Goal: Information Seeking & Learning: Learn about a topic

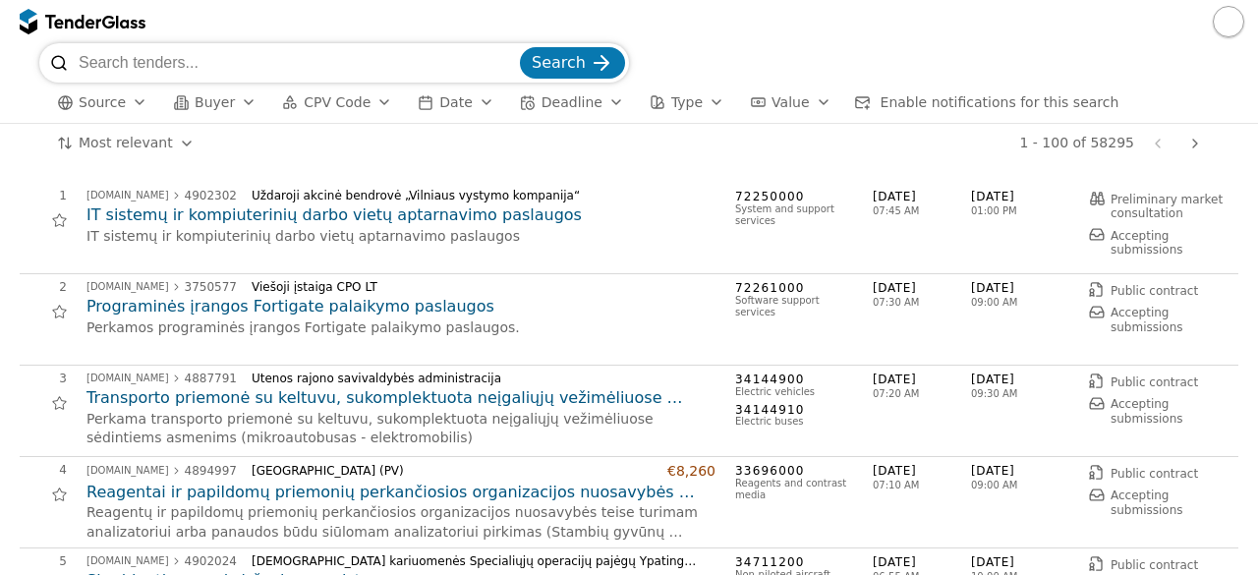
click at [367, 68] on input "search" at bounding box center [297, 62] width 437 height 39
type input "elektra"
click at [520, 47] on button "Search" at bounding box center [572, 62] width 105 height 31
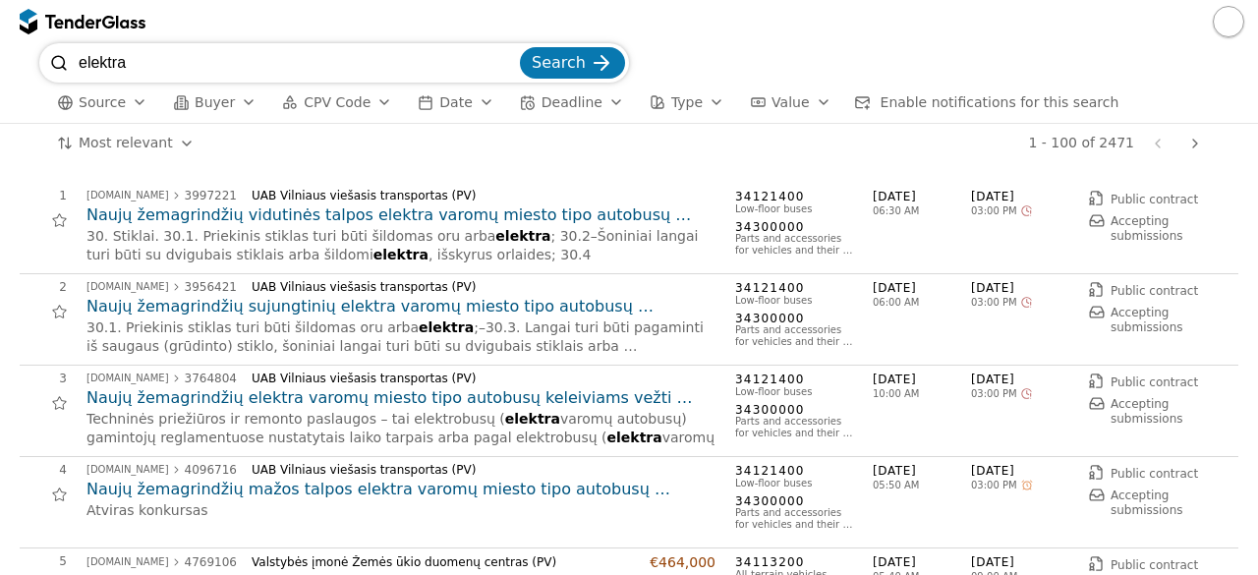
click at [327, 68] on input "elektra" at bounding box center [297, 62] width 437 height 39
type input "e"
type input "it irenginiai"
click at [573, 53] on span "Search" at bounding box center [559, 62] width 54 height 19
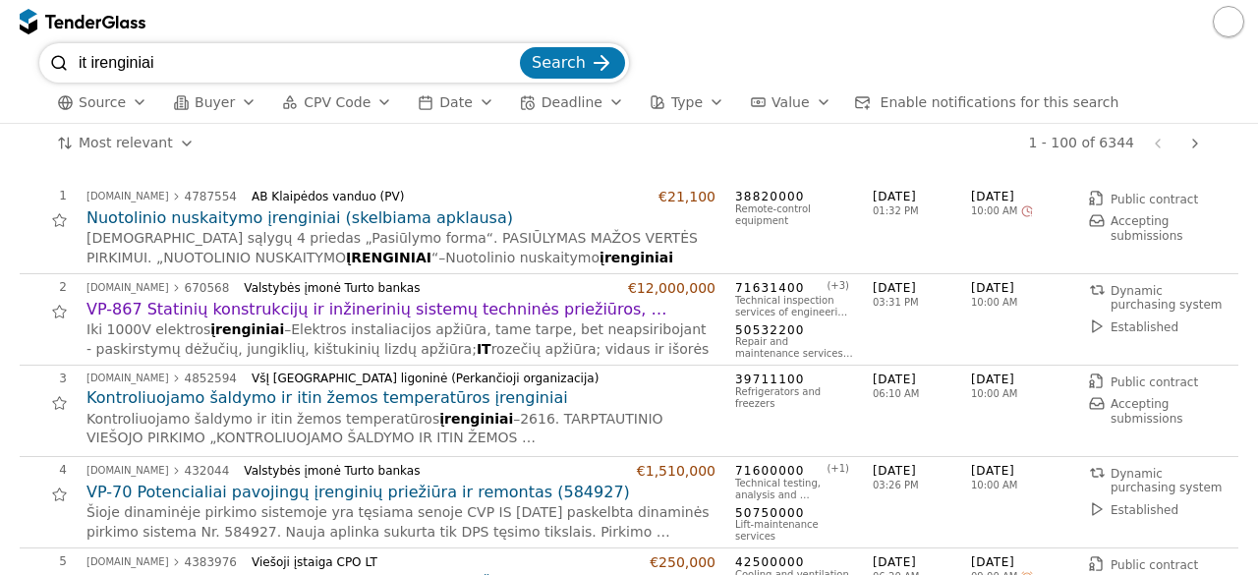
click at [622, 141] on div "1 - 100 of 6344 Previous page Next page" at bounding box center [710, 143] width 996 height 39
click at [729, 72] on div "it irenginiai Search" at bounding box center [628, 62] width 1179 height 39
click at [232, 57] on input "it irenginiai" at bounding box center [297, 62] width 437 height 39
click at [516, 63] on input "it irenginiai" at bounding box center [297, 62] width 437 height 39
type input "energetikos konsultacijos"
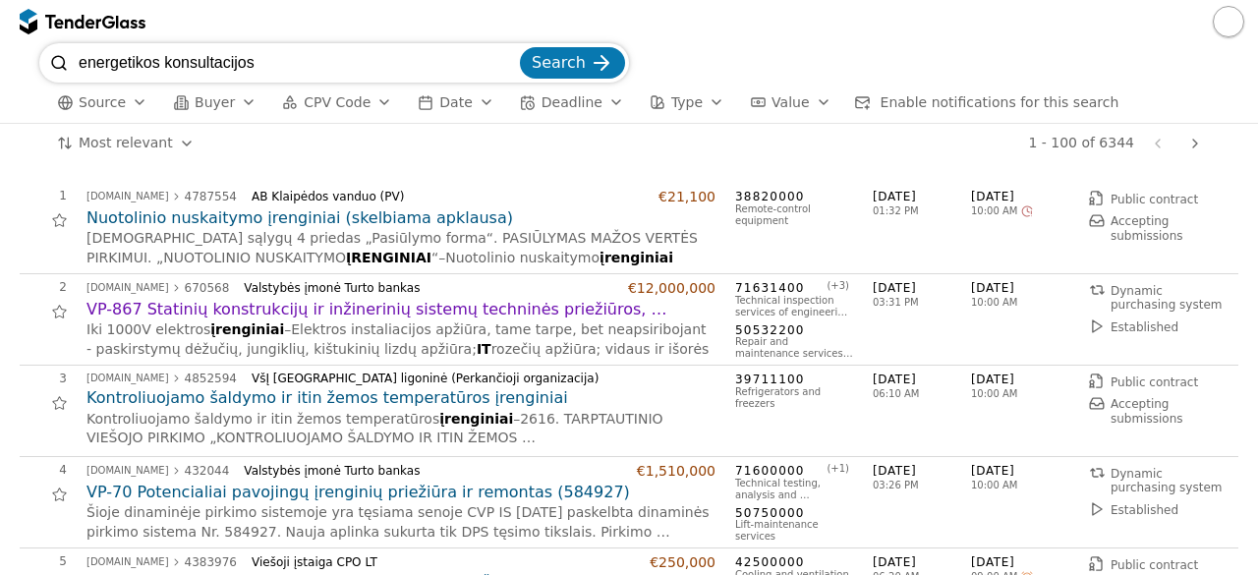
click at [520, 47] on button "Search" at bounding box center [572, 62] width 105 height 31
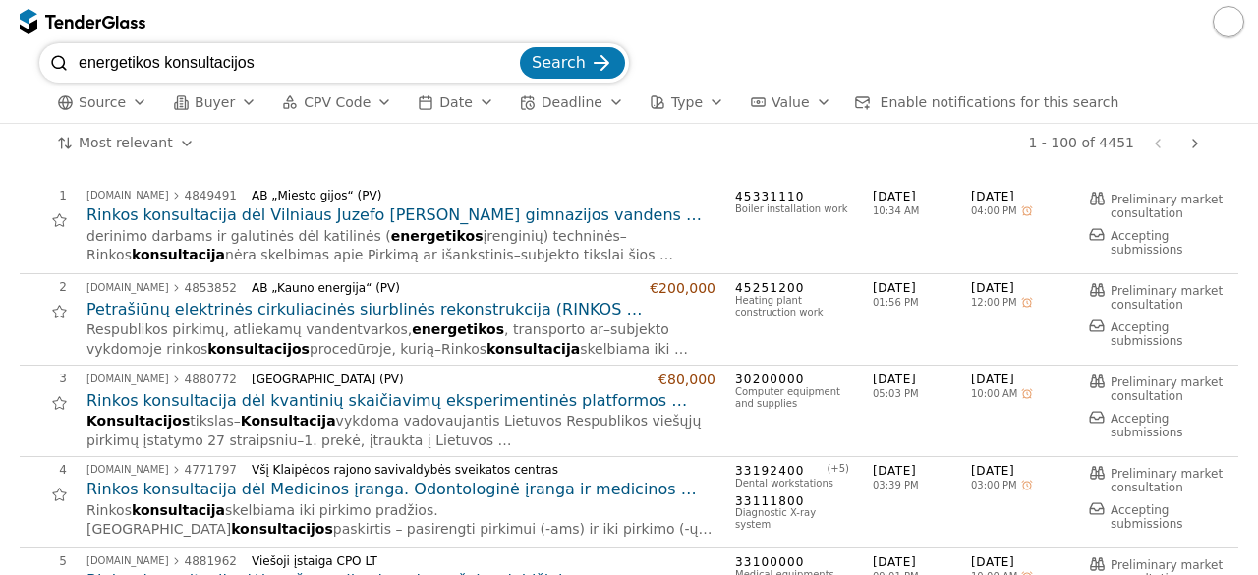
click at [592, 463] on div "Všį Klaipėdos rajono savivaldybės sveikatos centras" at bounding box center [476, 470] width 448 height 14
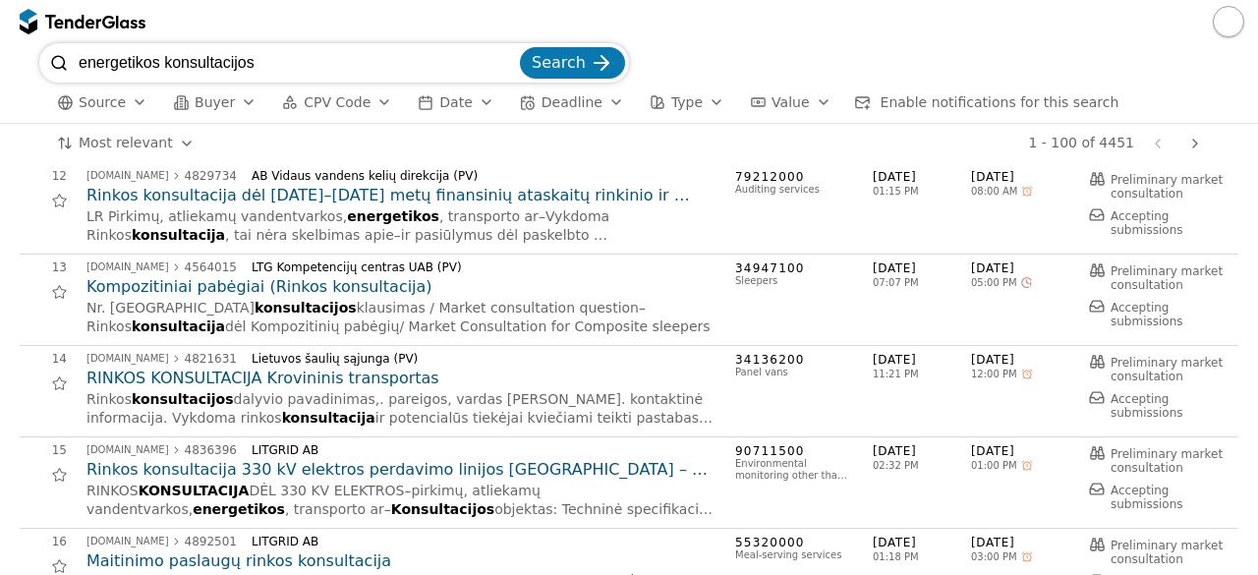
scroll to position [1022, 0]
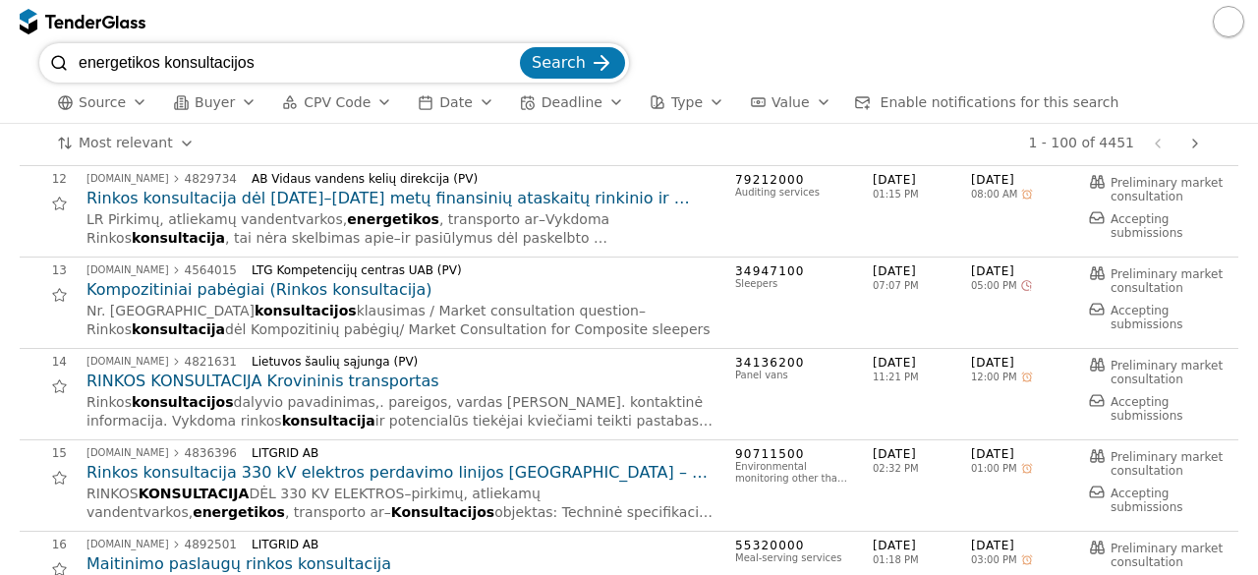
click at [283, 56] on input "energetikos konsultacijos" at bounding box center [297, 62] width 437 height 39
type input "energetikos modeliai"
click at [520, 47] on button "Search" at bounding box center [572, 62] width 105 height 31
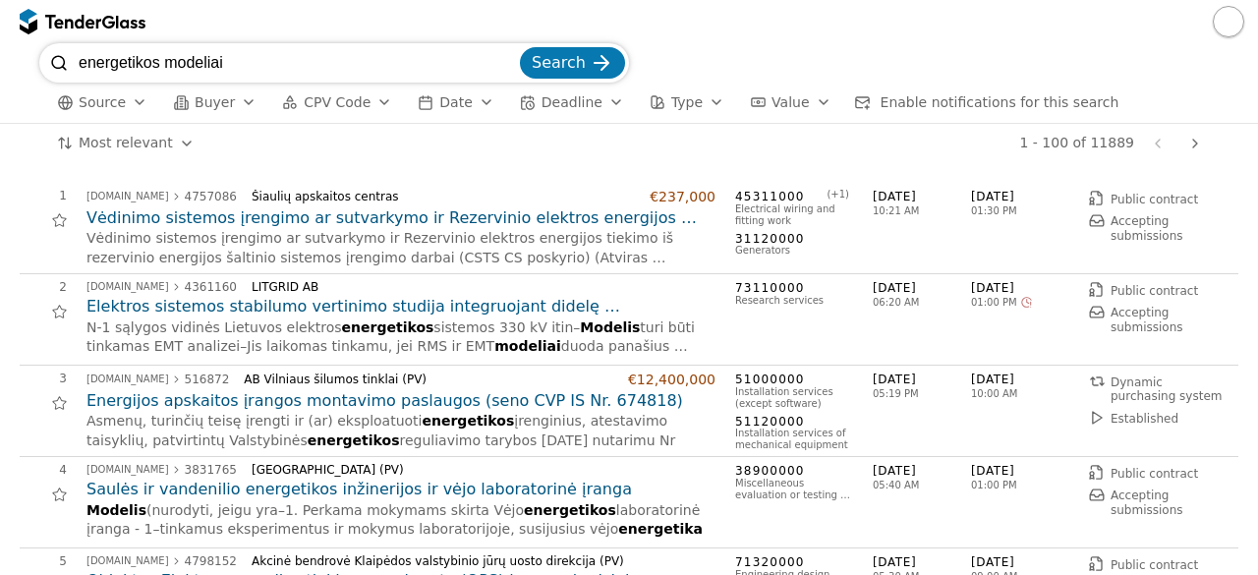
click at [689, 96] on div "button" at bounding box center [716, 102] width 55 height 51
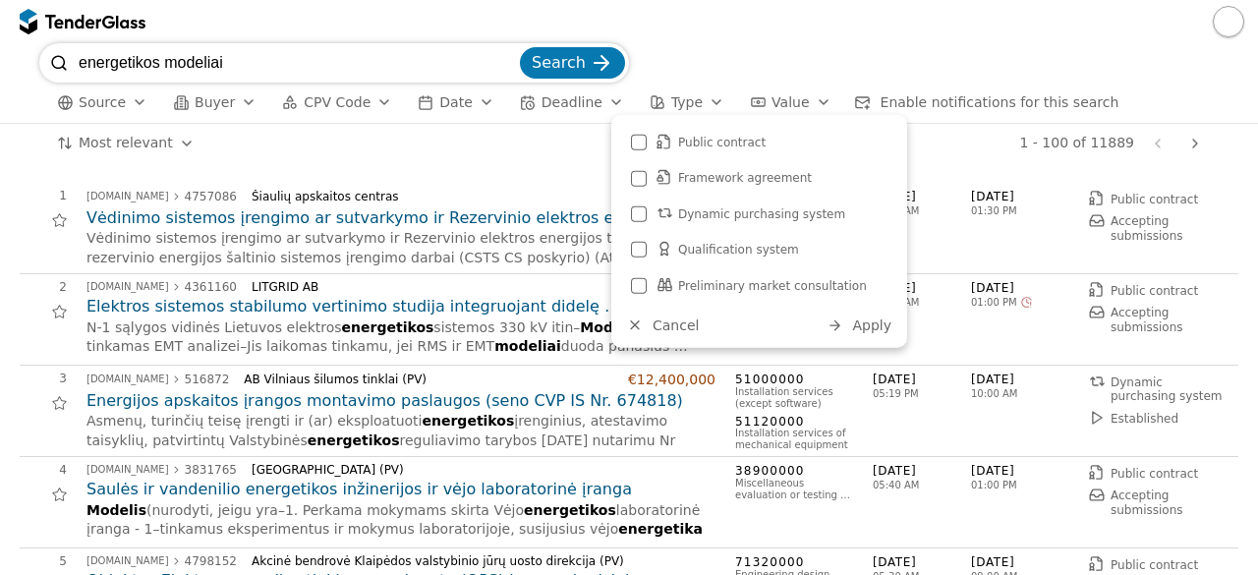
click at [689, 96] on div "button" at bounding box center [716, 102] width 55 height 51
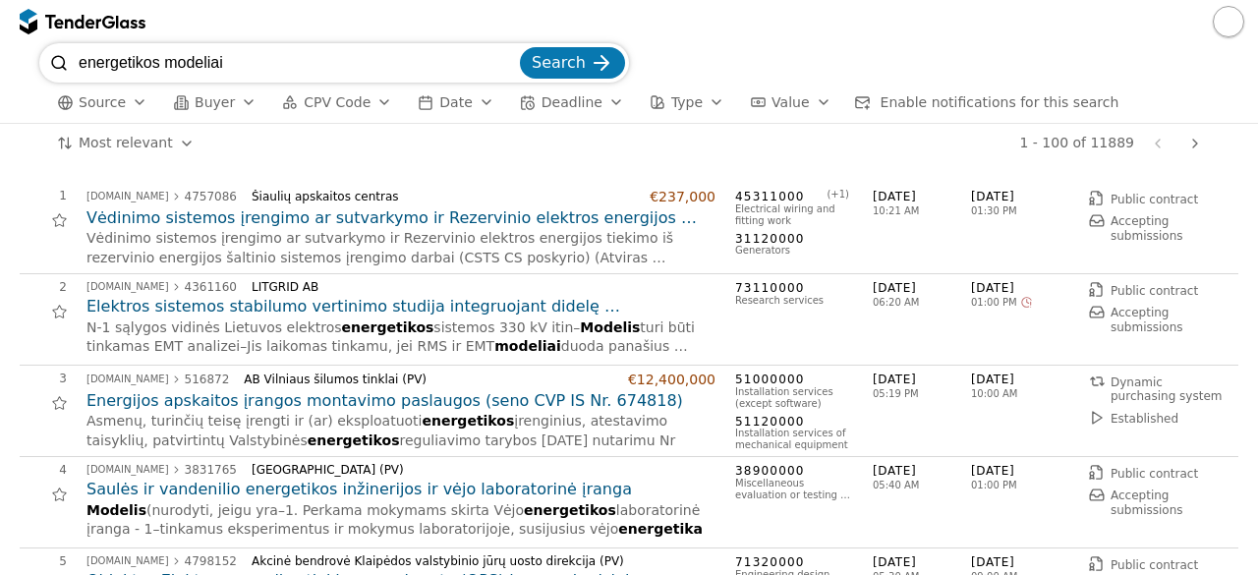
click at [569, 307] on h2 "Elektros sistemos stabilumo vertinimo studija integruojant didelę atsinaujinanč…" at bounding box center [400, 307] width 629 height 22
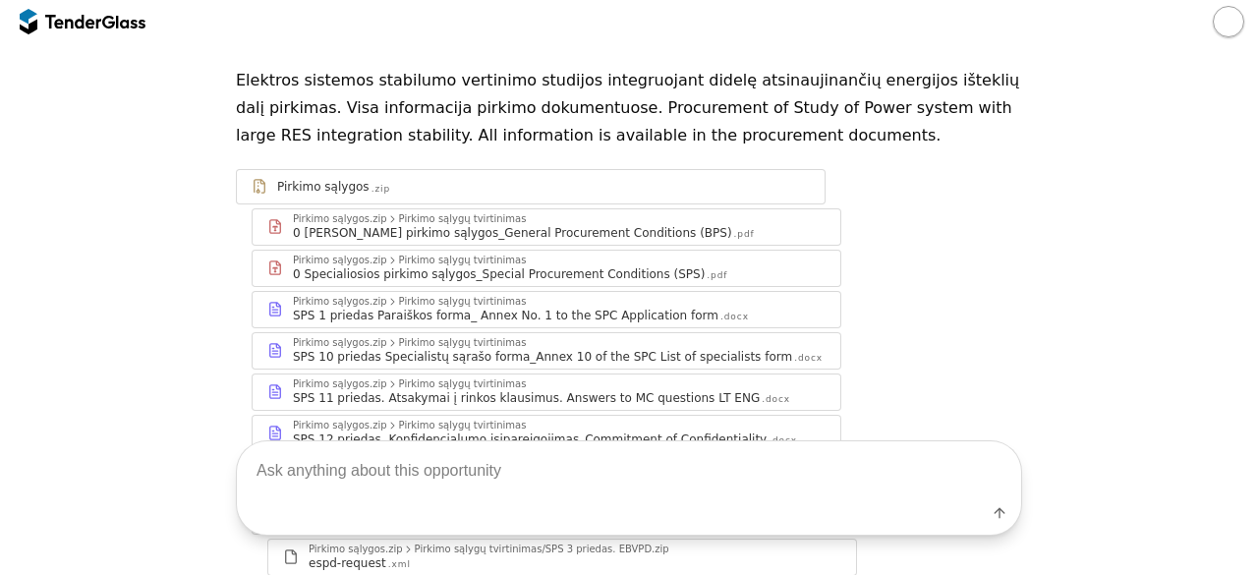
scroll to position [214, 0]
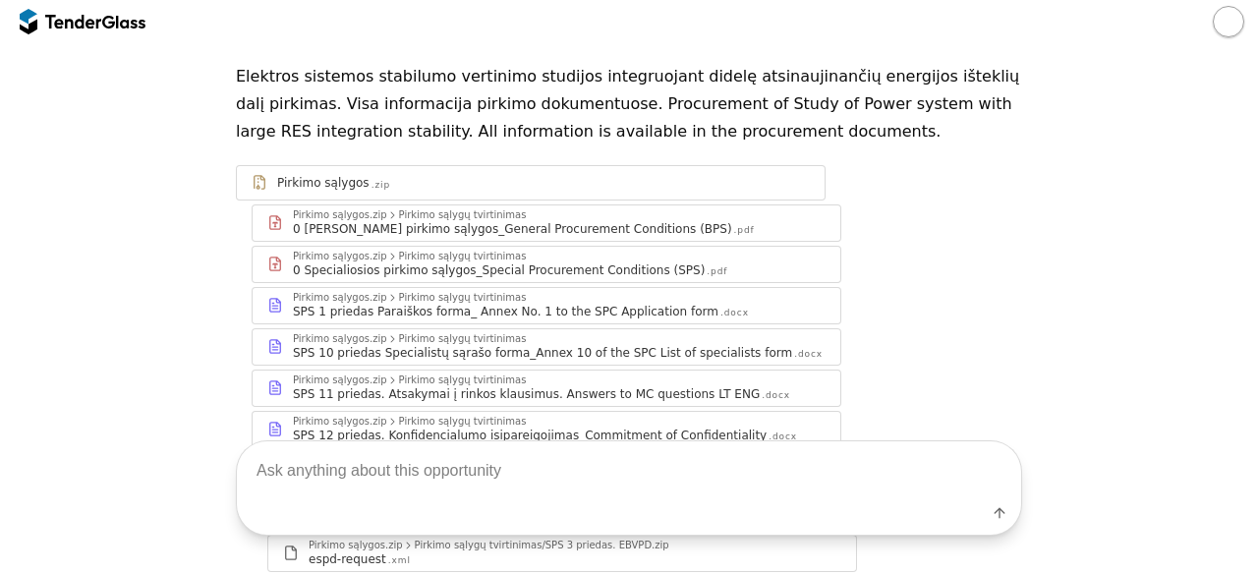
click at [665, 480] on textarea at bounding box center [629, 470] width 784 height 58
type textarea "techninės specifikacijos"
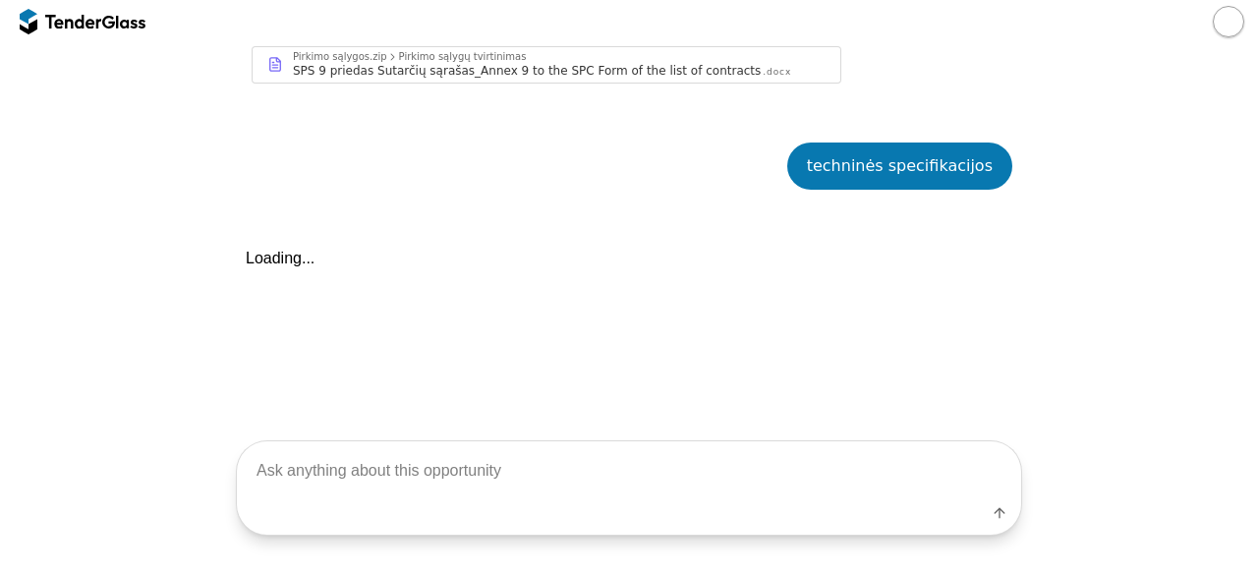
scroll to position [1331, 0]
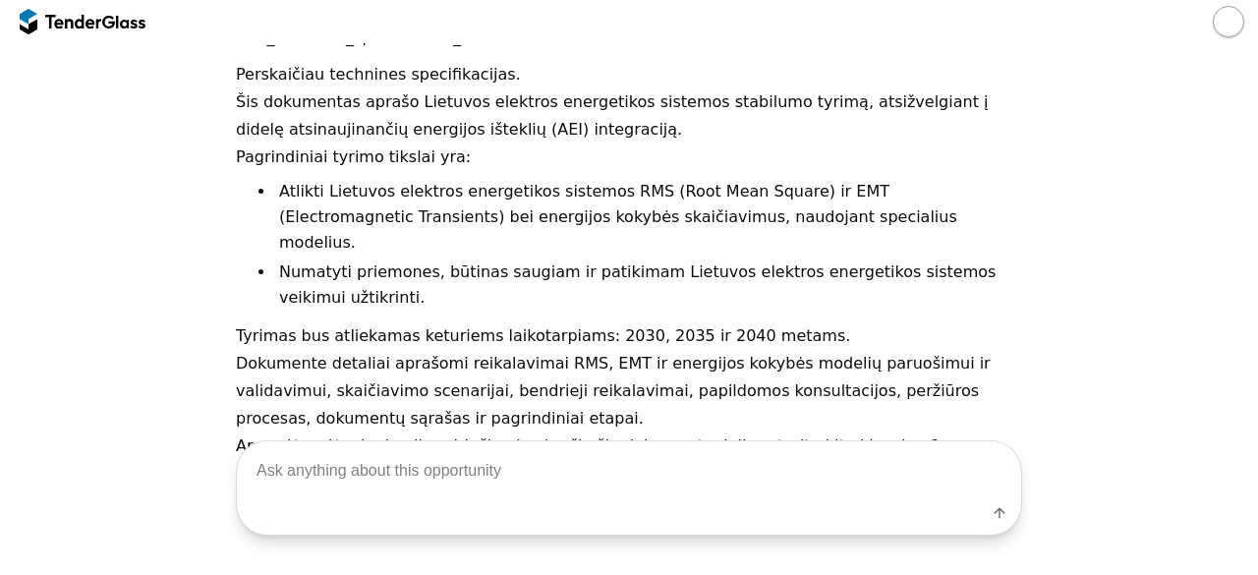
scroll to position [1460, 0]
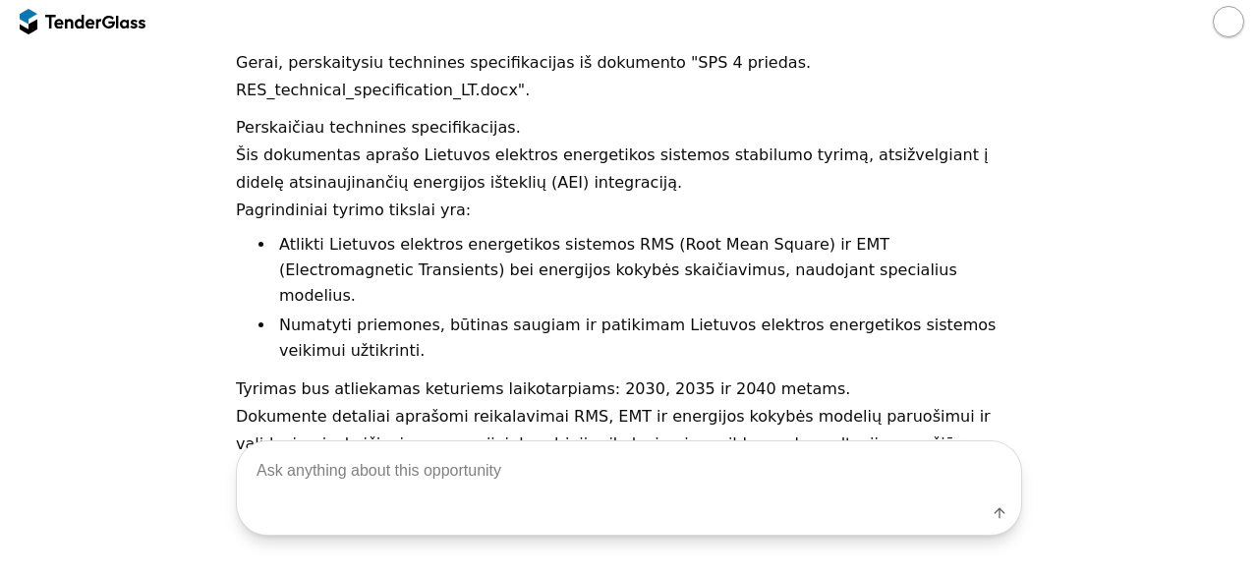
click at [496, 479] on textarea at bounding box center [629, 470] width 784 height 58
type textarea "pristatymo terminai"
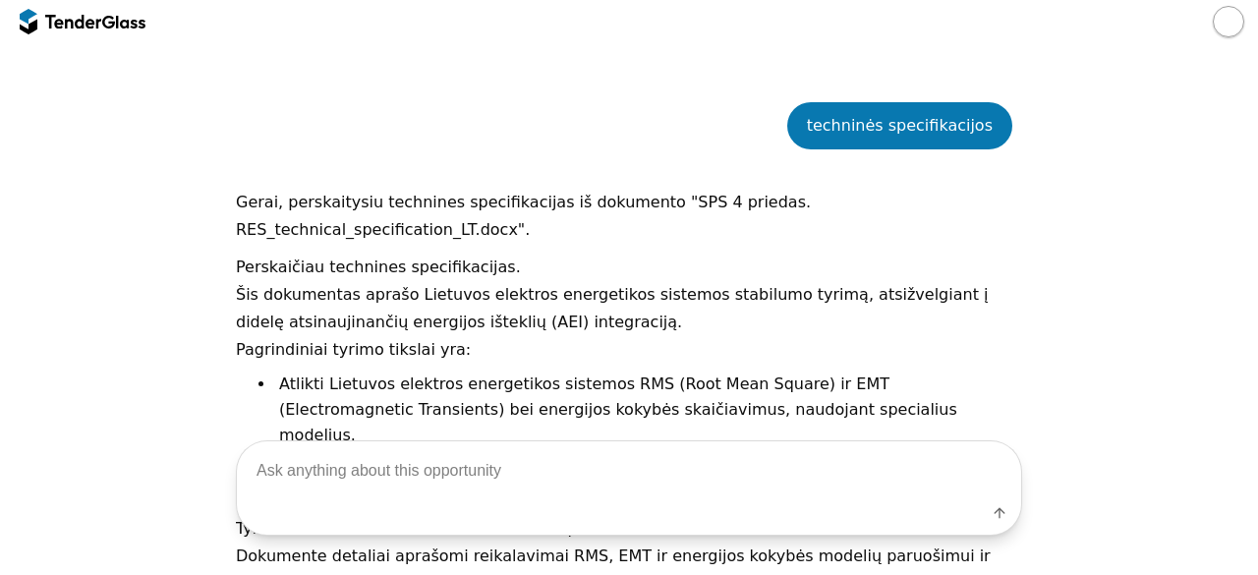
scroll to position [1325, 0]
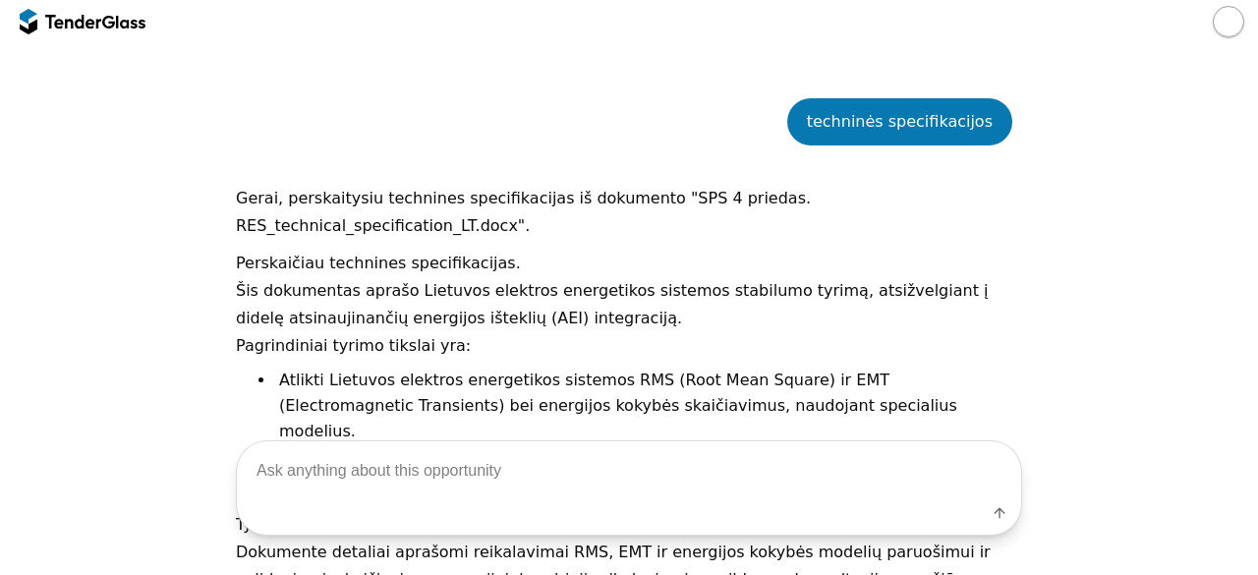
click at [118, 28] on div at bounding box center [83, 21] width 126 height 31
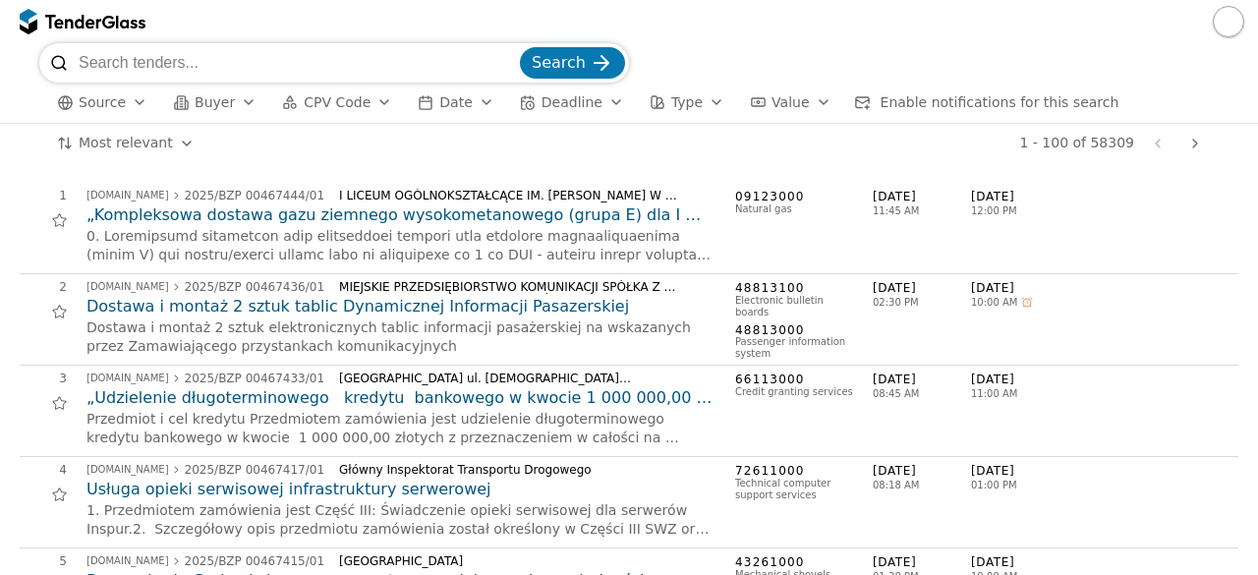
click at [143, 52] on input "search" at bounding box center [297, 62] width 437 height 39
type input "medicininė įranga"
click at [520, 47] on button "Search" at bounding box center [572, 62] width 105 height 31
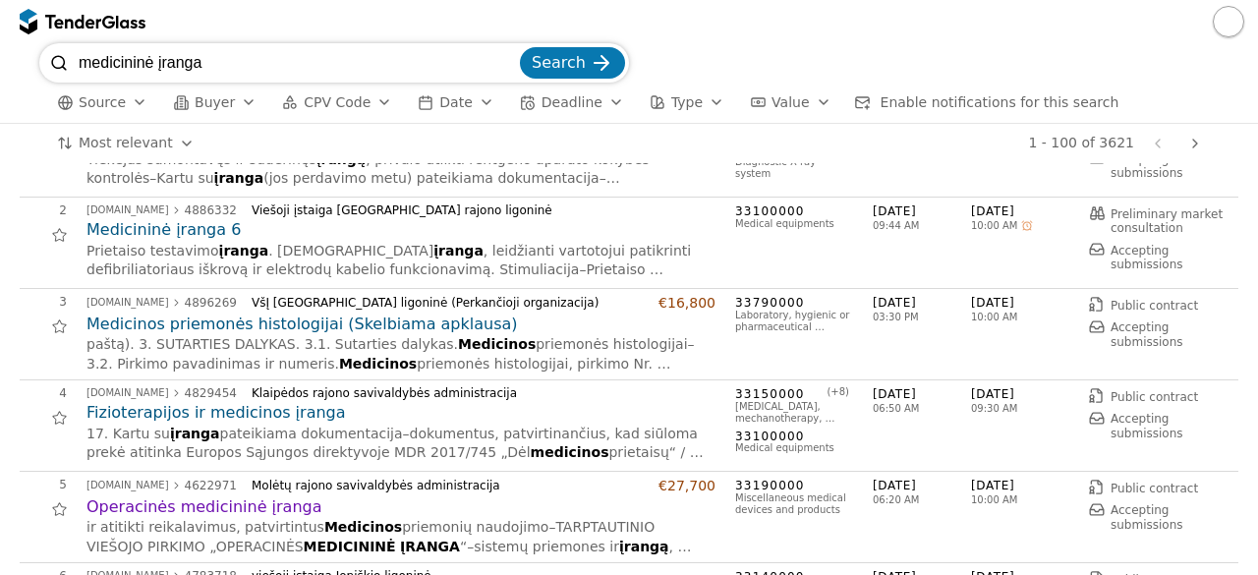
scroll to position [79, 0]
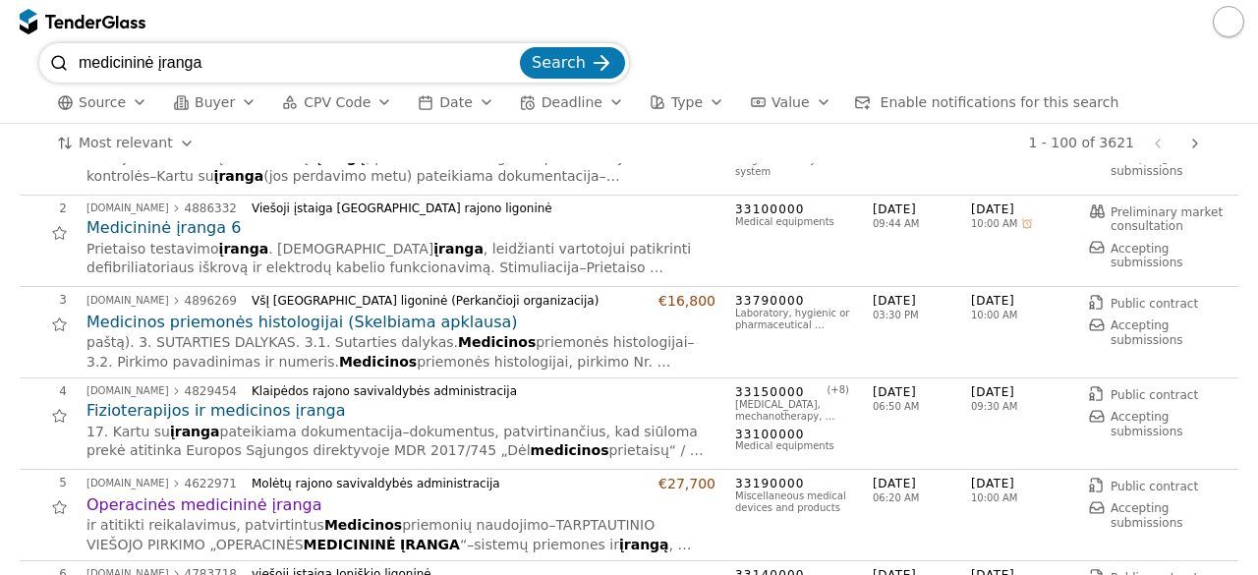
click at [199, 224] on h2 "Medicininė įranga 6" at bounding box center [400, 228] width 629 height 22
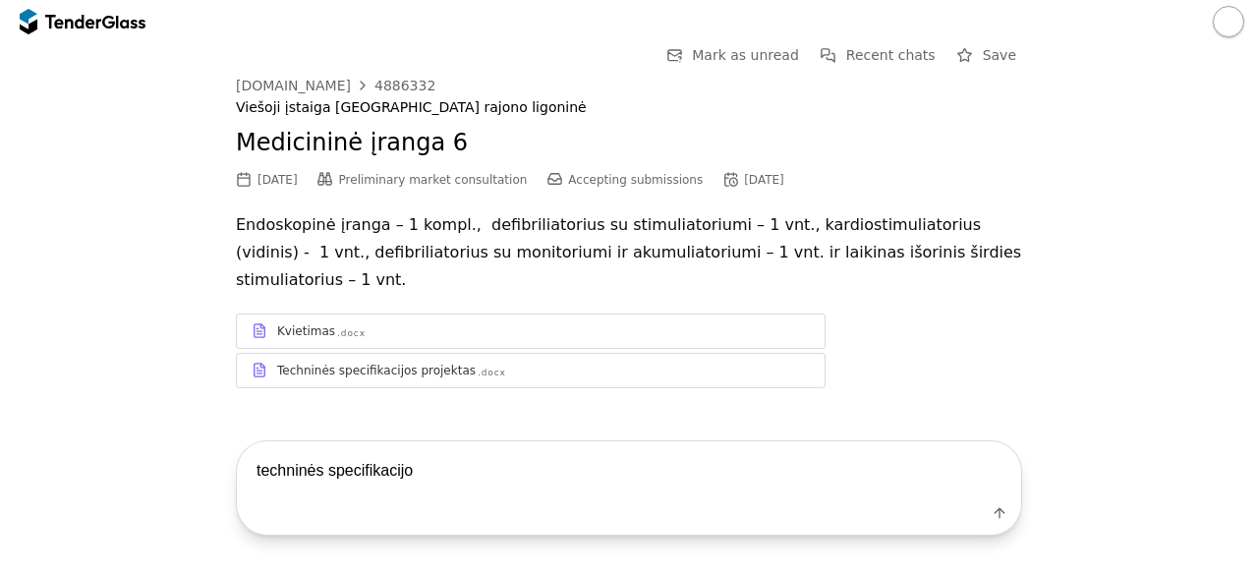
type textarea "techninės specifikacijos"
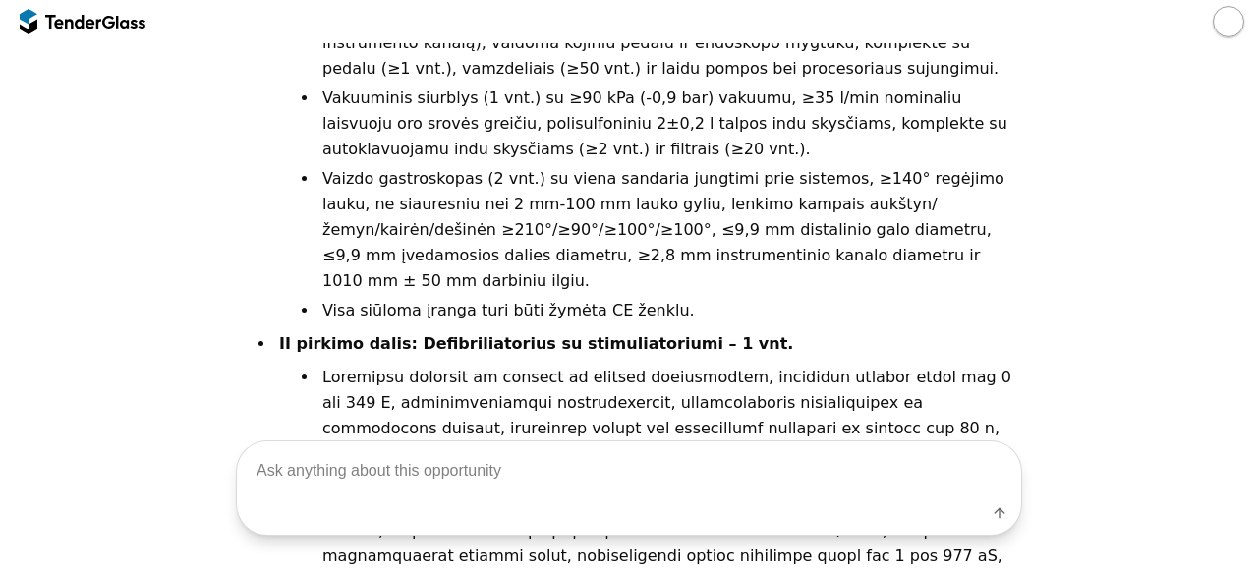
scroll to position [1451, 0]
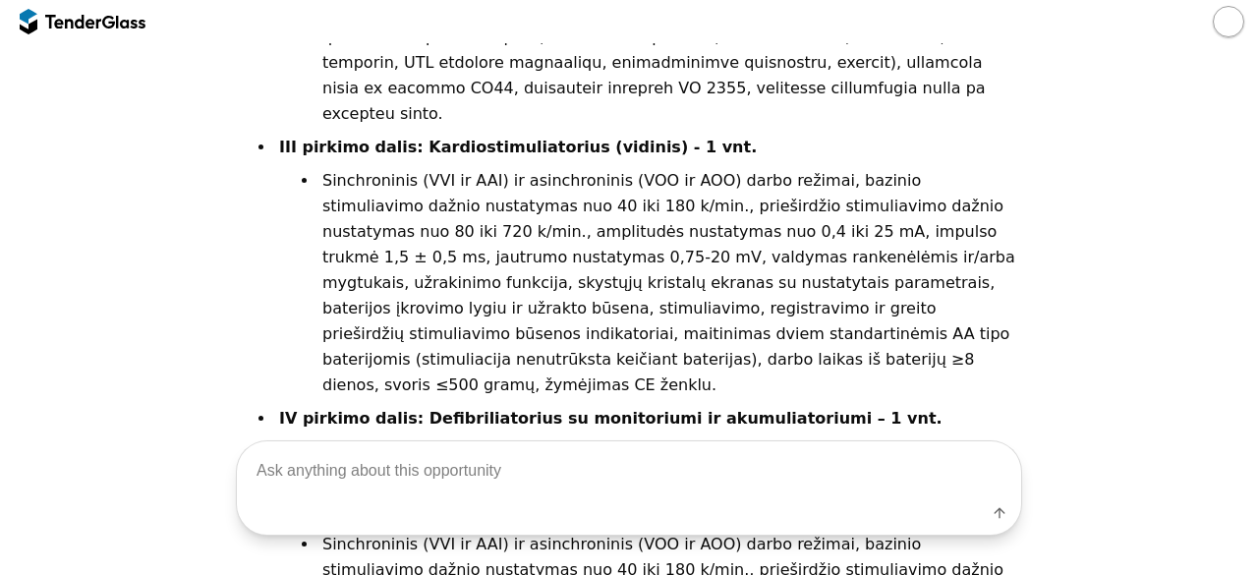
scroll to position [2195, 0]
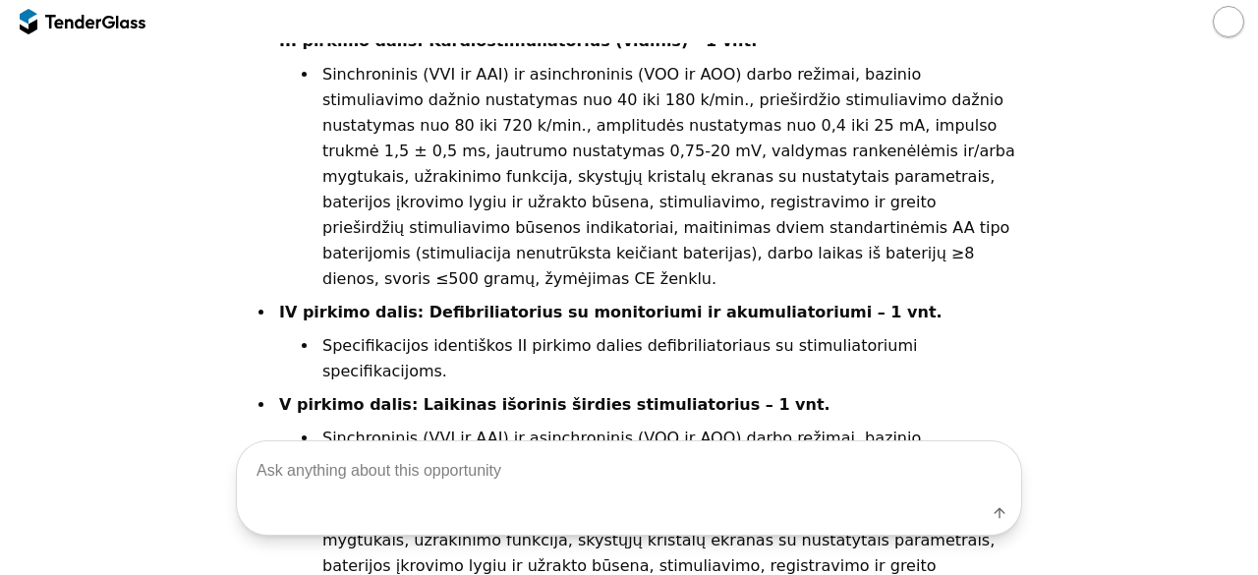
click at [118, 22] on div at bounding box center [130, 21] width 29 height 13
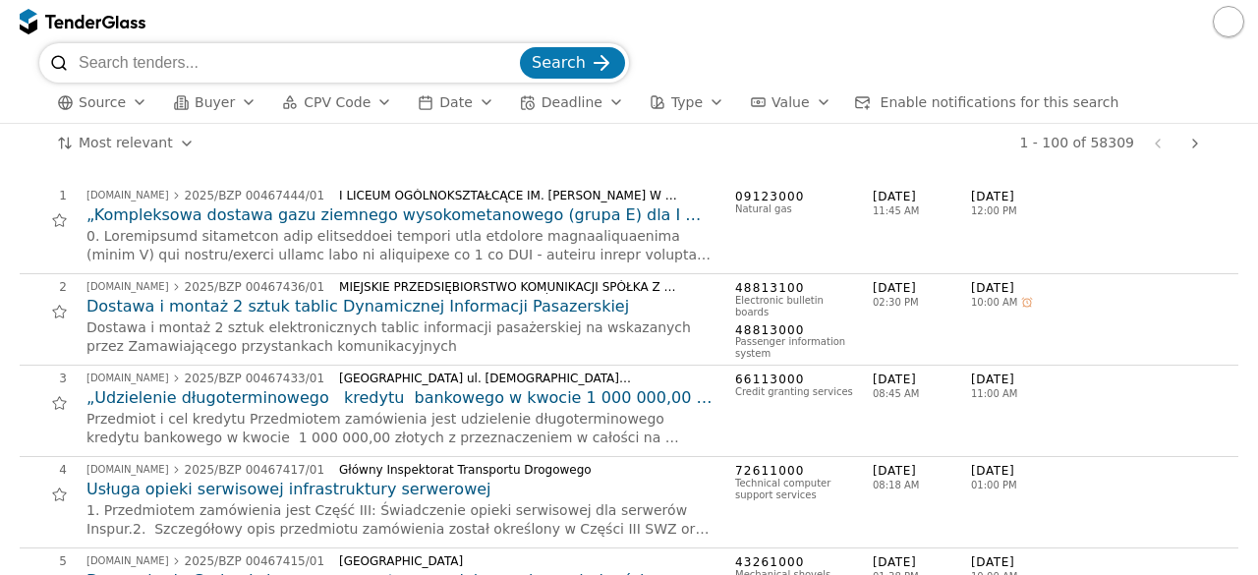
click at [144, 51] on input "search" at bounding box center [297, 62] width 437 height 39
type input "stogo dangos"
click at [592, 56] on div "submit" at bounding box center [601, 63] width 77 height 77
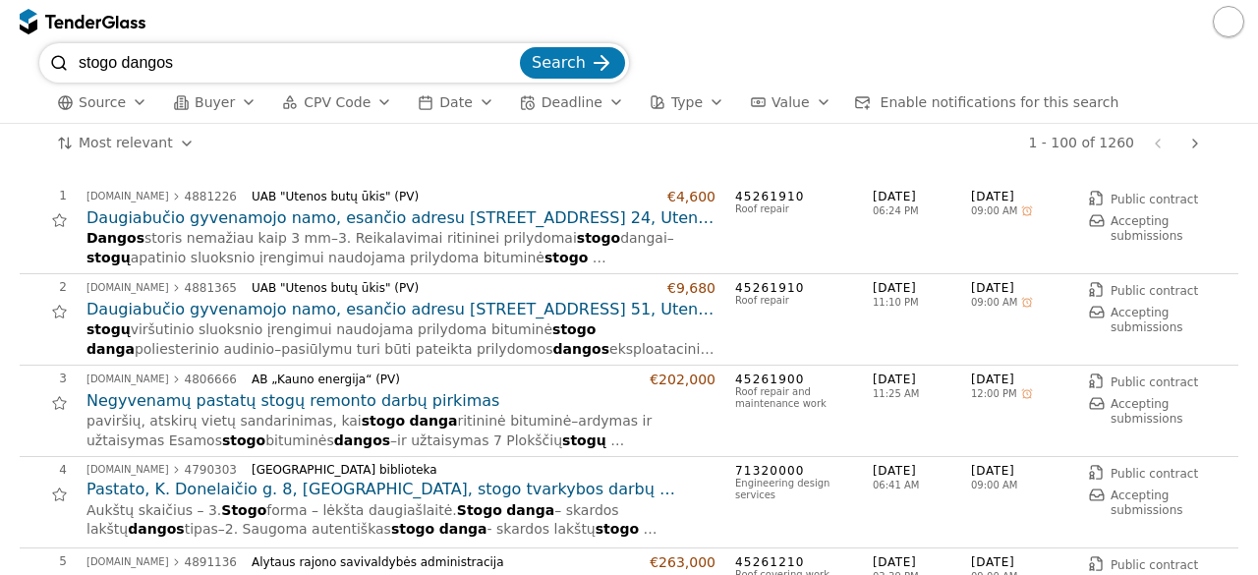
click at [433, 399] on h2 "Negyvenamų pastatų stogų remonto darbų pirkimas" at bounding box center [400, 401] width 629 height 22
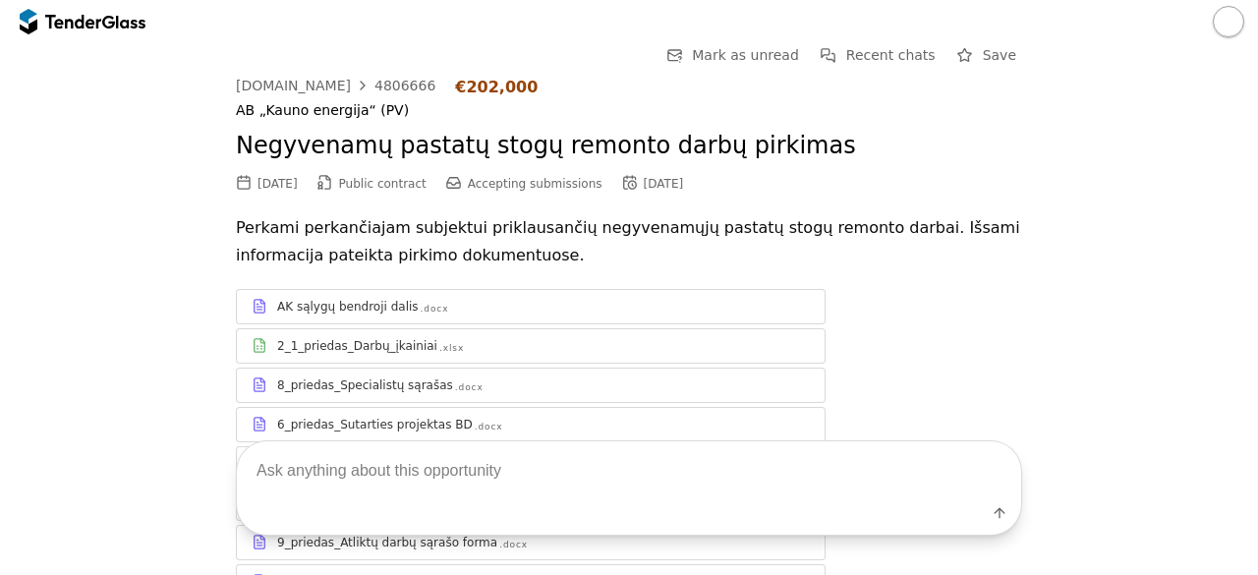
click at [411, 486] on textarea at bounding box center [629, 470] width 784 height 58
type textarea "techninės specifikacijos"
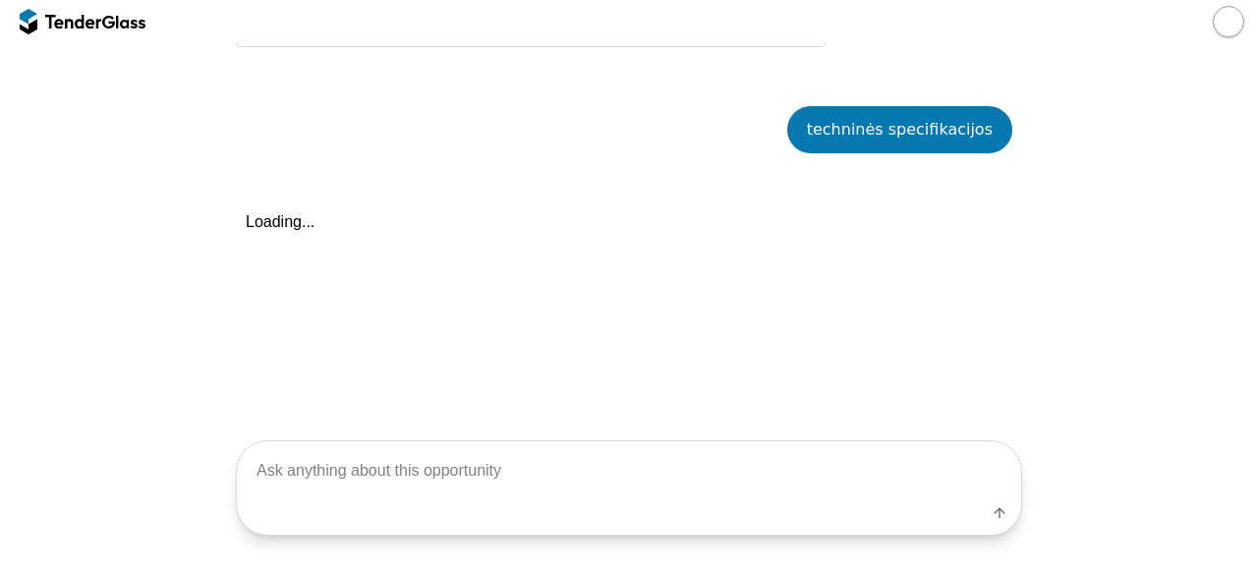
scroll to position [818, 0]
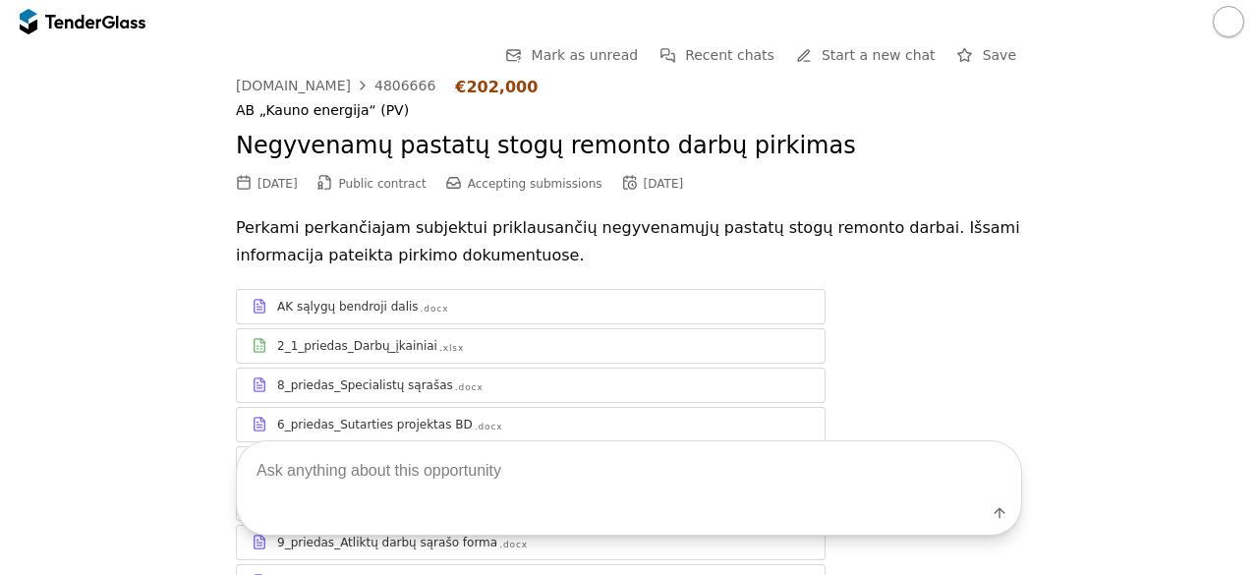
click at [65, 27] on div at bounding box center [72, 21] width 55 height 13
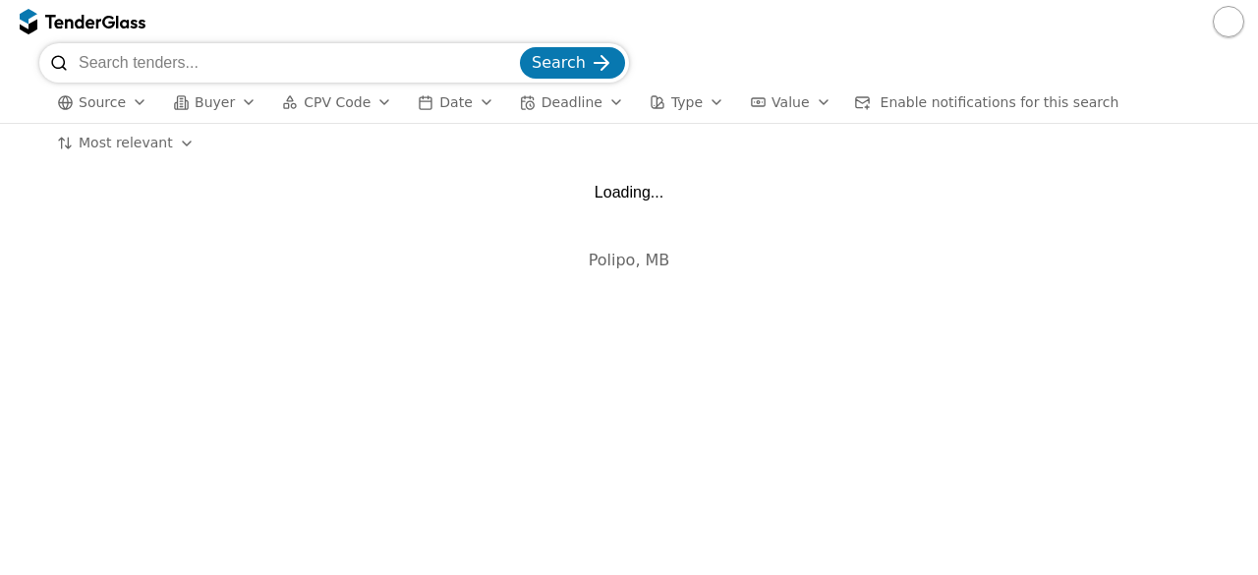
click at [289, 77] on input "search" at bounding box center [297, 62] width 437 height 39
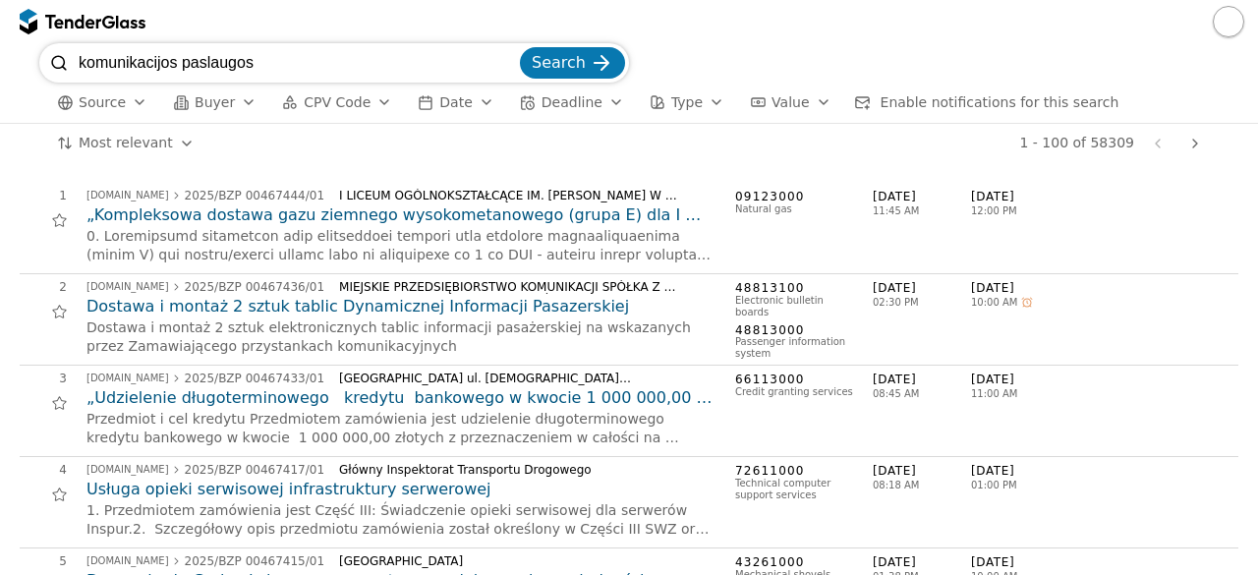
type input "komunikacijos paslaugos"
click at [592, 59] on div "submit" at bounding box center [601, 63] width 77 height 77
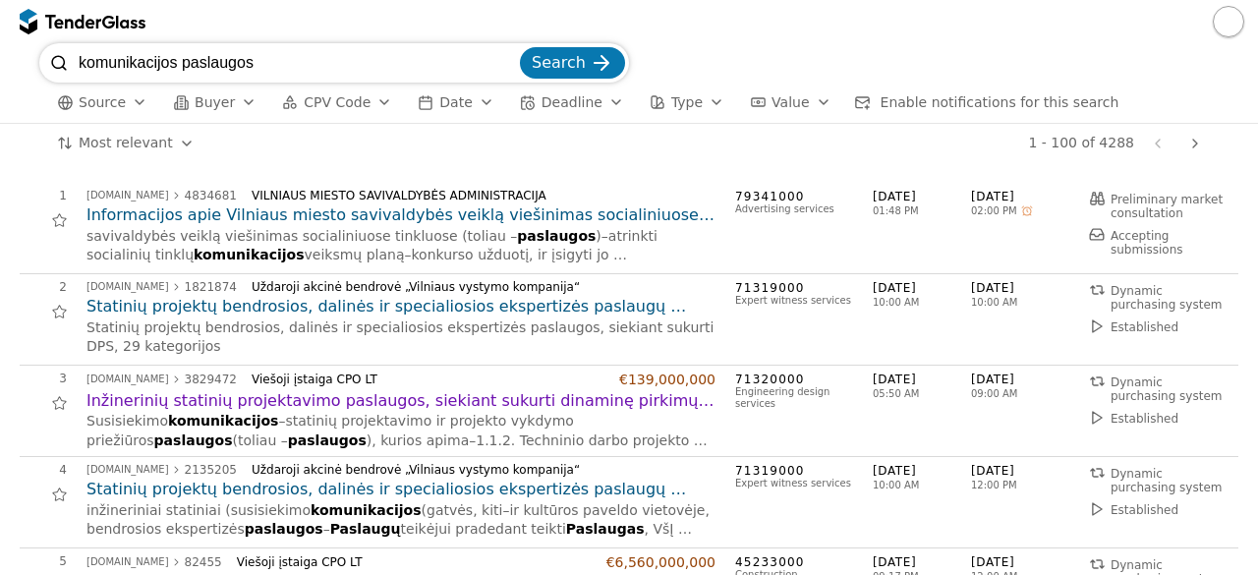
click at [598, 186] on div "1 [DOMAIN_NAME] 4834681 VILNIAUS MIESTO SAVIVALDYBĖS ADMINISTRACIJA Informacijo…" at bounding box center [629, 228] width 1218 height 91
click at [550, 214] on h2 "Informacijos apie Vilniaus miesto savivaldybės veiklą viešinimas socialiniuose …" at bounding box center [400, 215] width 629 height 22
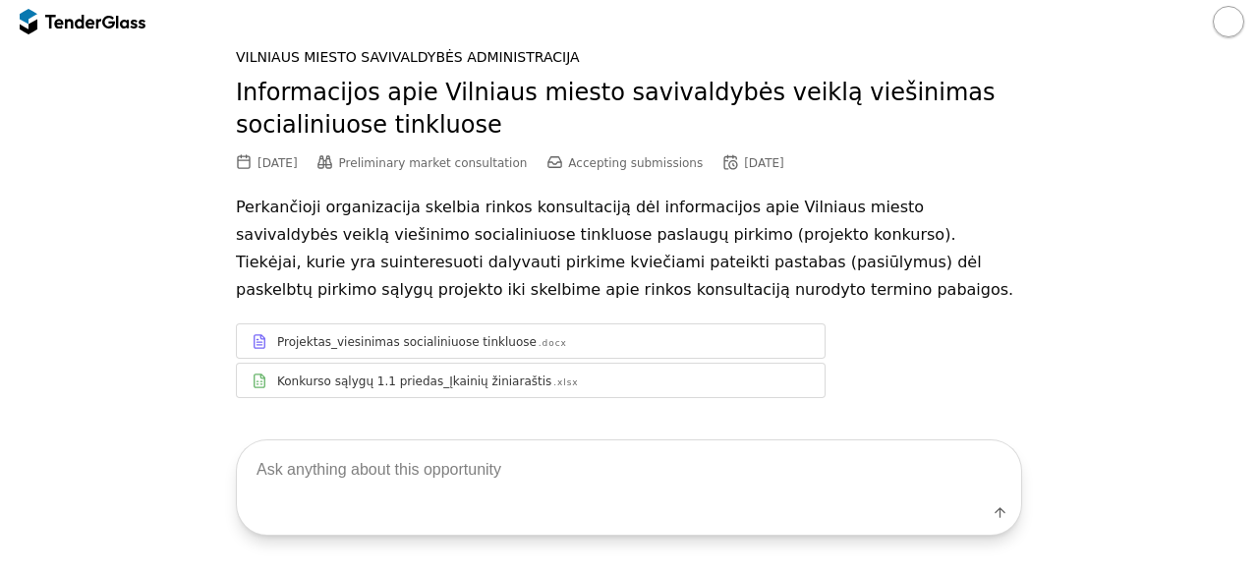
scroll to position [77, 0]
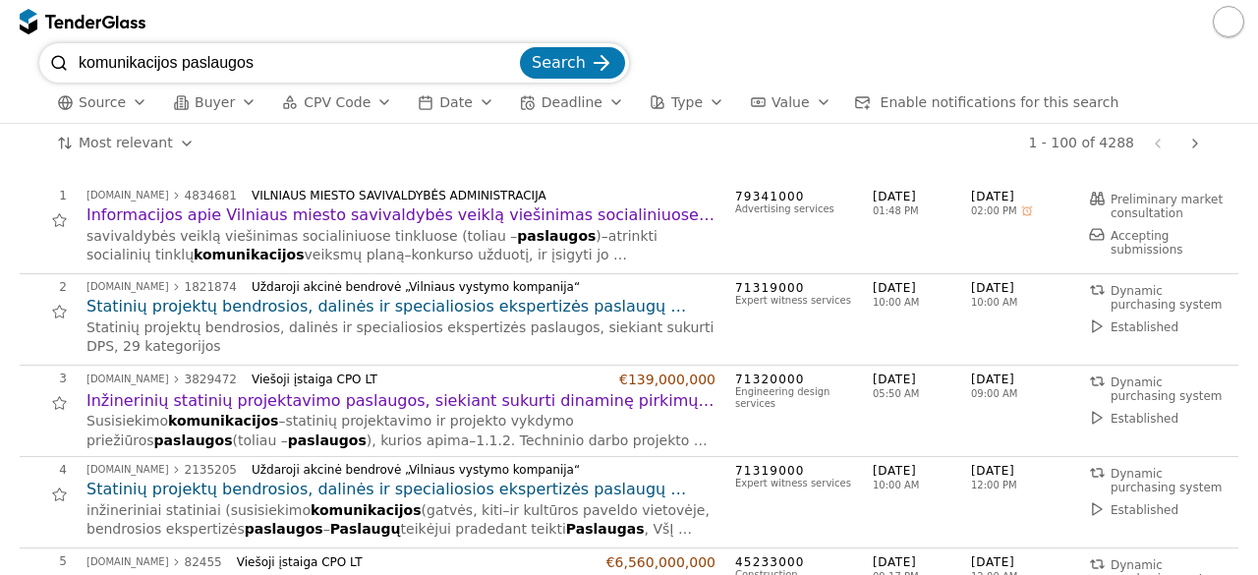
click at [512, 220] on h2 "Informacijos apie Vilniaus miesto savivaldybės veiklą viešinimas socialiniuose …" at bounding box center [400, 215] width 629 height 22
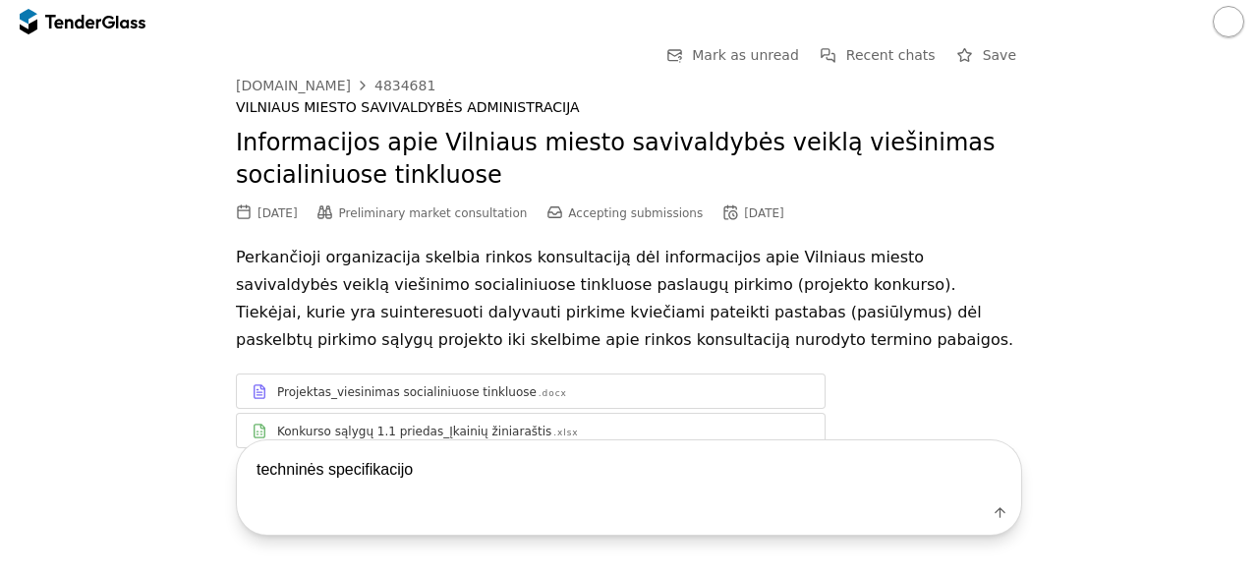
type textarea "techninės specifikacijos"
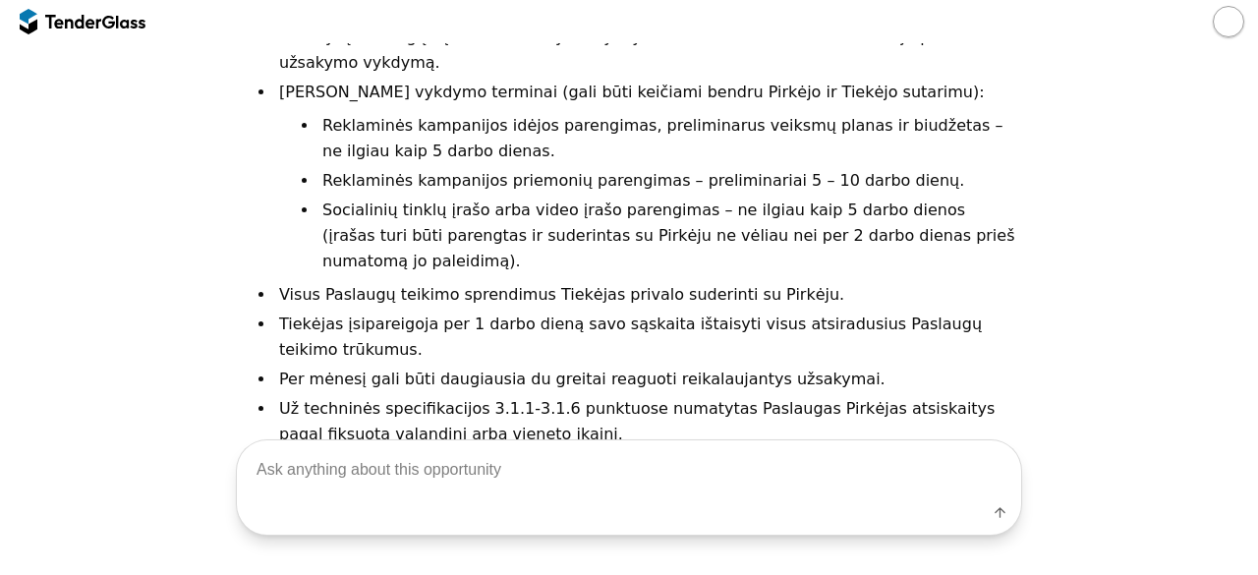
scroll to position [1412, 0]
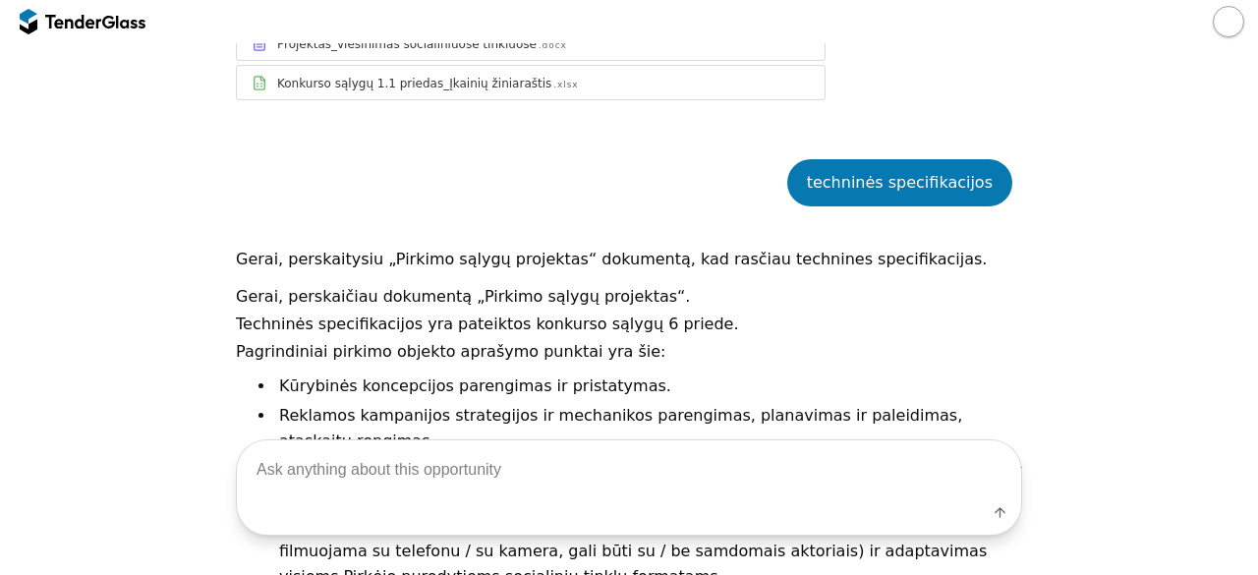
scroll to position [360, 0]
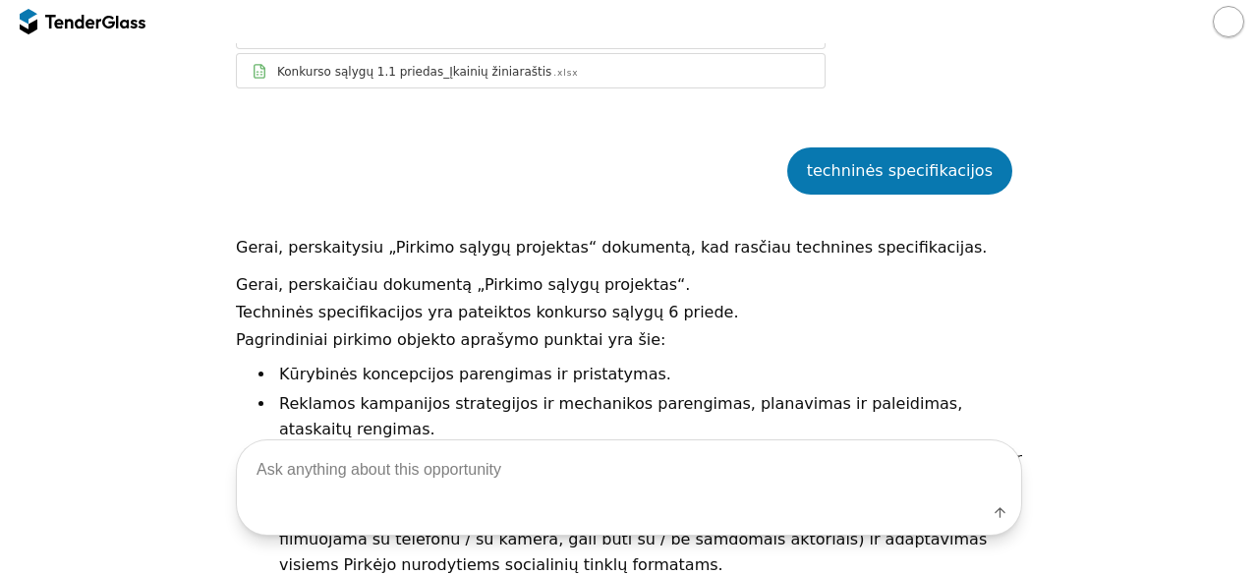
click at [130, 38] on div at bounding box center [629, 21] width 1258 height 43
click at [120, 23] on div at bounding box center [130, 21] width 29 height 13
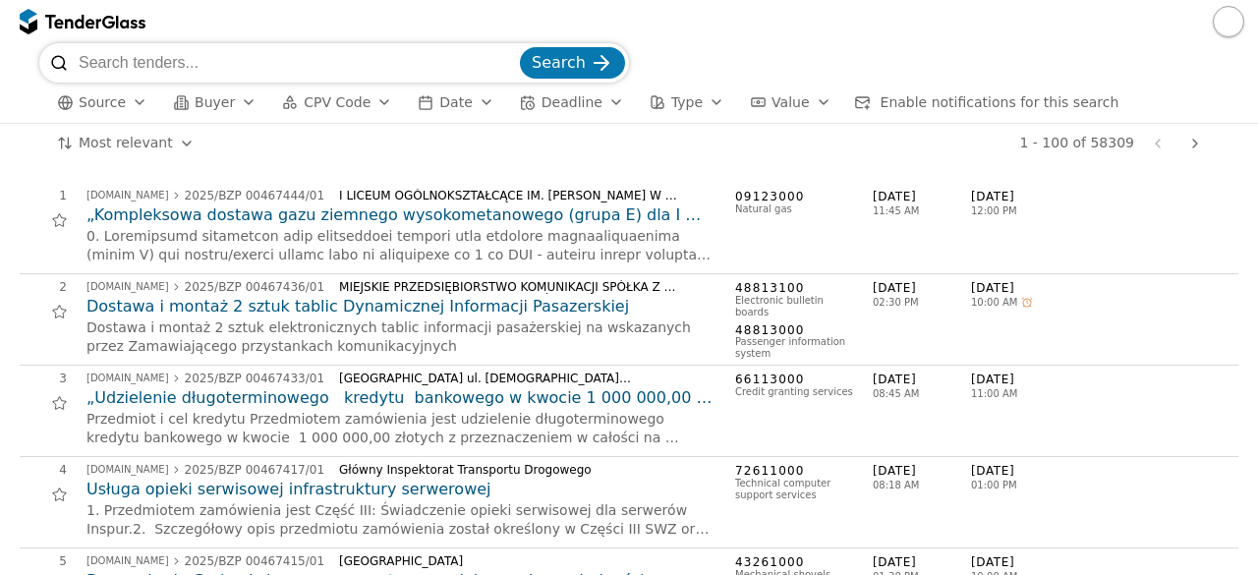
click at [200, 63] on input "search" at bounding box center [297, 62] width 437 height 39
type input "geografinės informacinės sistemos"
click at [520, 47] on button "Search" at bounding box center [572, 62] width 105 height 31
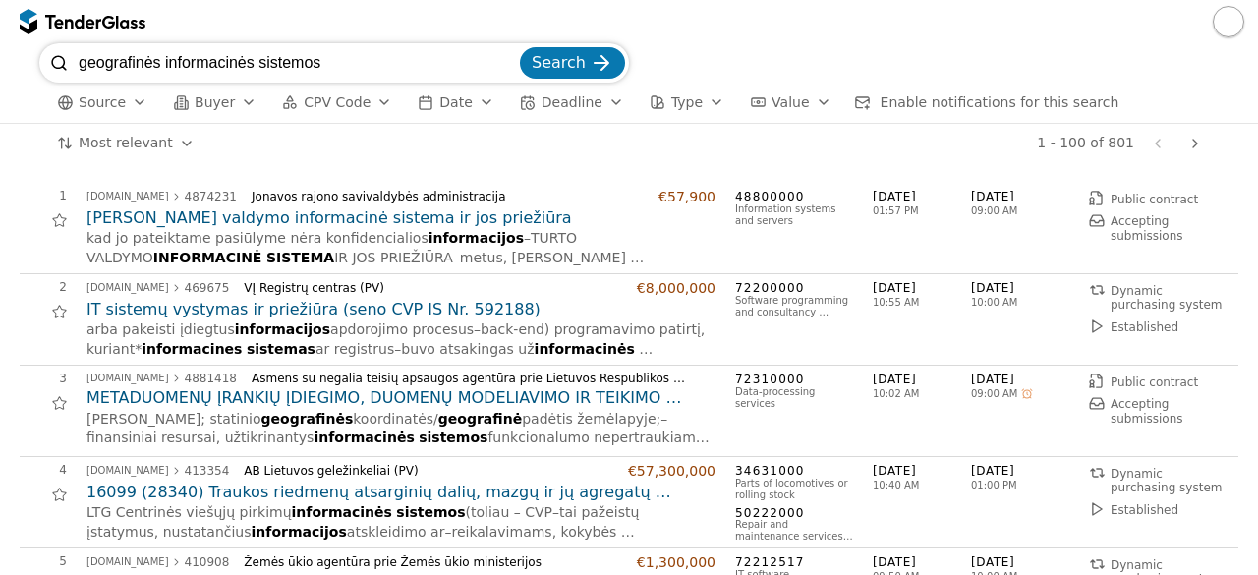
click at [509, 281] on div "VĮ Registrų centras (PV)" at bounding box center [432, 288] width 377 height 14
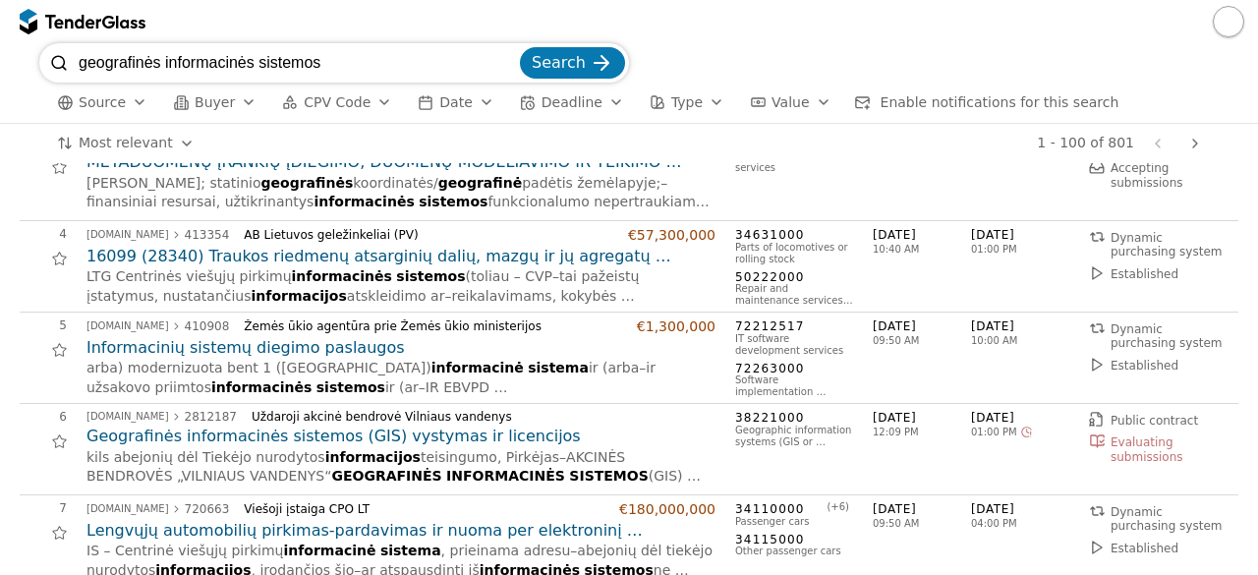
scroll to position [275, 0]
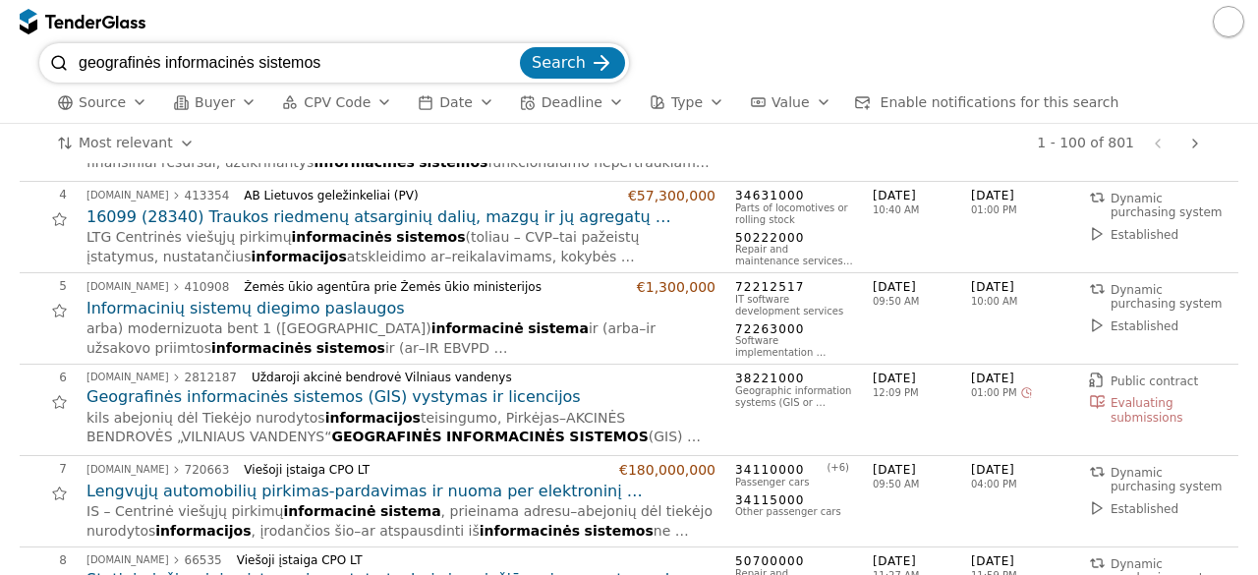
click at [415, 393] on h2 "Geografinės informacinės sistemos (GIS) vystymas ir licencijos" at bounding box center [400, 397] width 629 height 22
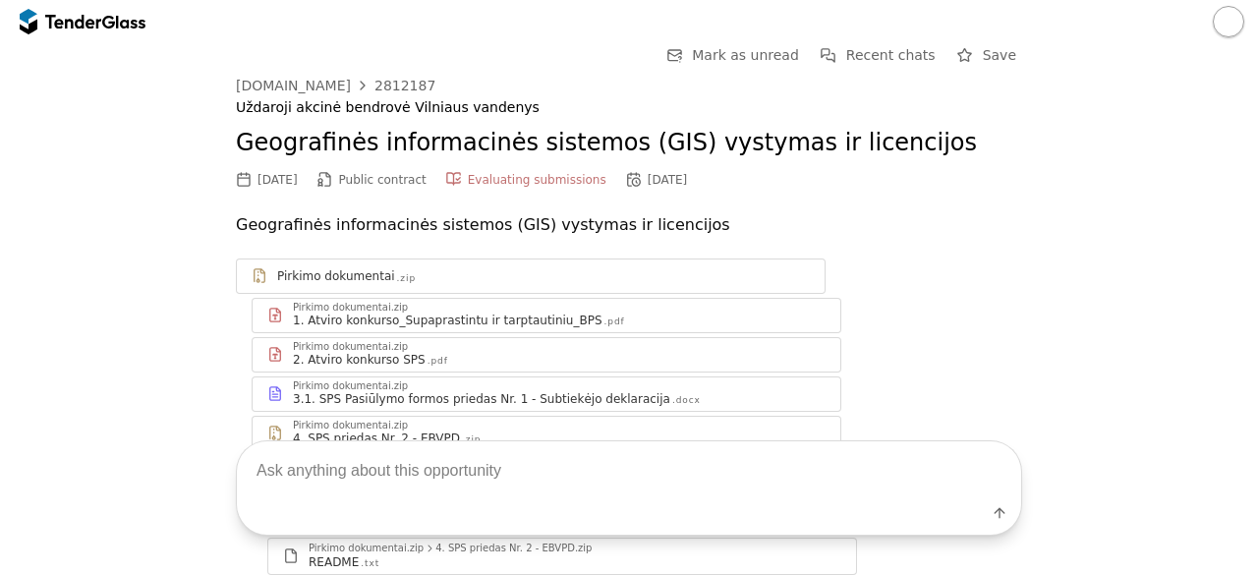
click at [395, 485] on textarea at bounding box center [629, 470] width 784 height 58
type textarea "techninės specifikacijos"
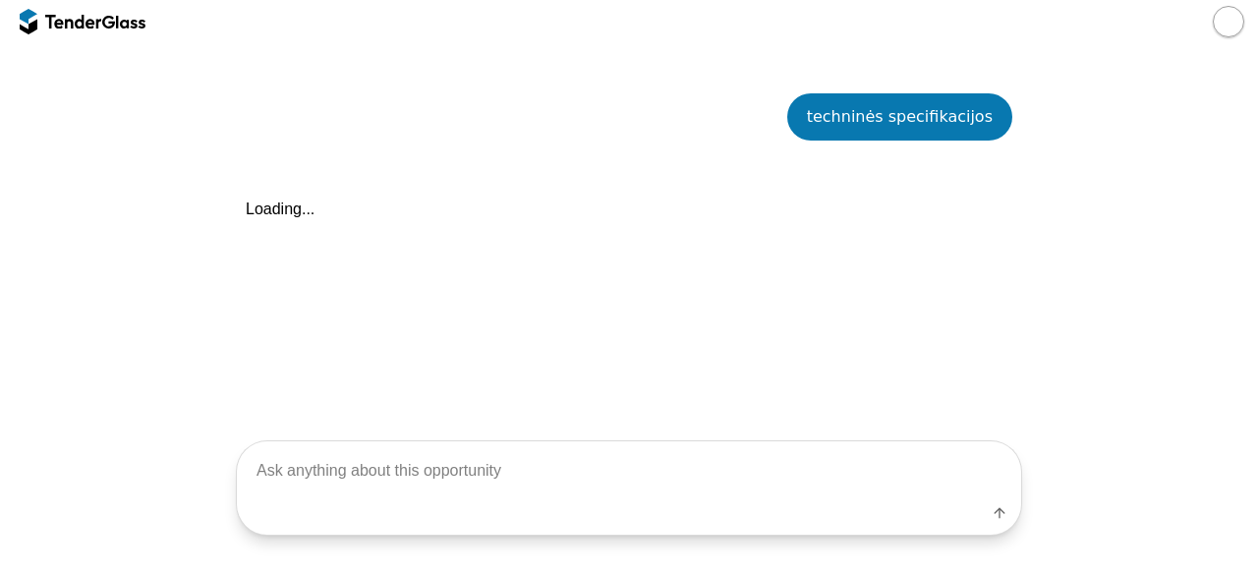
scroll to position [830, 0]
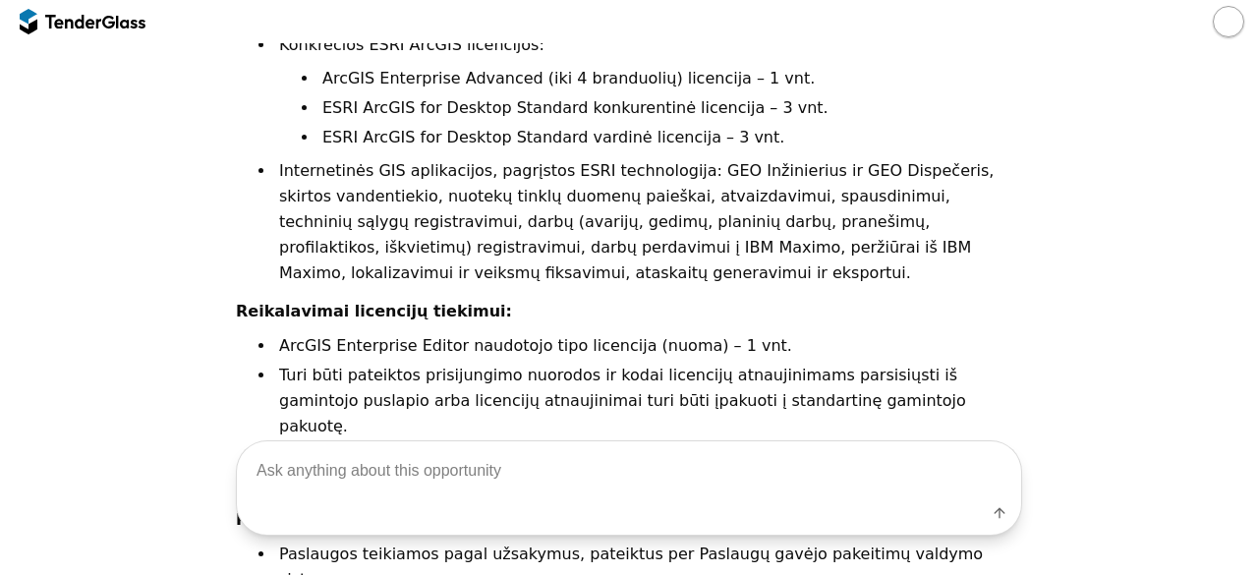
scroll to position [1301, 0]
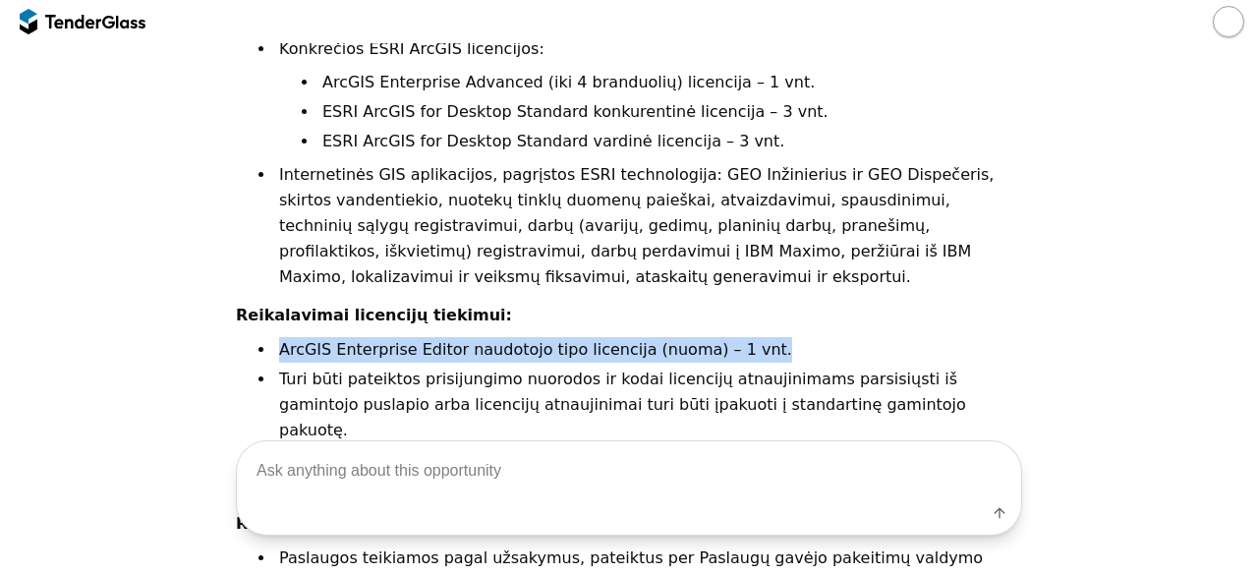
drag, startPoint x: 1233, startPoint y: 321, endPoint x: 1231, endPoint y: 334, distance: 12.9
click at [1231, 334] on div "Go Back Mark as unread Recent chats Start a new chat Save [DOMAIN_NAME] 2812187…" at bounding box center [629, 254] width 1258 height 3025
click at [1185, 319] on div "Go Back Mark as unread Recent chats Start a new chat Save [DOMAIN_NAME] 2812187…" at bounding box center [629, 254] width 1238 height 3025
click at [1140, 317] on div "Go Back Mark as unread Recent chats Start a new chat Save [DOMAIN_NAME] 2812187…" at bounding box center [629, 254] width 1238 height 3025
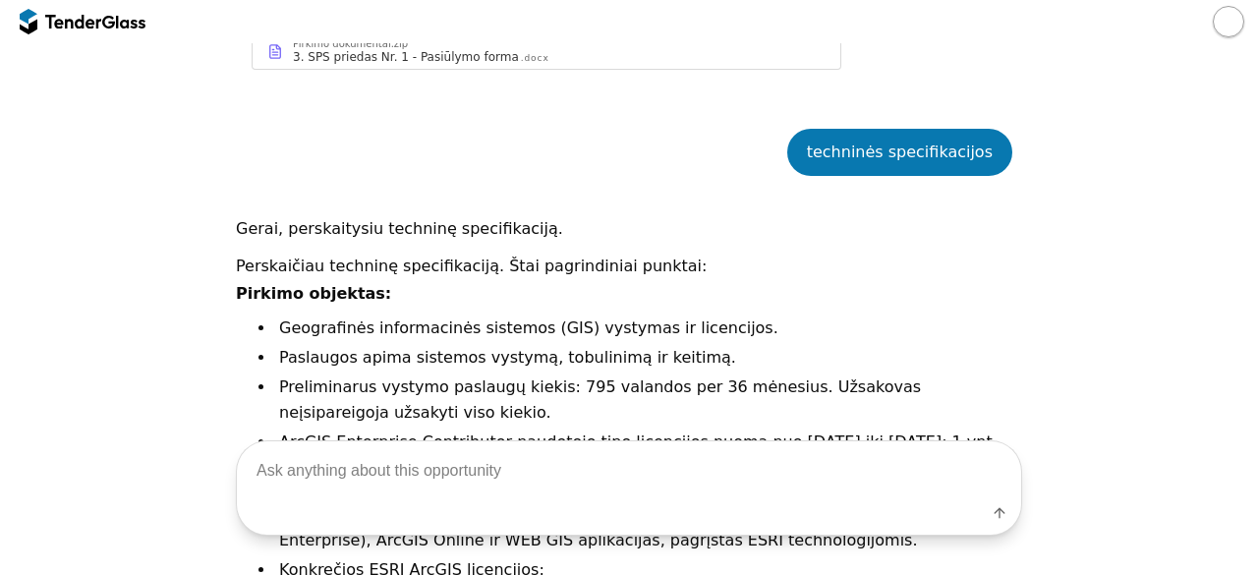
scroll to position [776, 0]
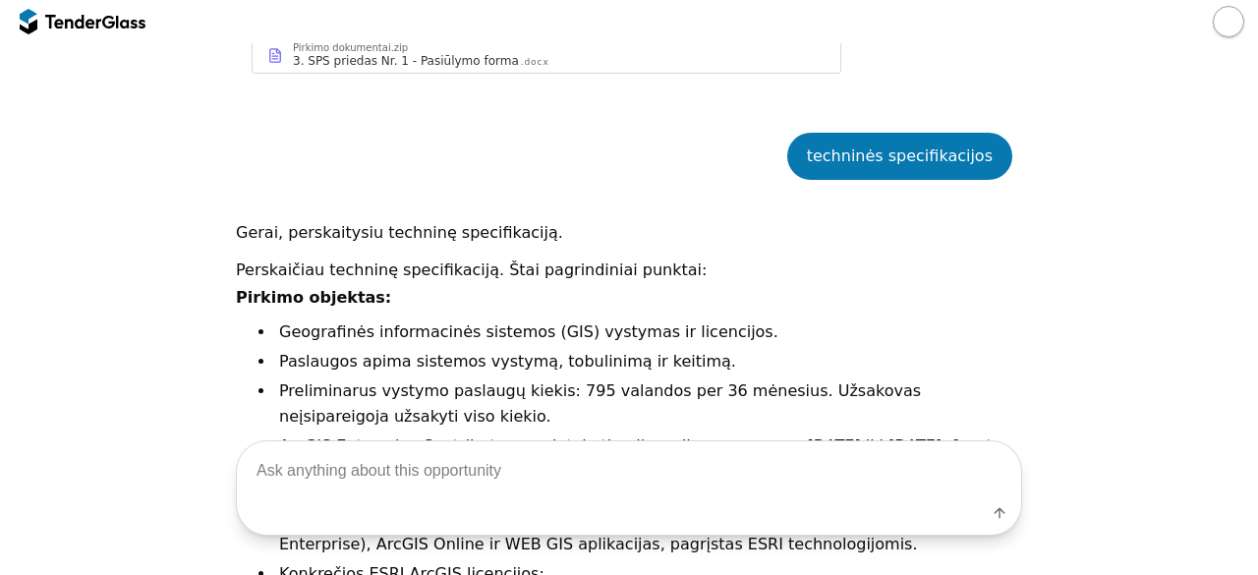
click at [78, 28] on div at bounding box center [83, 21] width 126 height 31
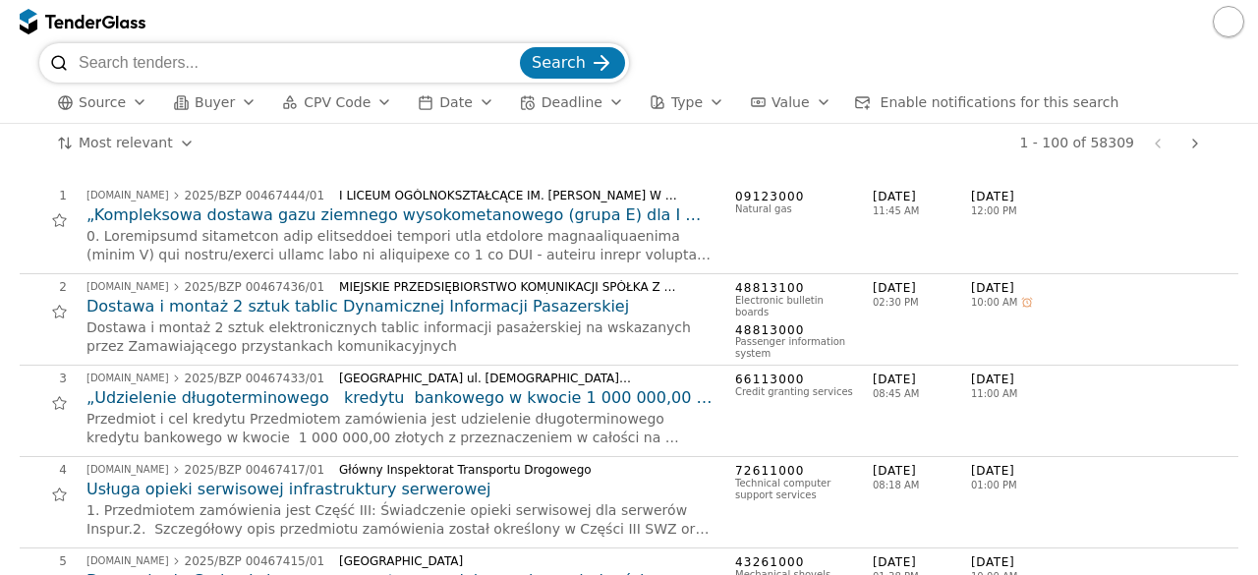
click at [180, 59] on input "search" at bounding box center [297, 62] width 437 height 39
type input "silumos tinklai"
click at [520, 47] on button "Search" at bounding box center [572, 62] width 105 height 31
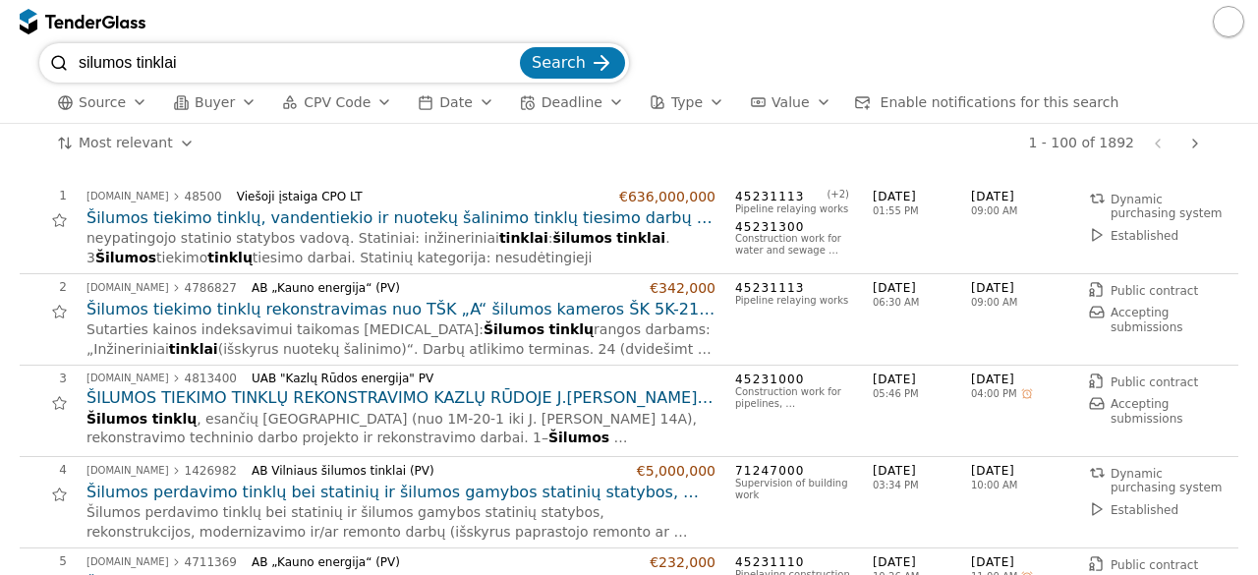
click at [553, 301] on h2 "Šilumos tiekimo tinklų rekonstravimas nuo TŠK „A“ šilumos kameros ŠK 5K-21 iki …" at bounding box center [400, 310] width 629 height 22
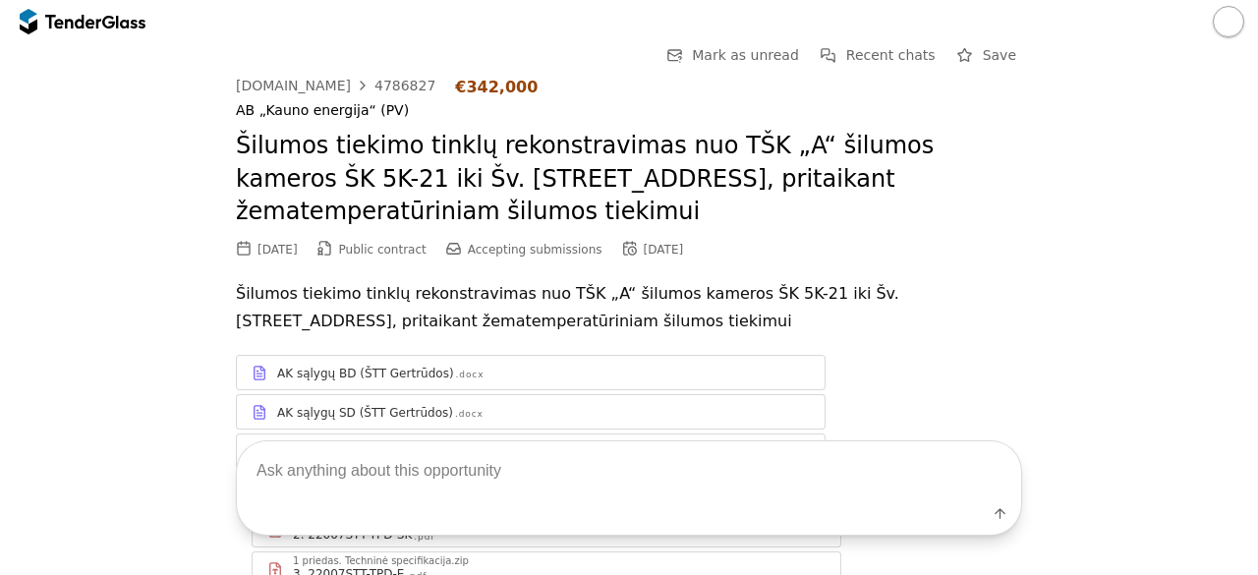
click at [481, 463] on textarea at bounding box center [629, 470] width 784 height 58
type textarea "techninės specifikacijos"
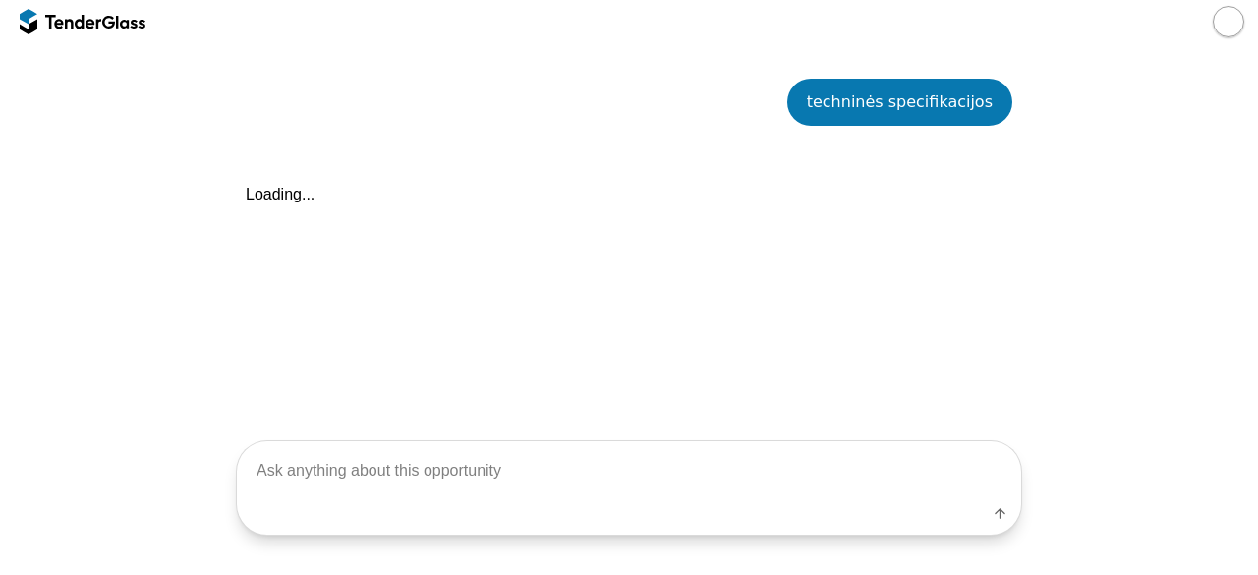
scroll to position [1670, 0]
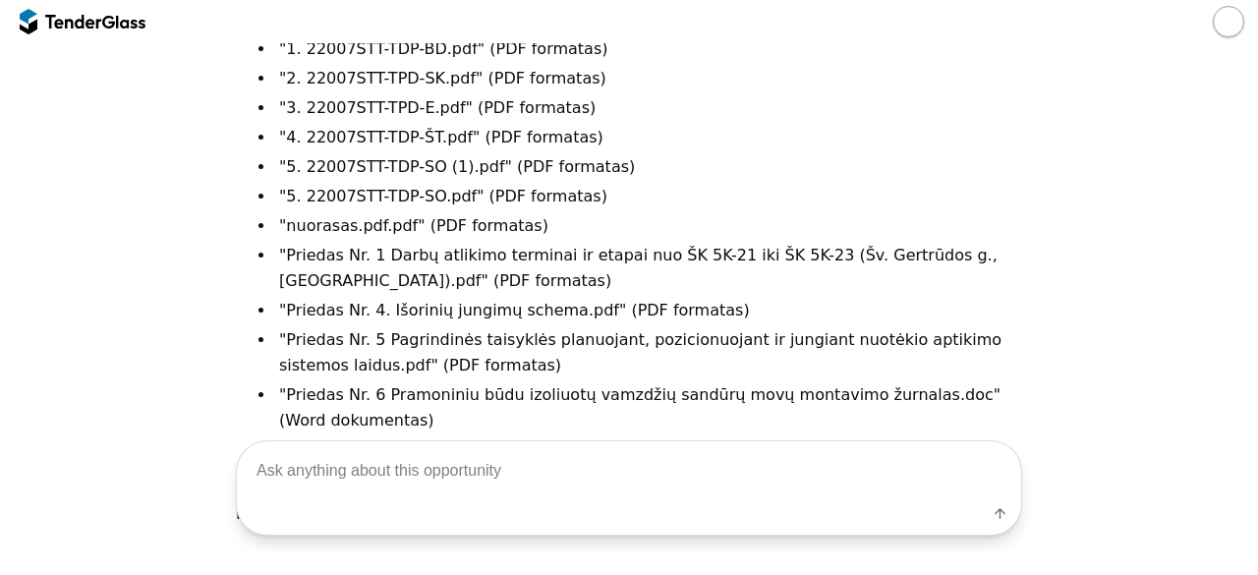
scroll to position [1995, 0]
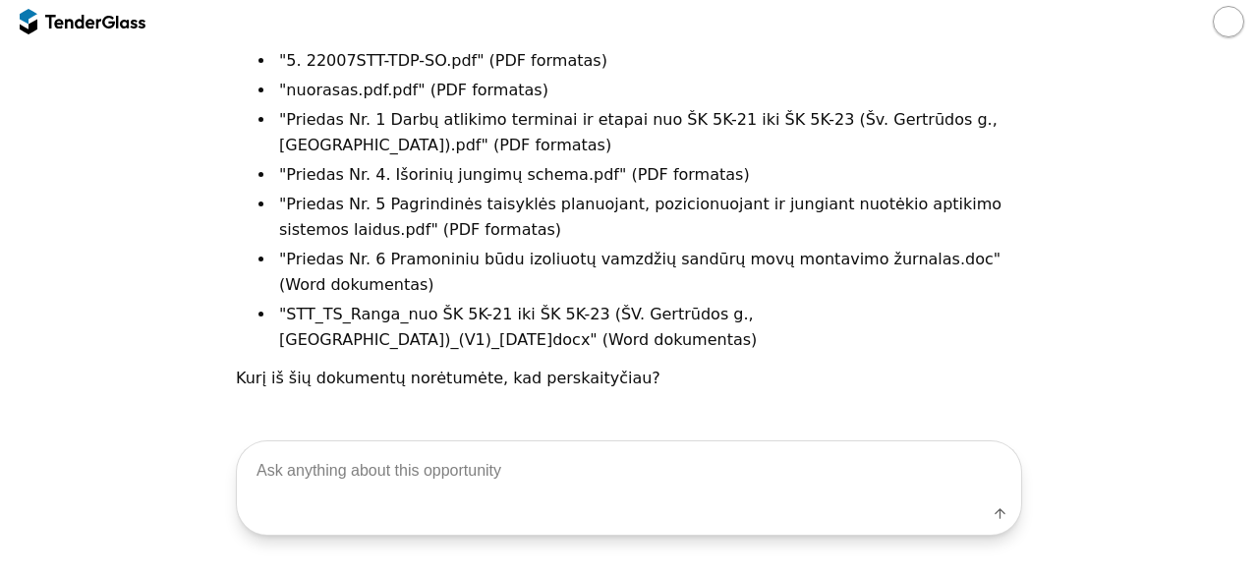
click at [550, 461] on textarea at bounding box center [629, 470] width 784 height 58
type textarea "visus"
click at [535, 463] on textarea at bounding box center [629, 470] width 784 height 58
type textarea "ą"
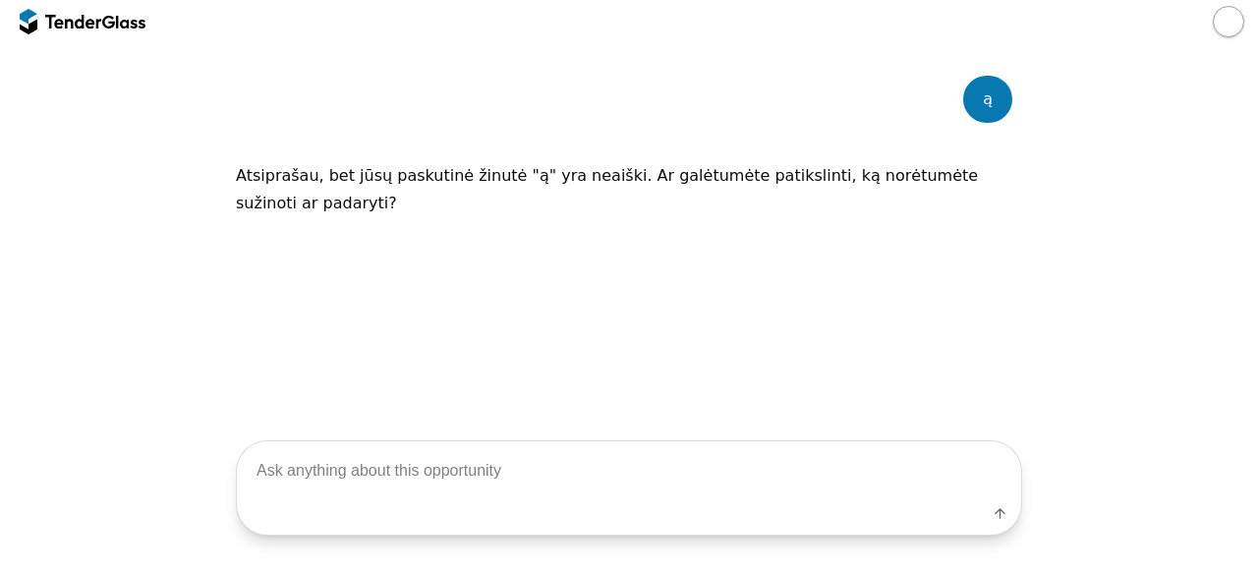
type textarea "1"
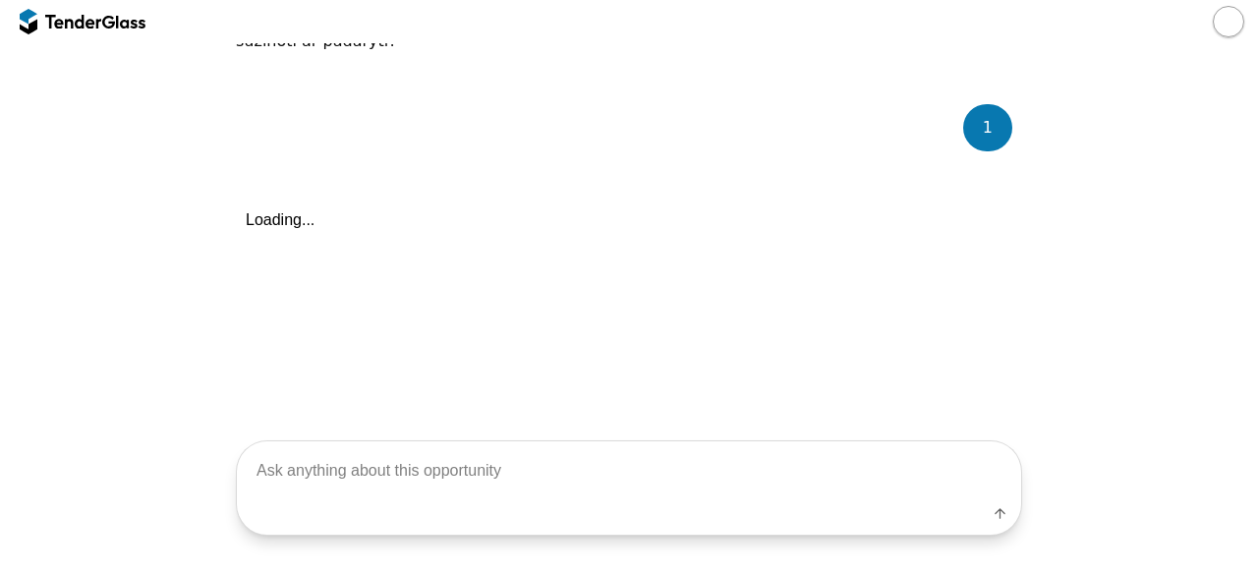
scroll to position [2523, 0]
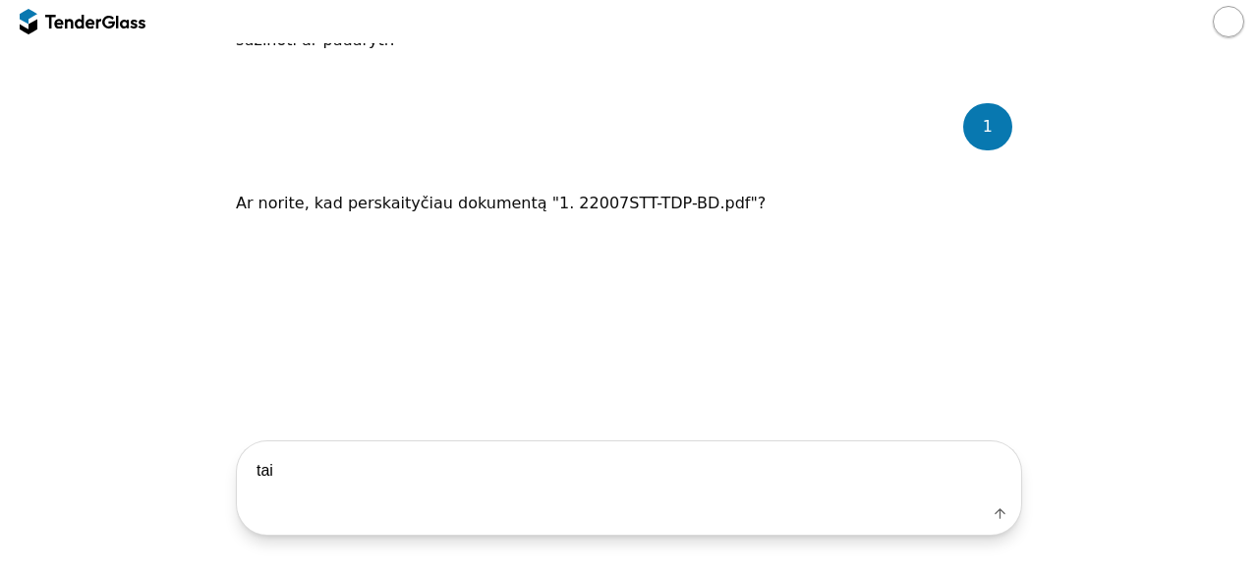
type textarea "taip"
type textarea "techninės specifikacijos"
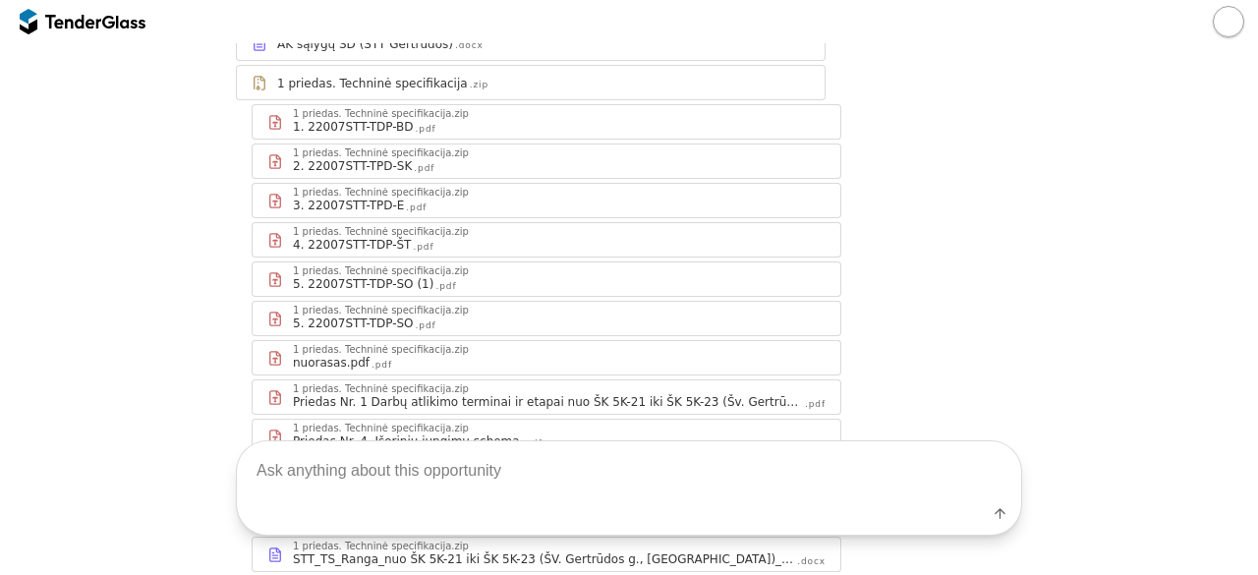
scroll to position [288, 0]
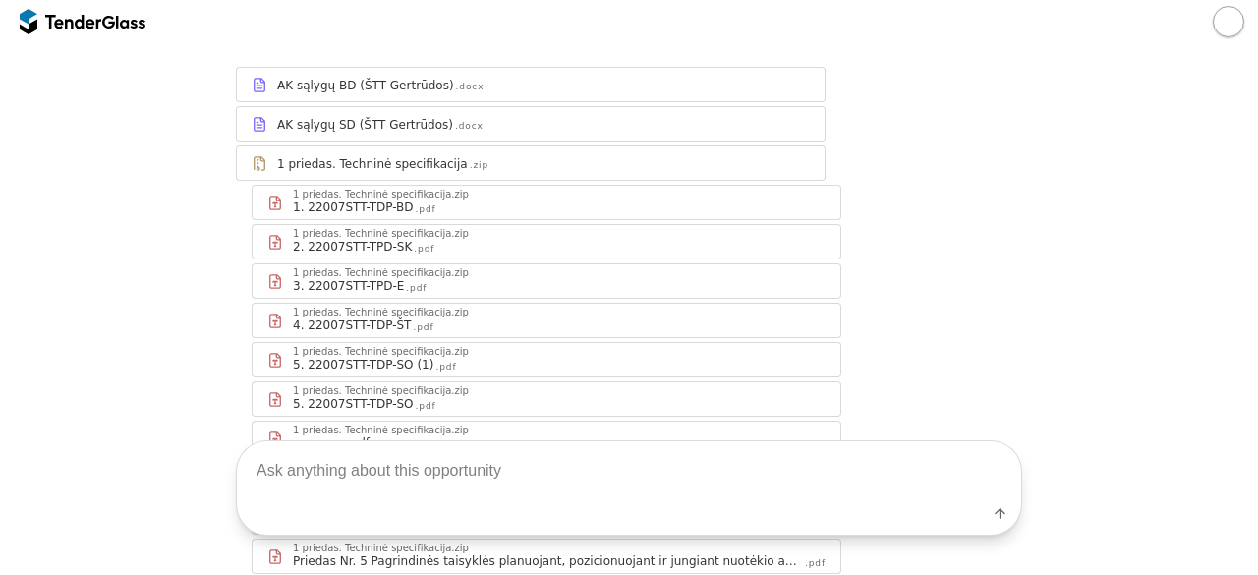
click at [409, 166] on div "1 priedas. Techninė specifikacija" at bounding box center [372, 164] width 191 height 16
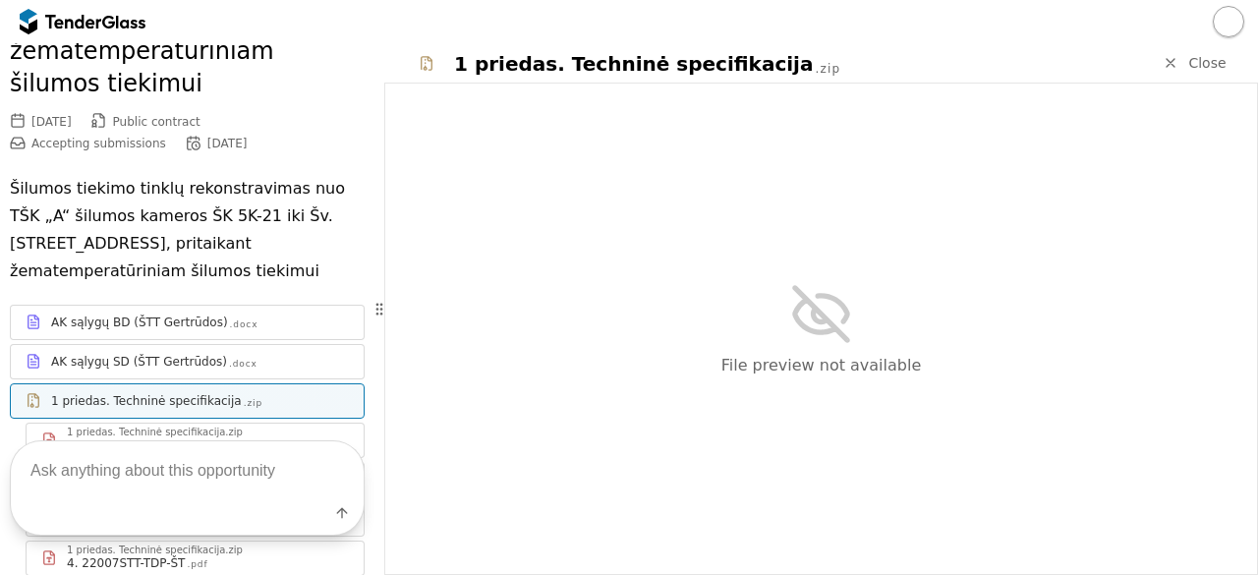
scroll to position [437, 0]
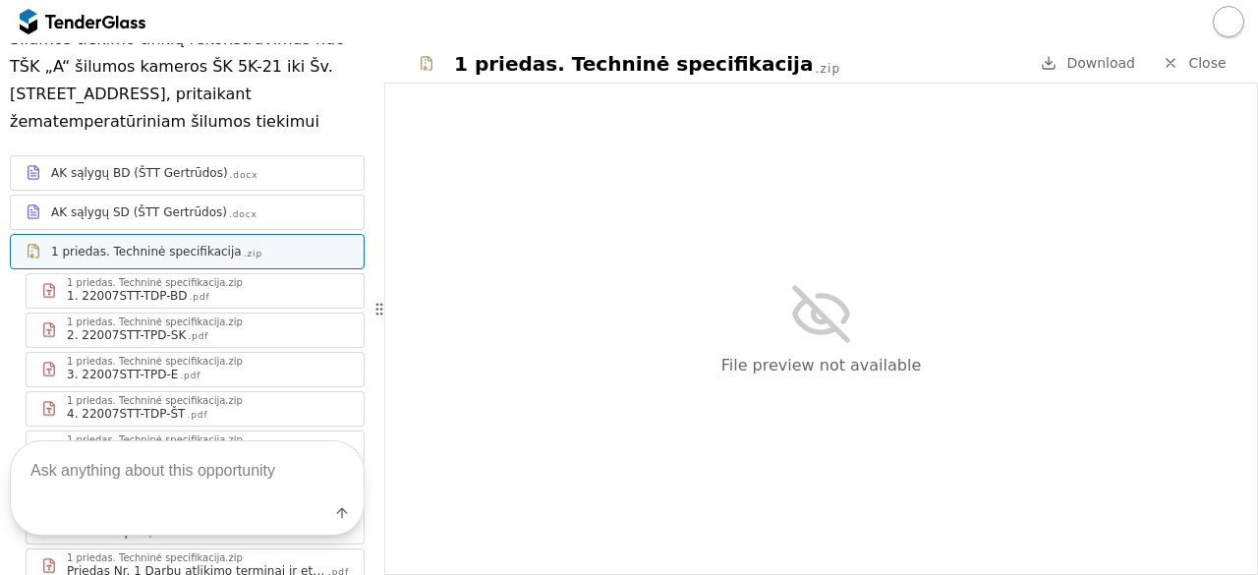
click at [232, 288] on div "1. 22007STT-TDP-BD .pdf" at bounding box center [208, 296] width 282 height 16
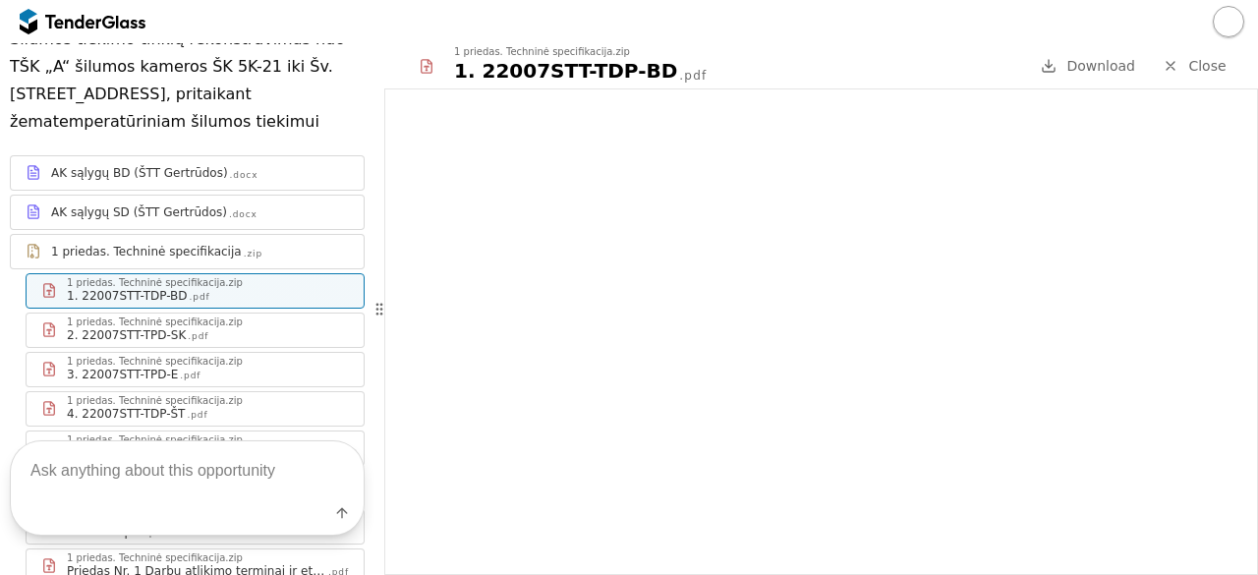
click at [248, 234] on link "1 priedas. Techninė specifikacija .zip" at bounding box center [187, 251] width 355 height 35
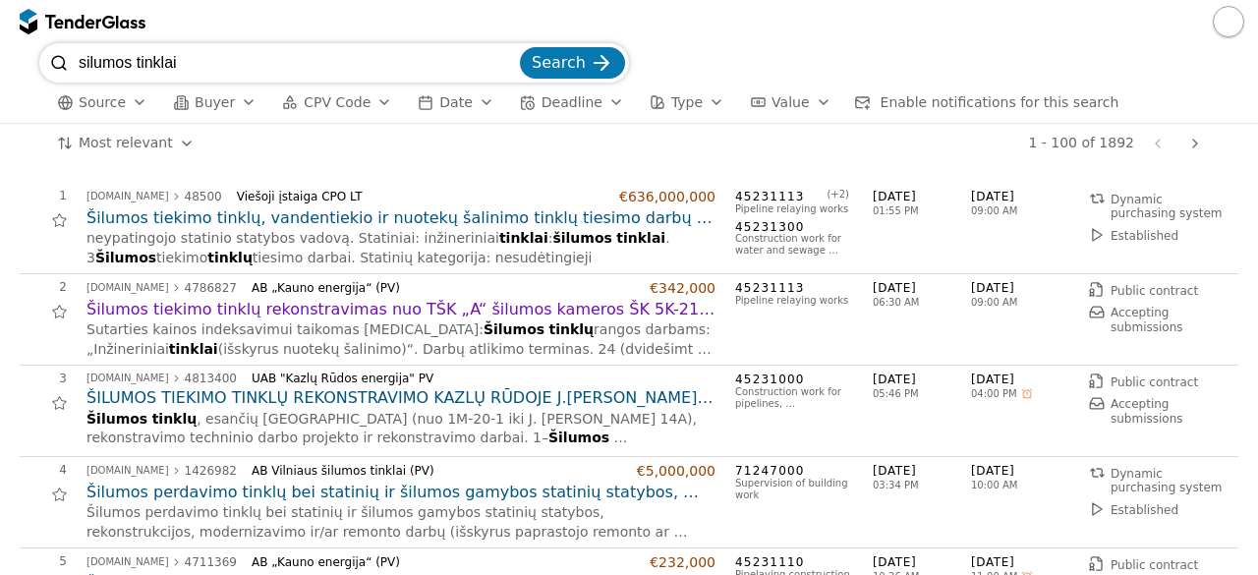
click at [481, 305] on h2 "Šilumos tiekimo tinklų rekonstravimas nuo TŠK „A“ šilumos kameros ŠK 5K-21 iki …" at bounding box center [400, 310] width 629 height 22
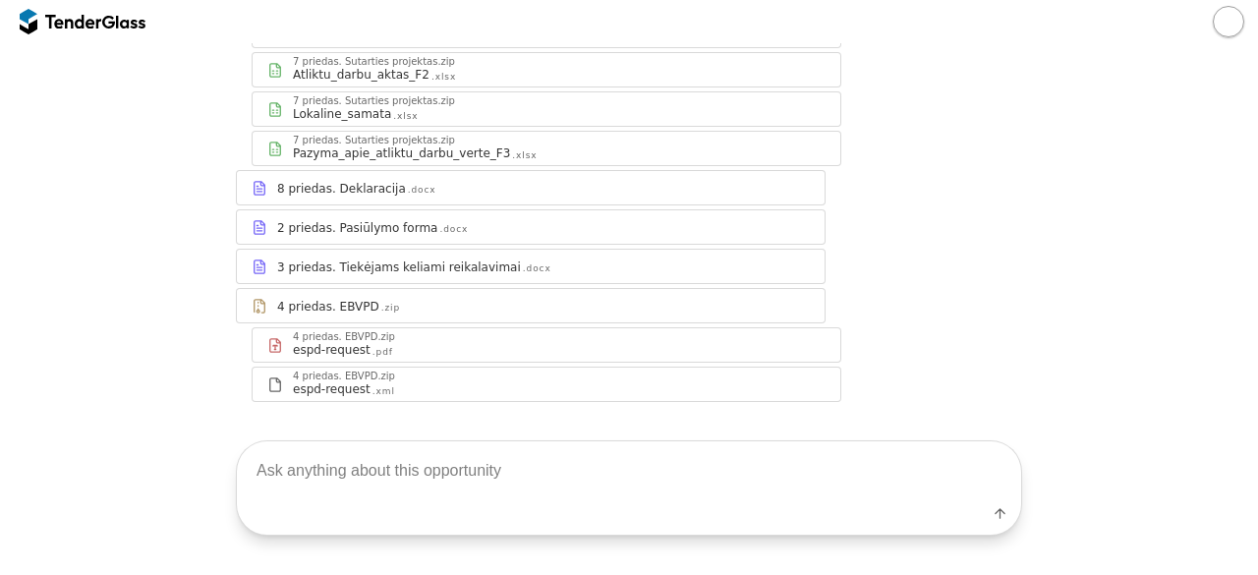
scroll to position [1316, 0]
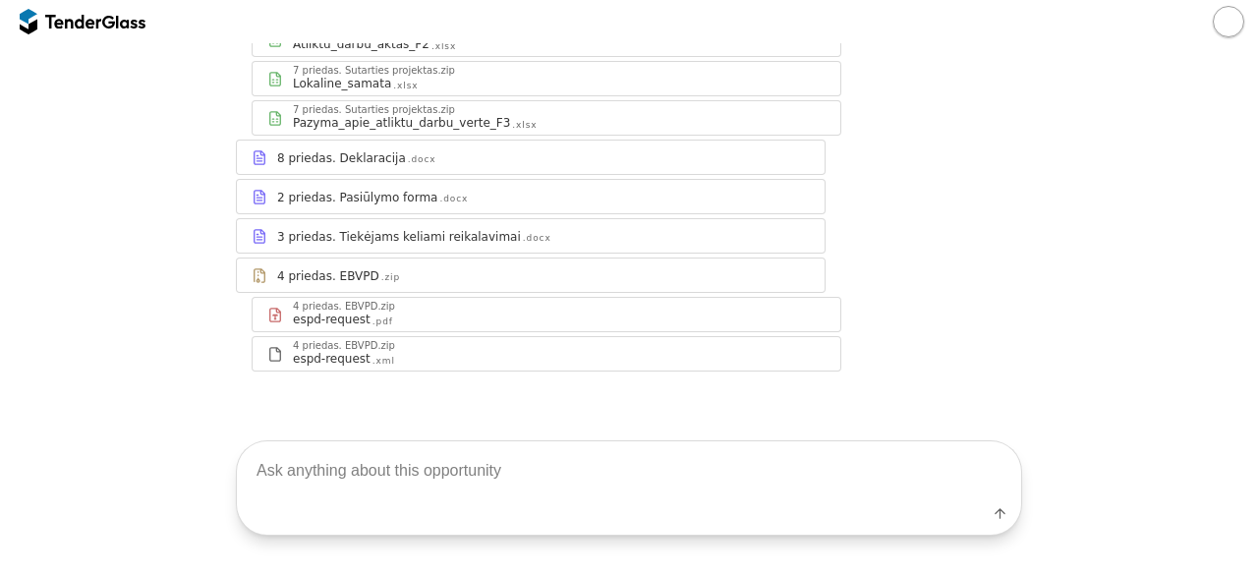
click at [633, 477] on textarea at bounding box center [629, 470] width 784 height 58
type textarea "techinės specifikacijos"
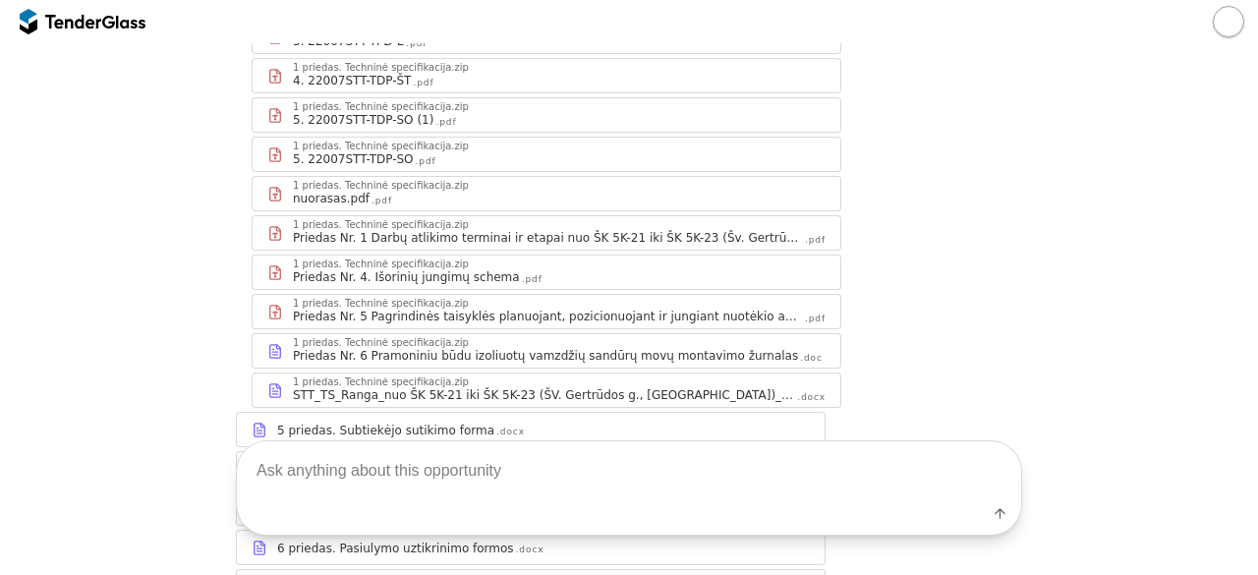
scroll to position [0, 0]
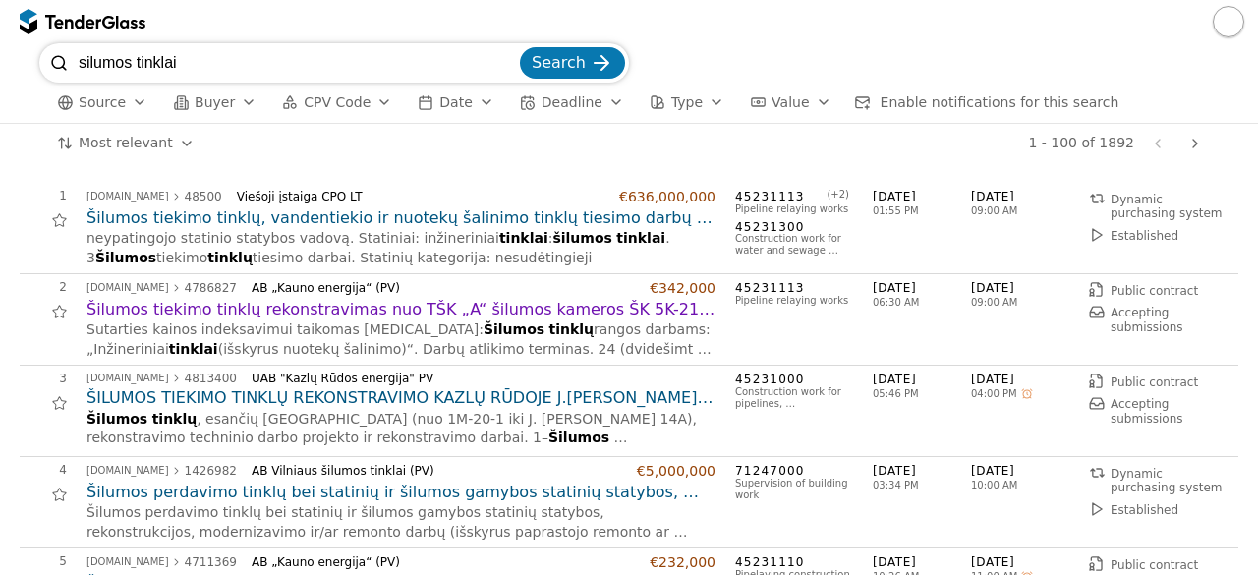
click at [542, 395] on h2 "ŠILUMOS TIEKIMO TINKLŲ REKONSTRAVIMO KAZLŲ RŪDOJE J.[PERSON_NAME] G. 14 A TECHN…" at bounding box center [400, 398] width 629 height 22
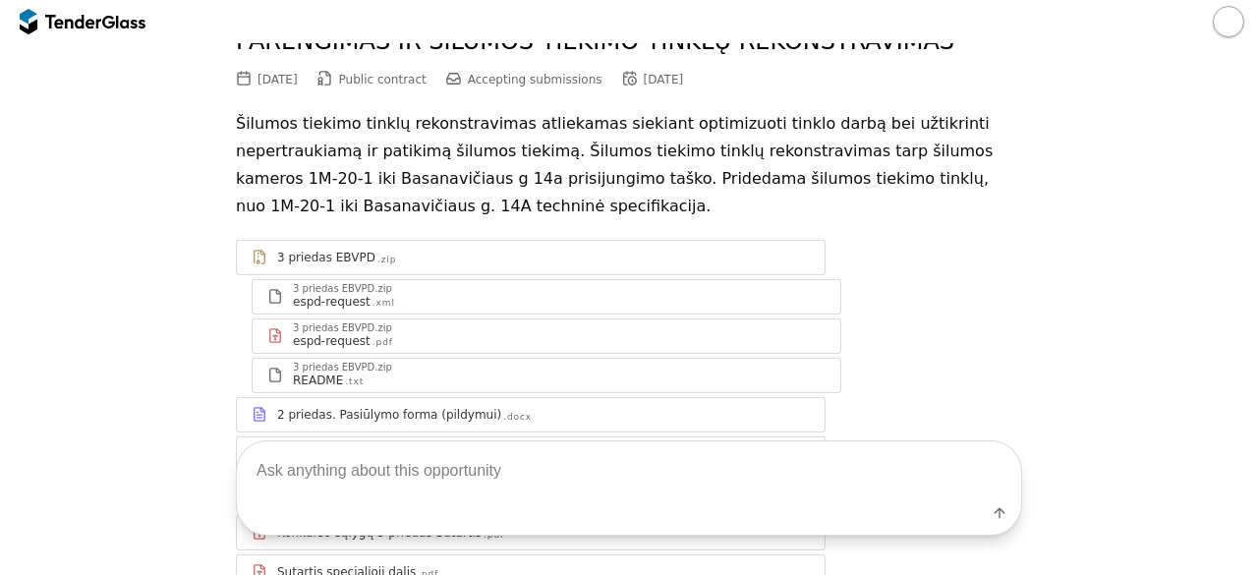
scroll to position [166, 0]
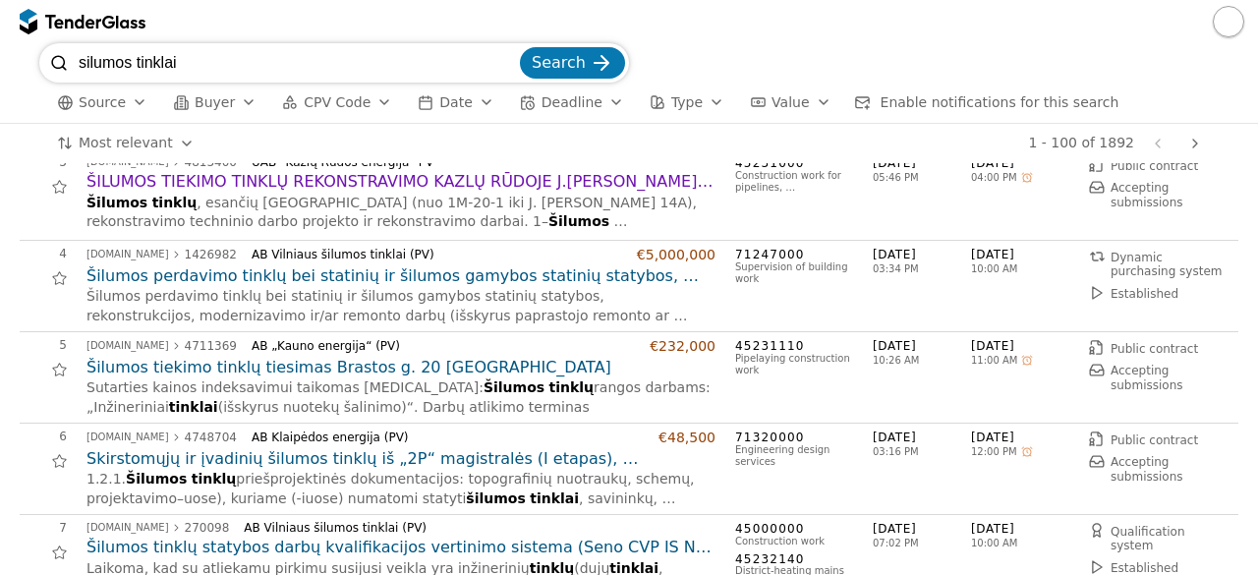
scroll to position [263, 0]
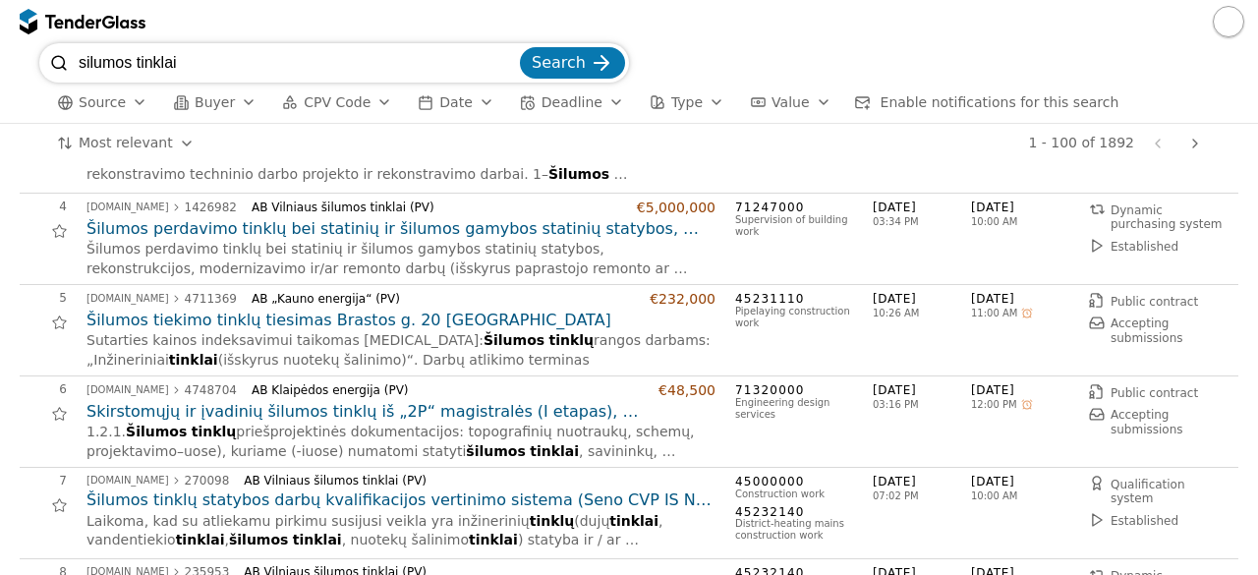
click at [291, 316] on h2 "Šilumos tiekimo tinklų tiesimas Brastos g. 20 [GEOGRAPHIC_DATA]" at bounding box center [400, 321] width 629 height 22
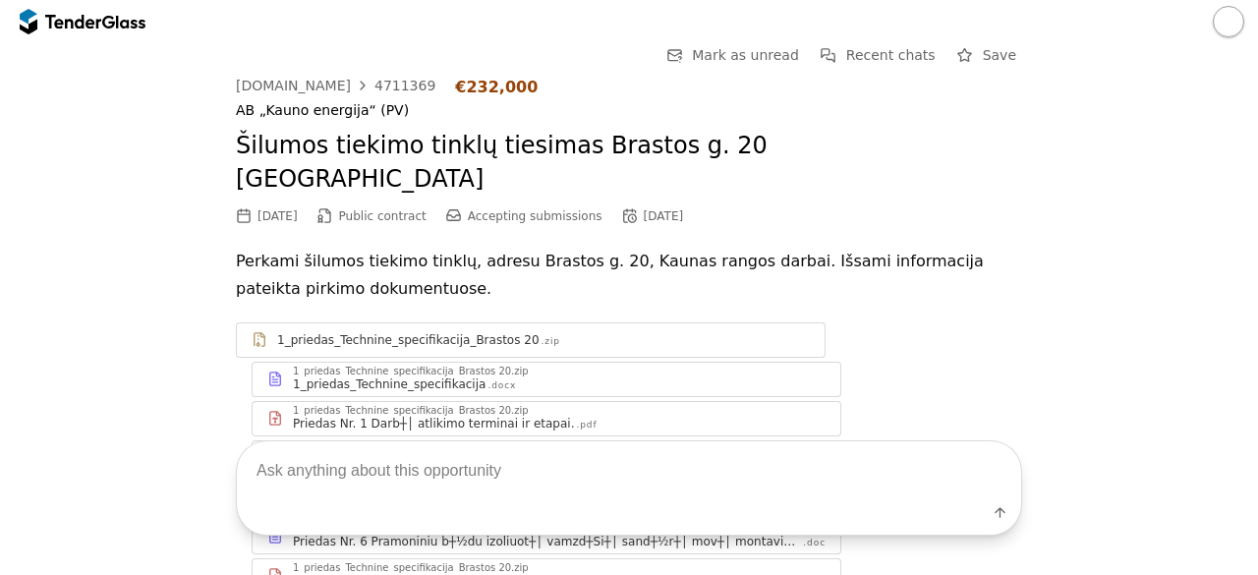
click at [422, 470] on textarea at bounding box center [629, 470] width 784 height 58
type textarea "techninės specfikacijos"
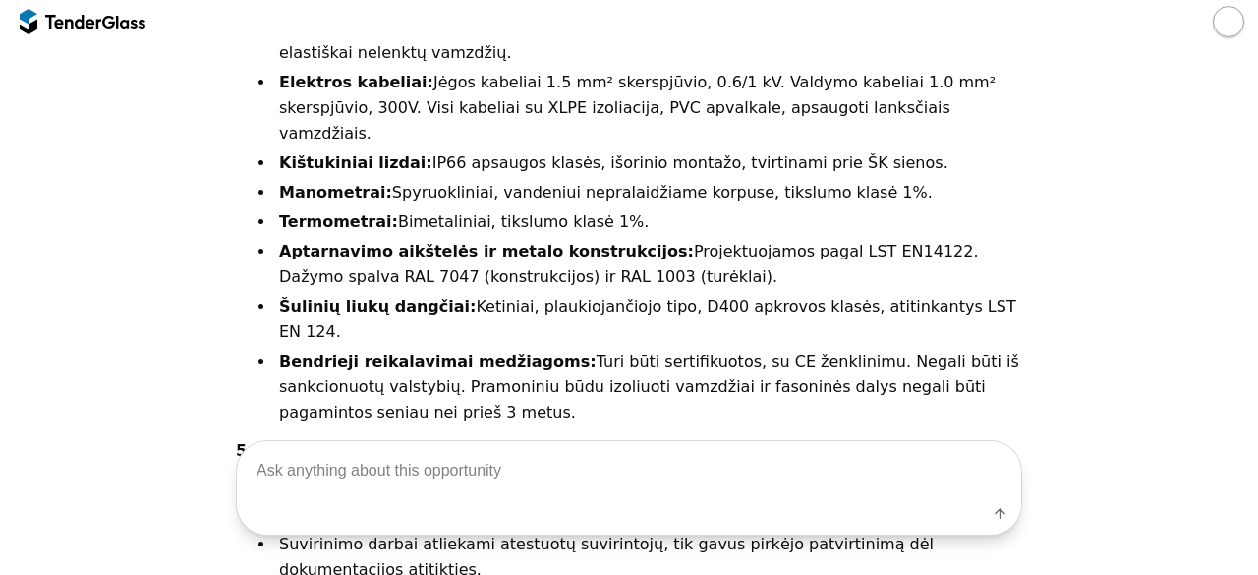
scroll to position [3761, 0]
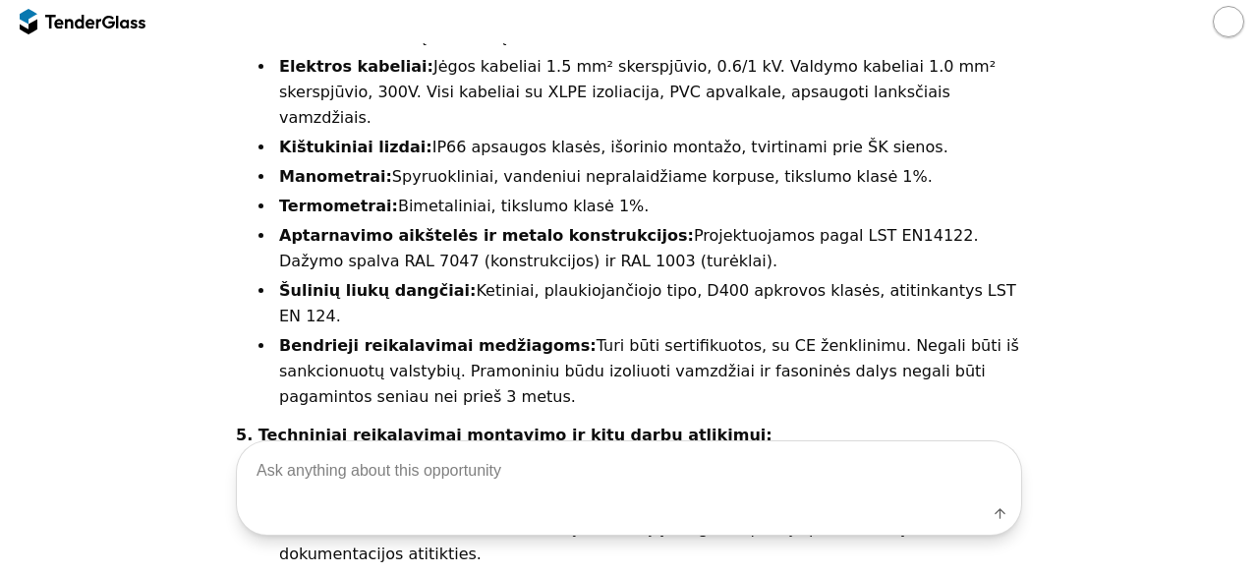
drag, startPoint x: 1232, startPoint y: 424, endPoint x: 1257, endPoint y: 475, distance: 56.7
click at [1257, 475] on div "Go Back Mark as unread Recent chats Start a new chat Save [DOMAIN_NAME] 4786827…" at bounding box center [629, 309] width 1258 height 532
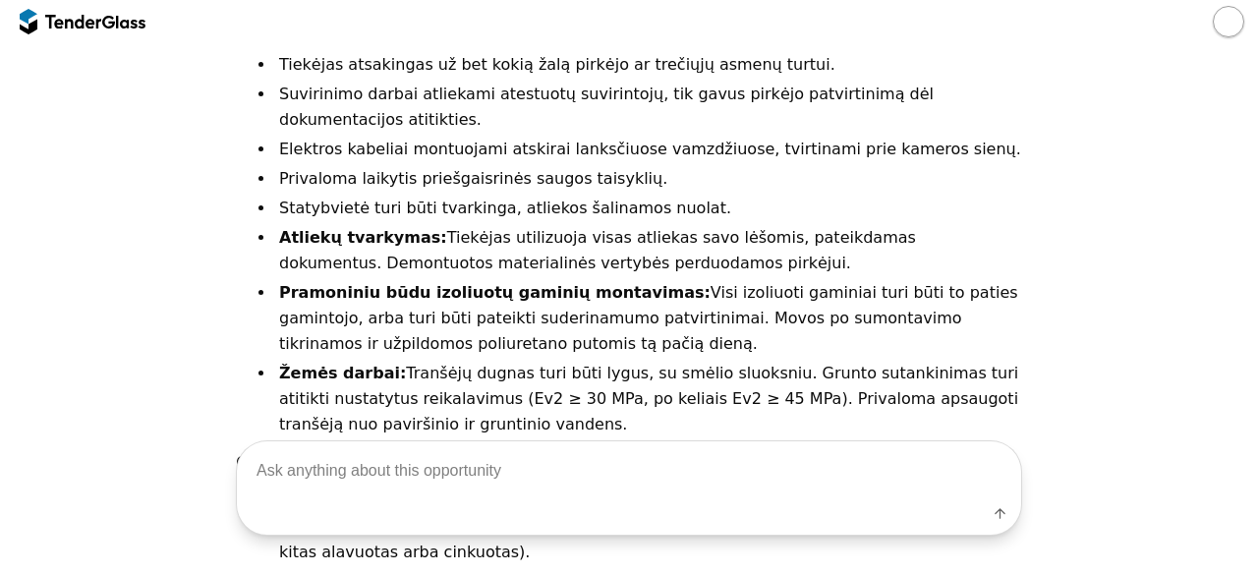
scroll to position [4226, 0]
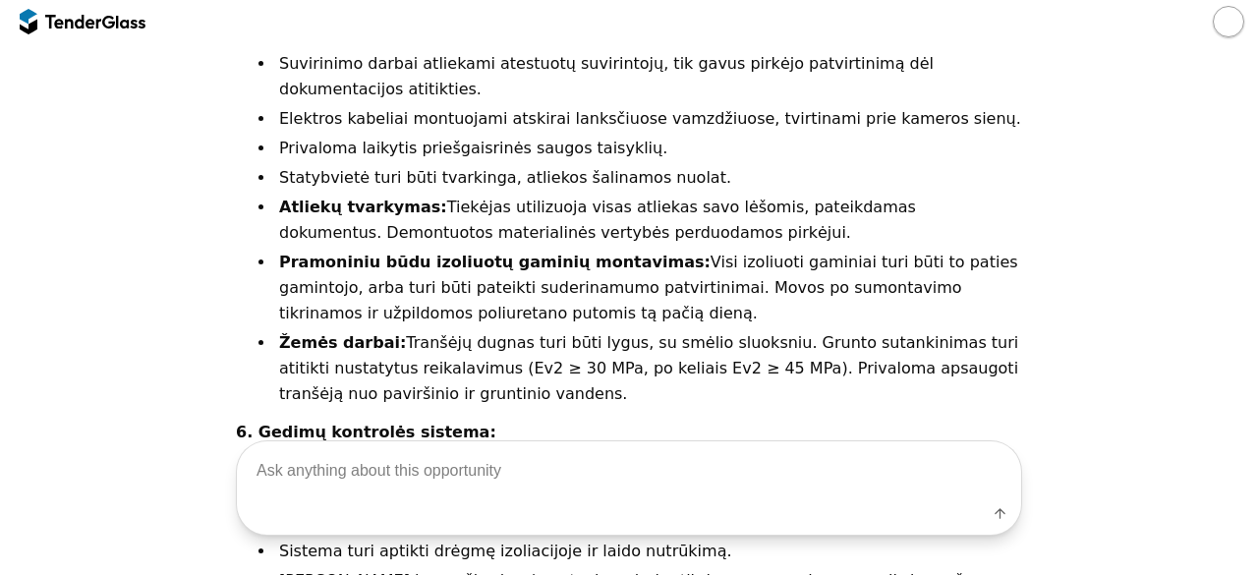
click at [130, 25] on div at bounding box center [130, 21] width 29 height 13
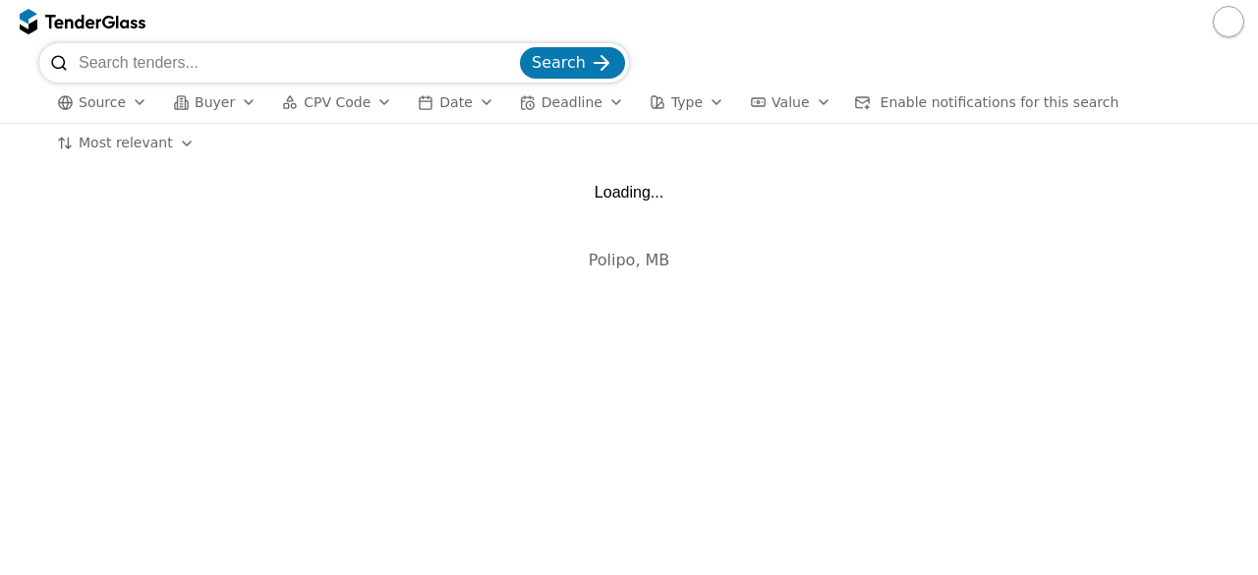
click at [161, 51] on input "search" at bounding box center [297, 62] width 437 height 39
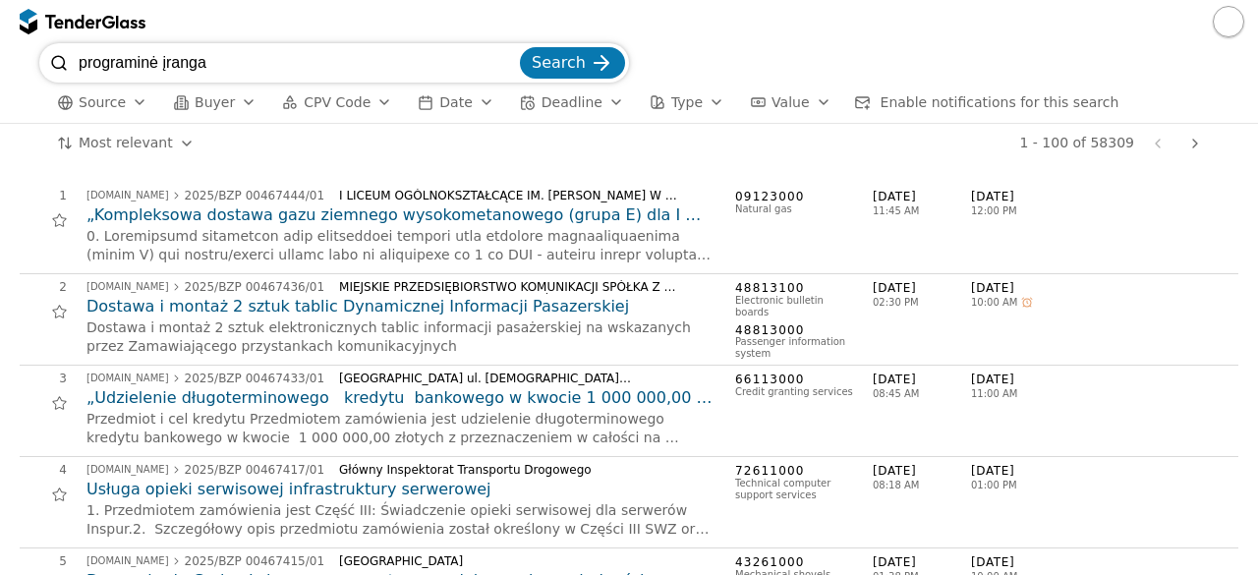
type input "programinė įranga"
click at [520, 47] on button "Search" at bounding box center [572, 62] width 105 height 31
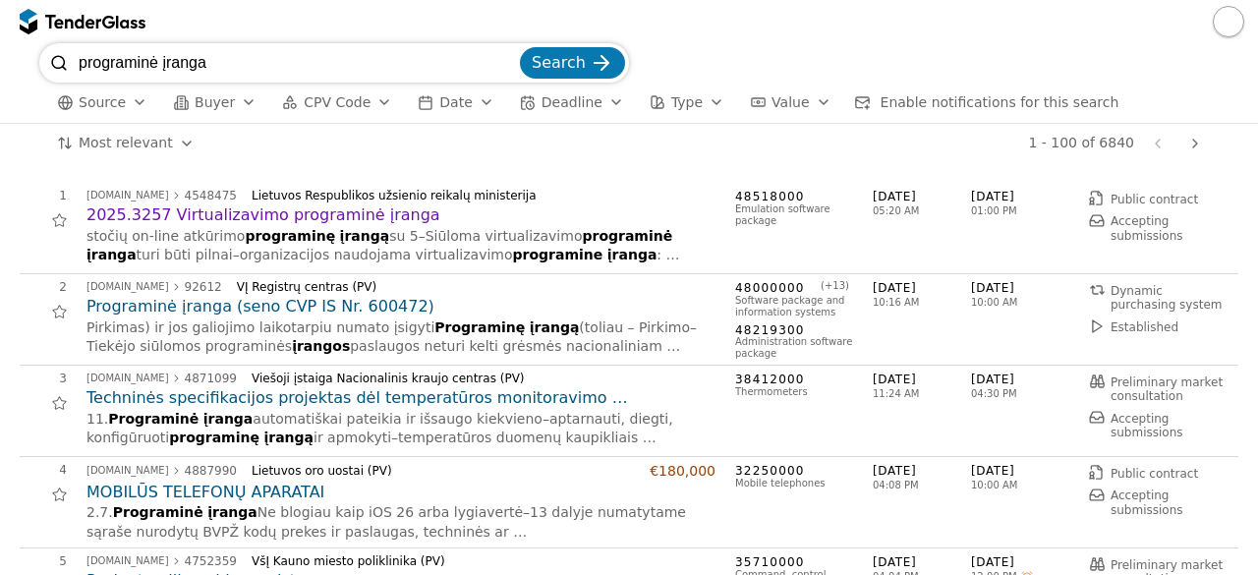
click at [261, 211] on h2 "2025.3257 Virtualizavimo programinė įranga" at bounding box center [400, 215] width 629 height 22
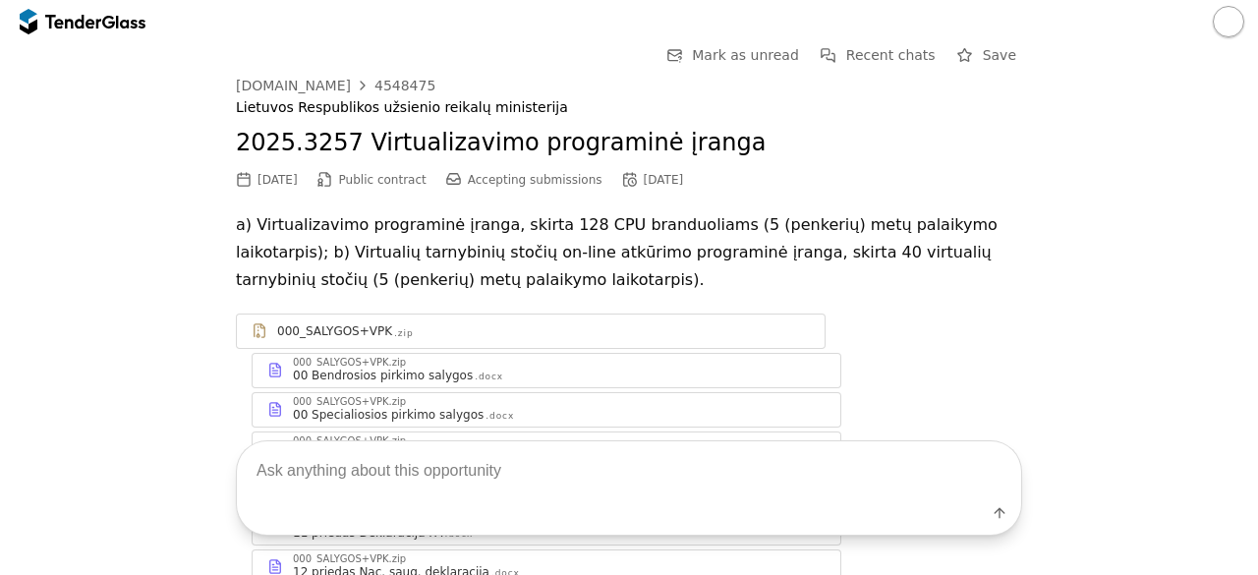
click at [362, 479] on textarea at bounding box center [629, 470] width 784 height 58
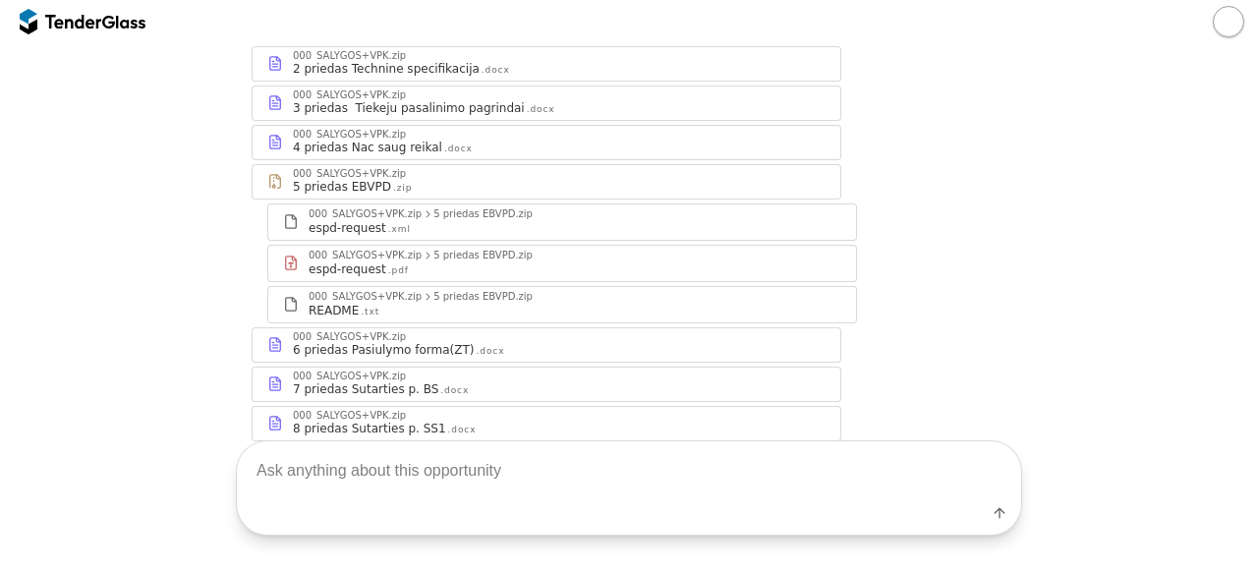
scroll to position [688, 0]
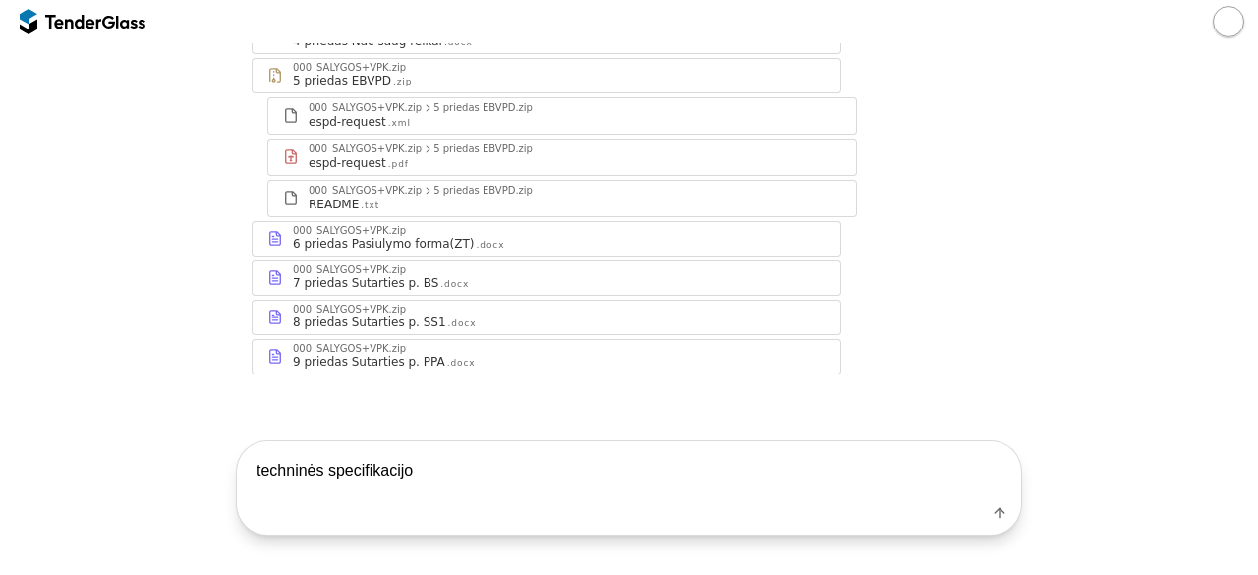
type textarea "techninės specifikacijos"
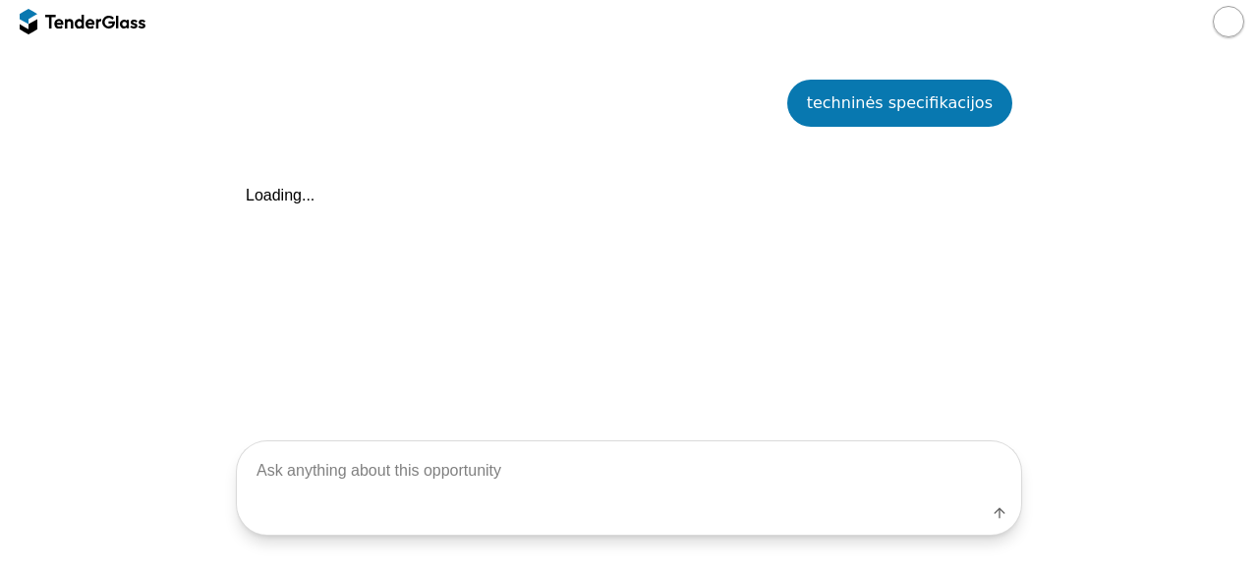
scroll to position [1043, 0]
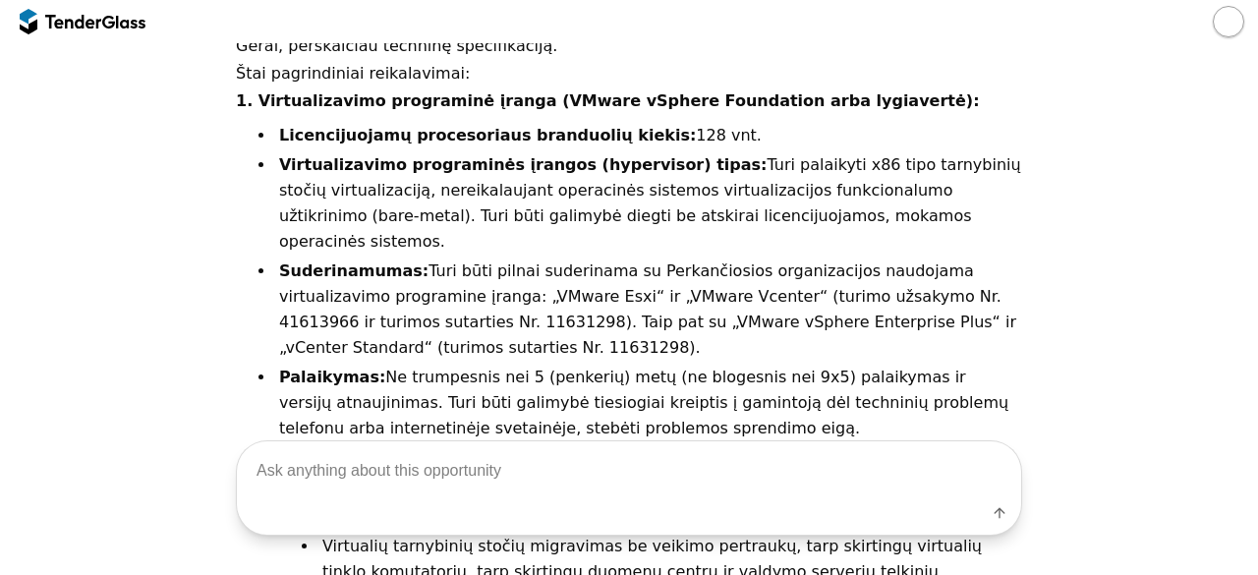
scroll to position [1244, 0]
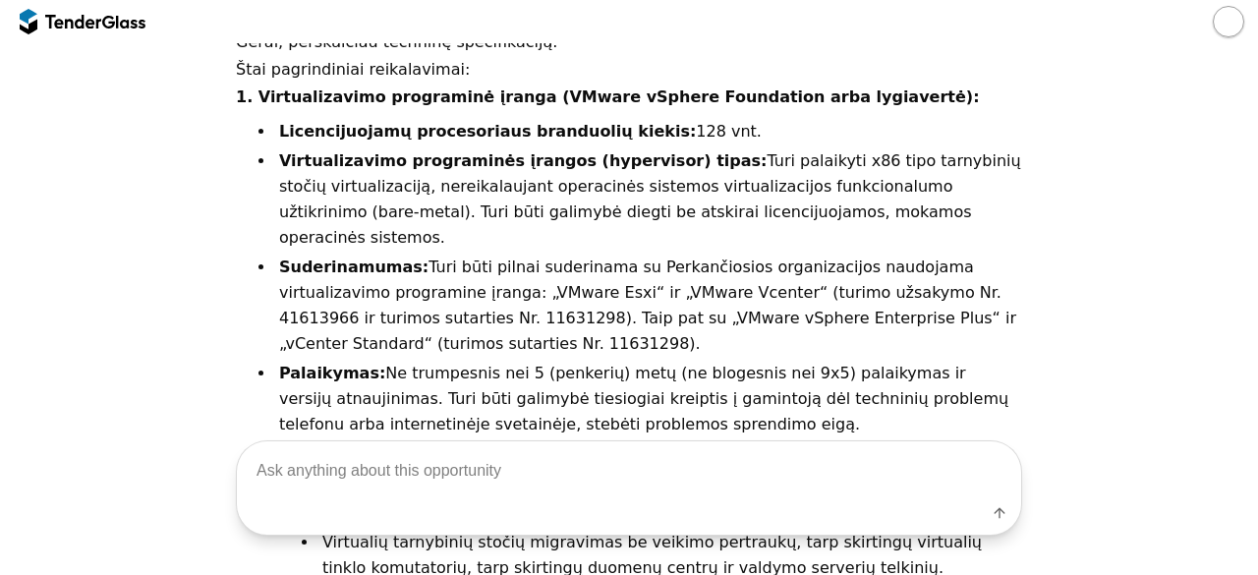
click at [109, 28] on div at bounding box center [108, 21] width 13 height 13
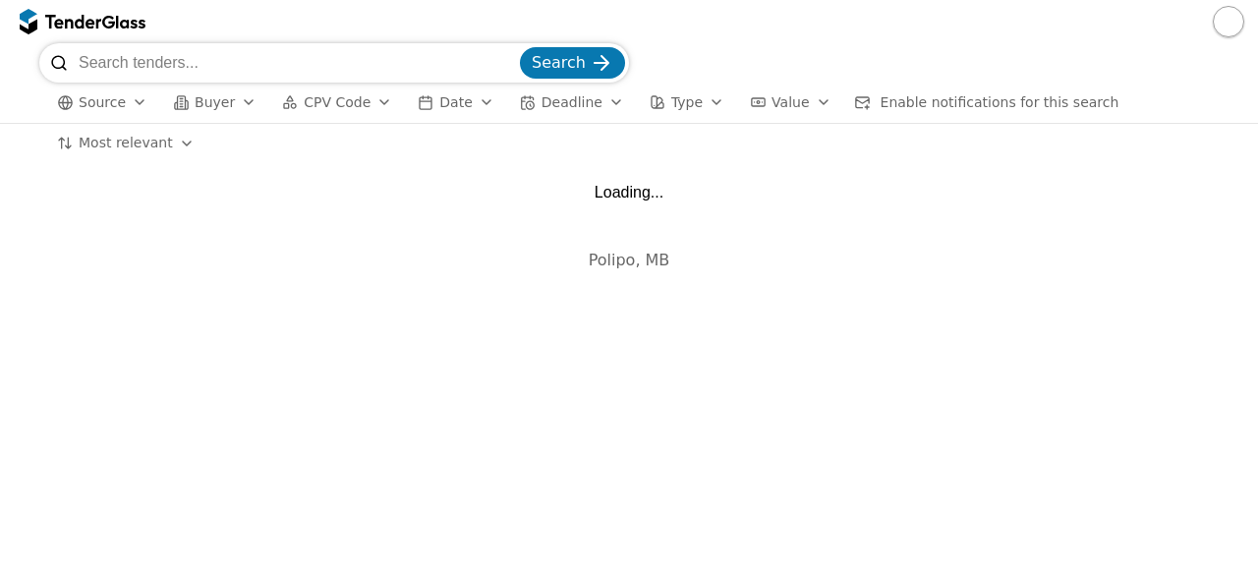
click at [155, 52] on input "search" at bounding box center [297, 62] width 437 height 39
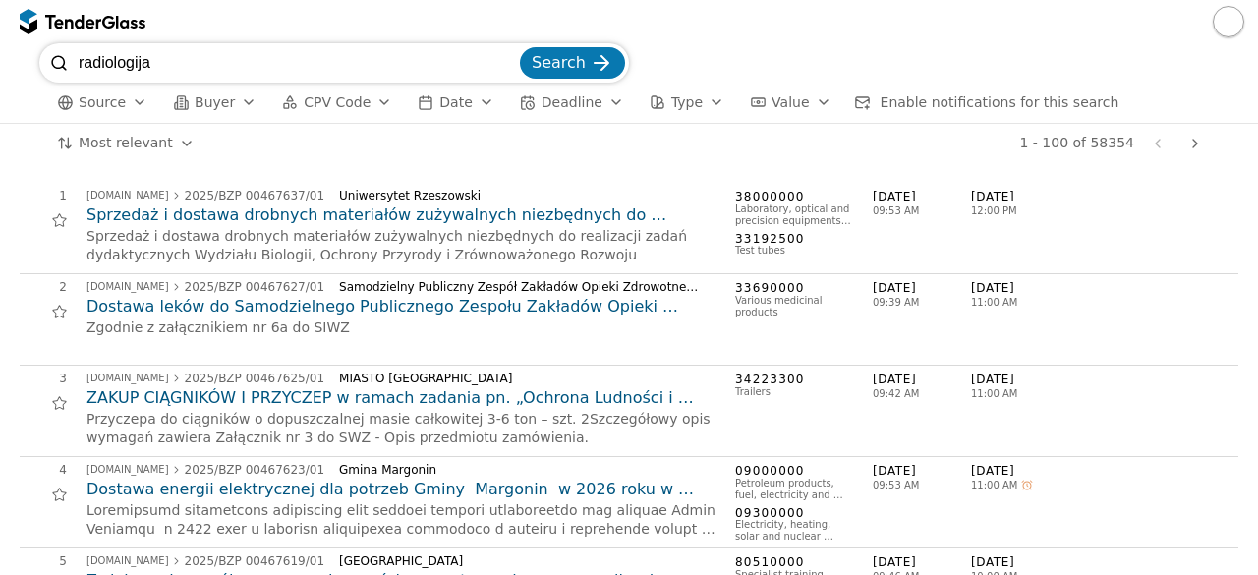
type input "radiologija"
click at [520, 47] on button "Search" at bounding box center [572, 62] width 105 height 31
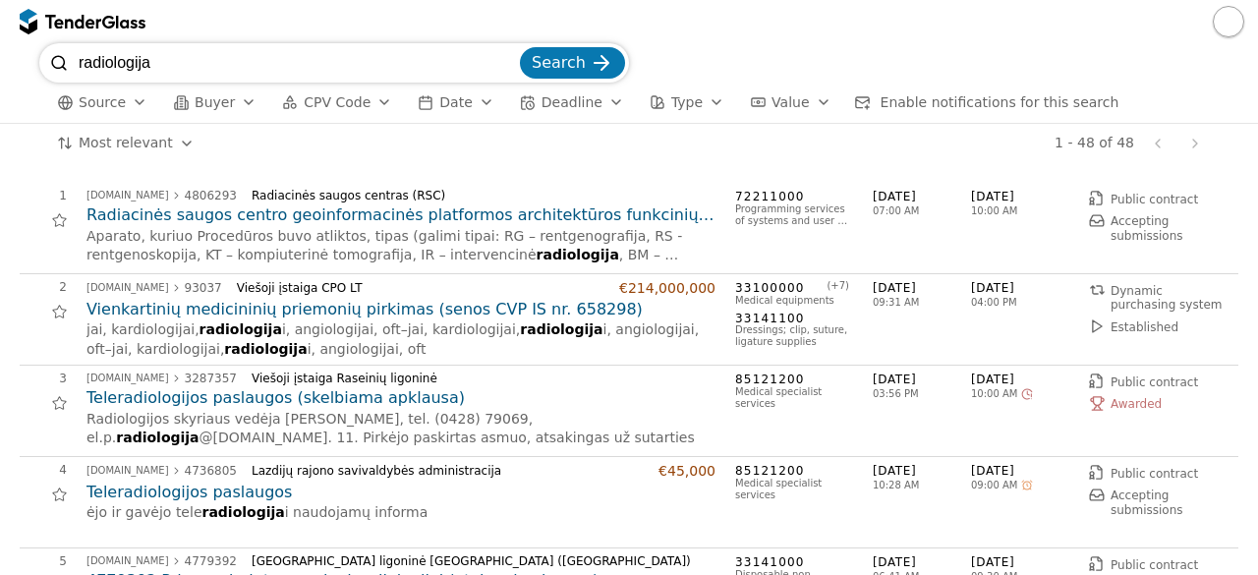
click at [305, 71] on input "radiologija" at bounding box center [297, 62] width 437 height 39
type input "r"
type input "rentgenai"
click at [520, 47] on button "Search" at bounding box center [572, 62] width 105 height 31
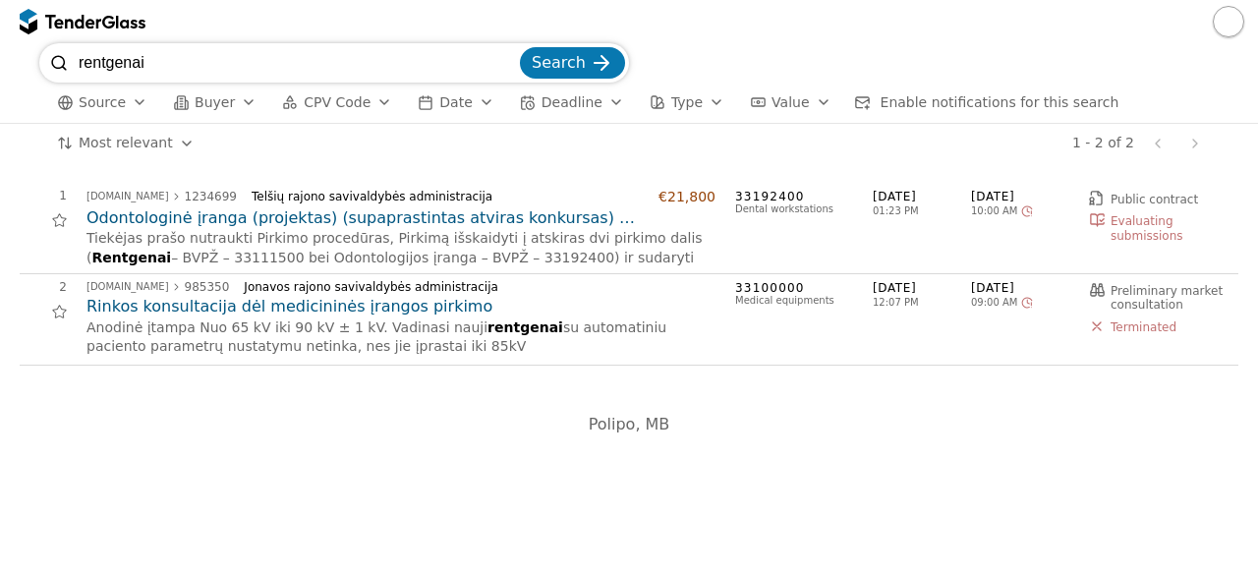
drag, startPoint x: 277, startPoint y: 69, endPoint x: 0, endPoint y: 124, distance: 282.5
click at [0, 124] on div "rentgenai Search Source Buyer CPV Code Date Deadline Type Value Enable notifica…" at bounding box center [629, 309] width 1258 height 532
type input "radiologines prekes"
click at [520, 47] on button "Search" at bounding box center [572, 62] width 105 height 31
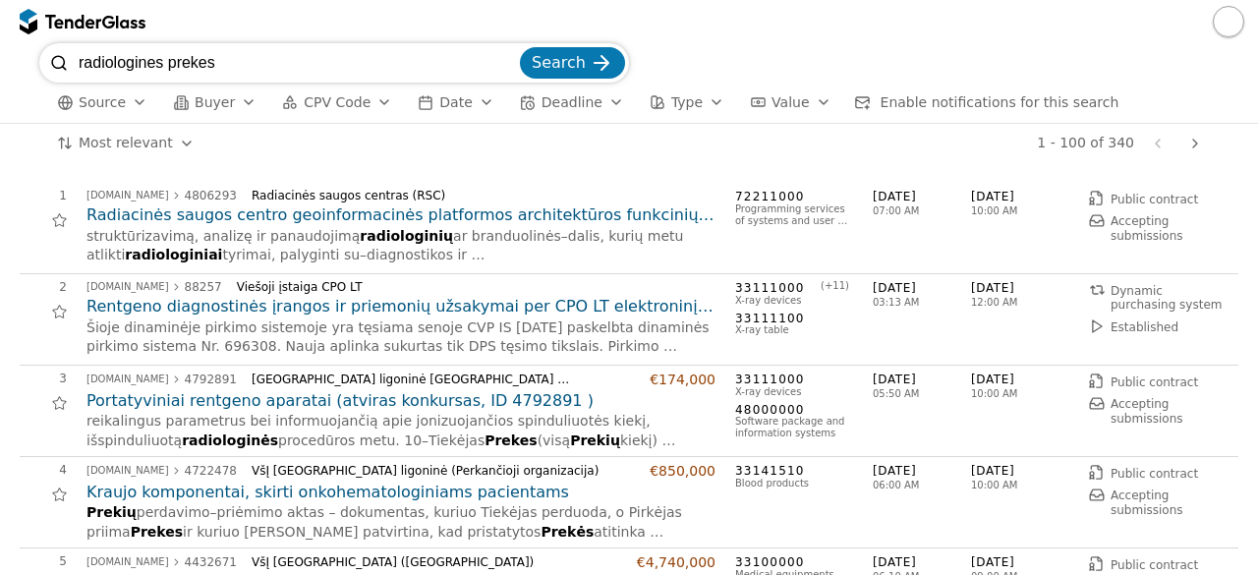
click at [562, 308] on h2 "Rentgeno diagnostinės įrangos ir priemonių užsakymai per CPO LT elektroninį kat…" at bounding box center [400, 307] width 629 height 22
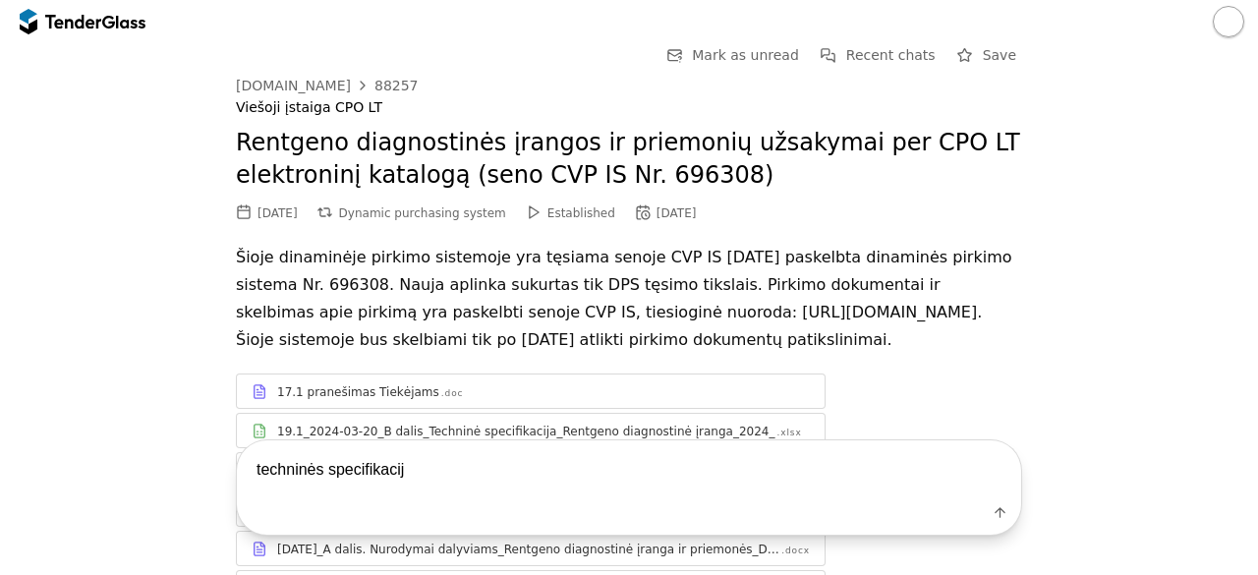
type textarea "techninės specifikacijo"
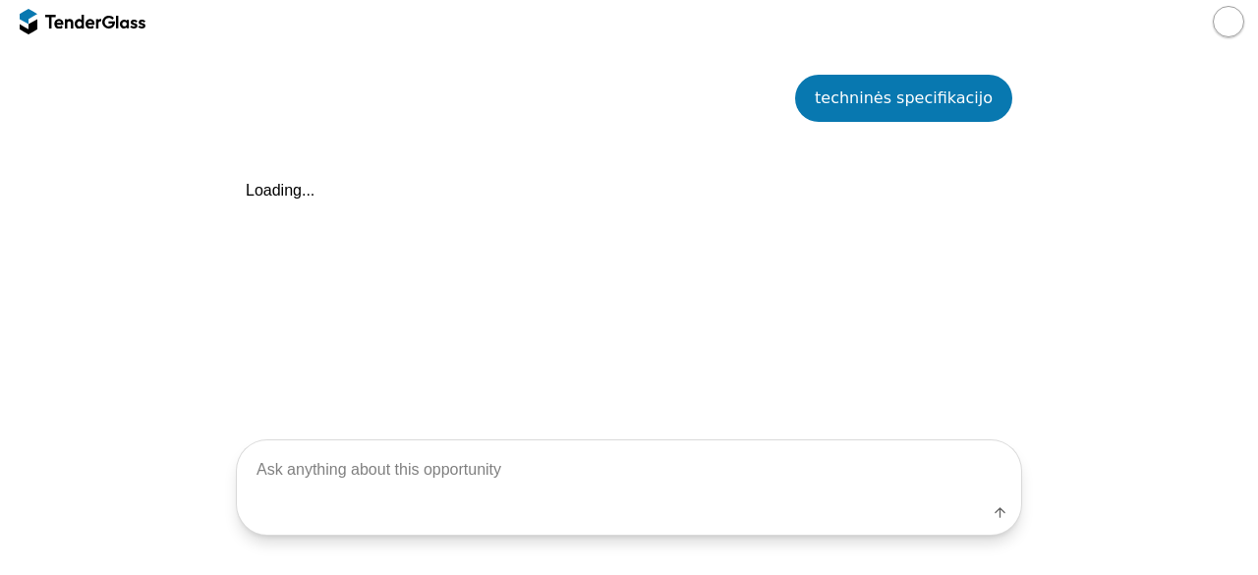
scroll to position [2187, 0]
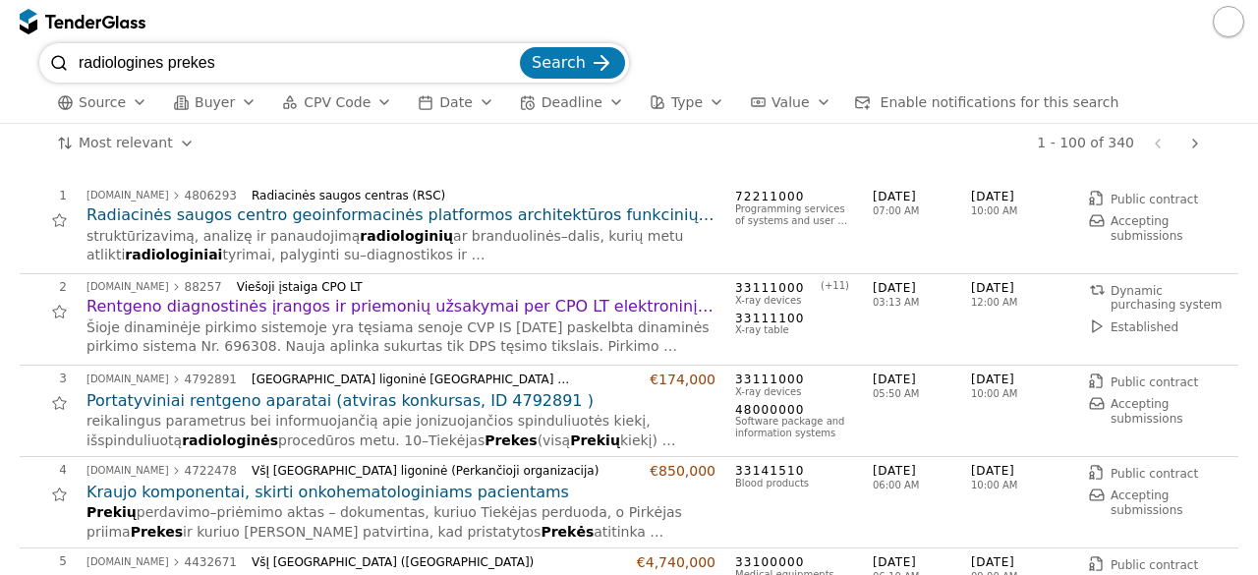
scroll to position [39, 0]
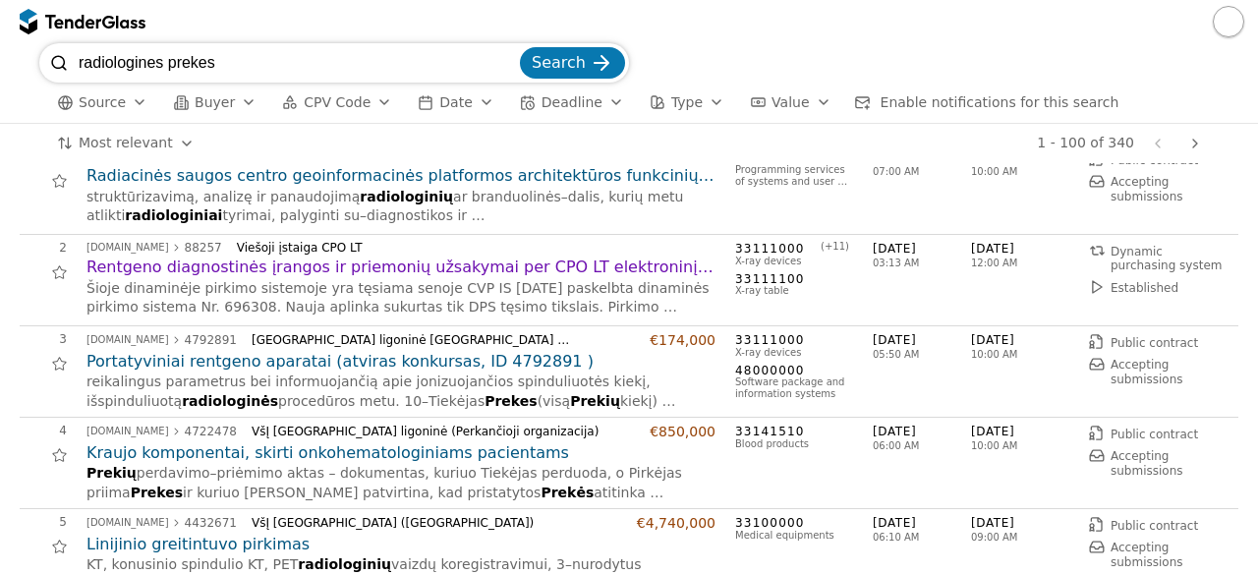
click at [462, 365] on h2 "Portatyviniai rentgeno aparatai (atviras konkursas, ID 4792891 )" at bounding box center [400, 362] width 629 height 22
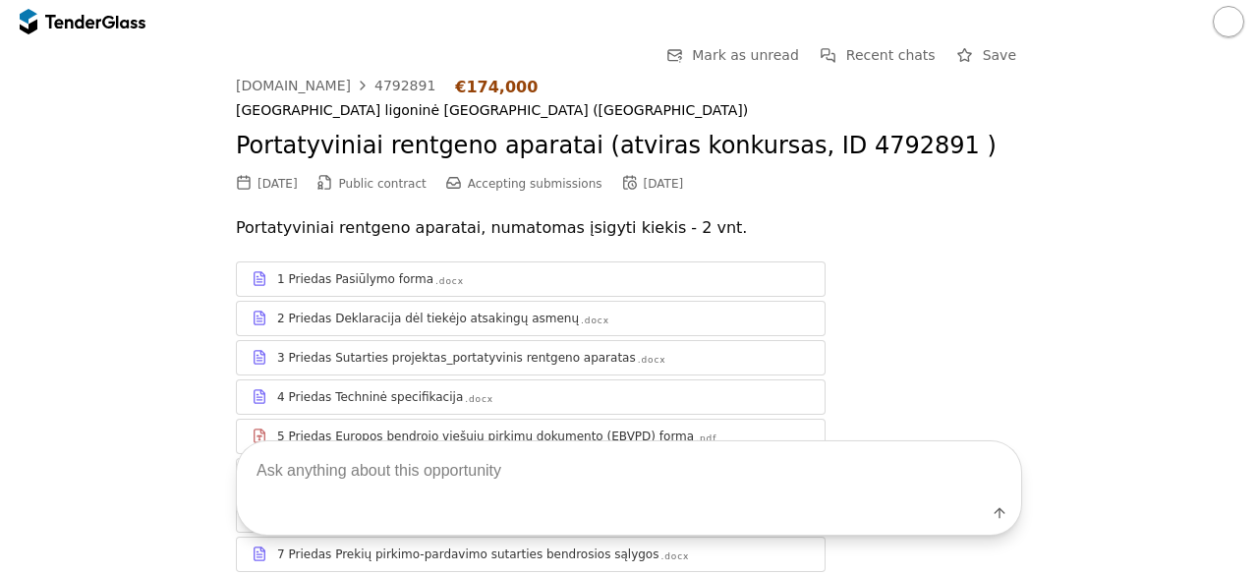
click at [391, 475] on textarea at bounding box center [629, 470] width 784 height 58
type textarea "techninės specifikacijos"
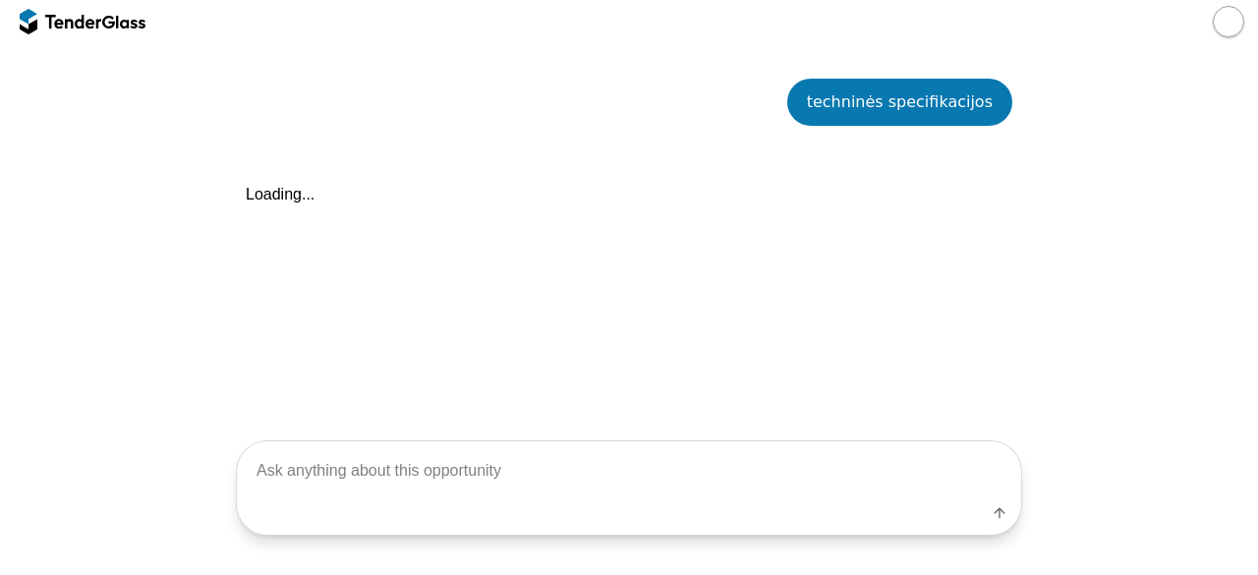
scroll to position [633, 0]
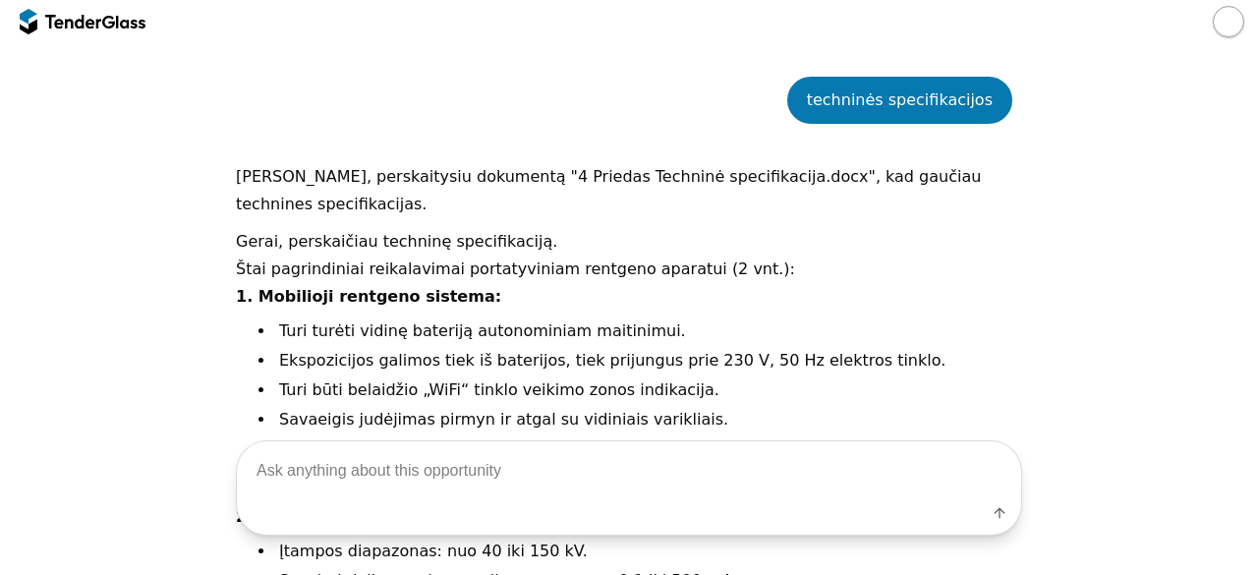
click at [1010, 348] on li "Ekspozicijos galimos tiek iš baterijos, tiek prijungus prie 230 V, 50 Hz elektr…" at bounding box center [648, 361] width 747 height 26
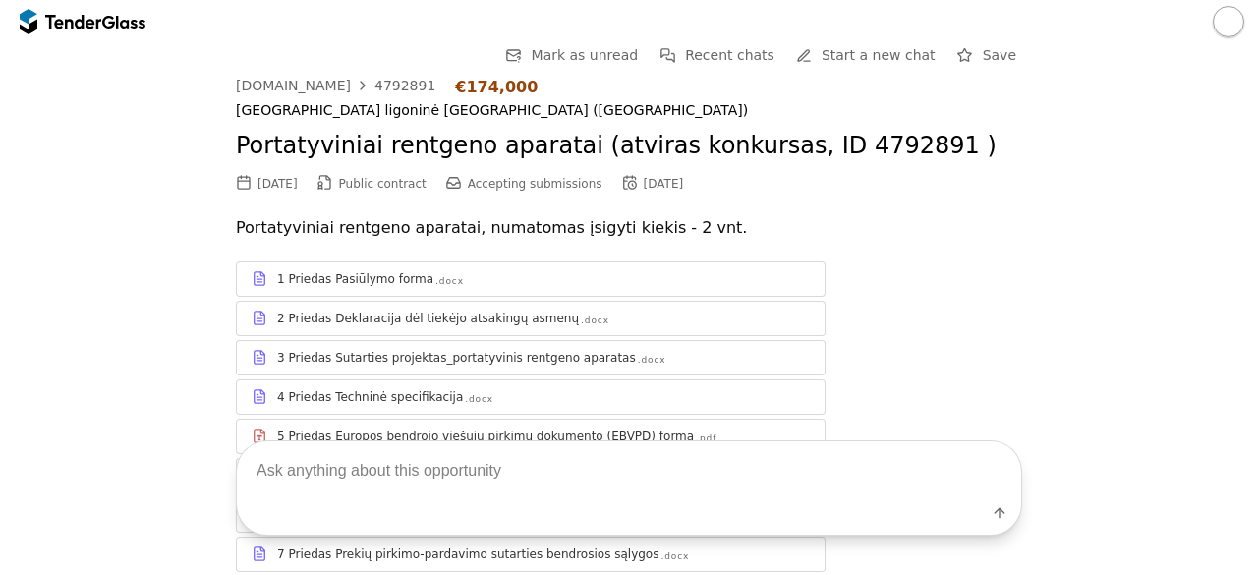
click at [932, 232] on p "Portatyviniai rentgeno aparatai, numatomas įsigyti kiekis - 2 vnt." at bounding box center [629, 228] width 786 height 28
click at [76, 28] on div at bounding box center [83, 21] width 126 height 31
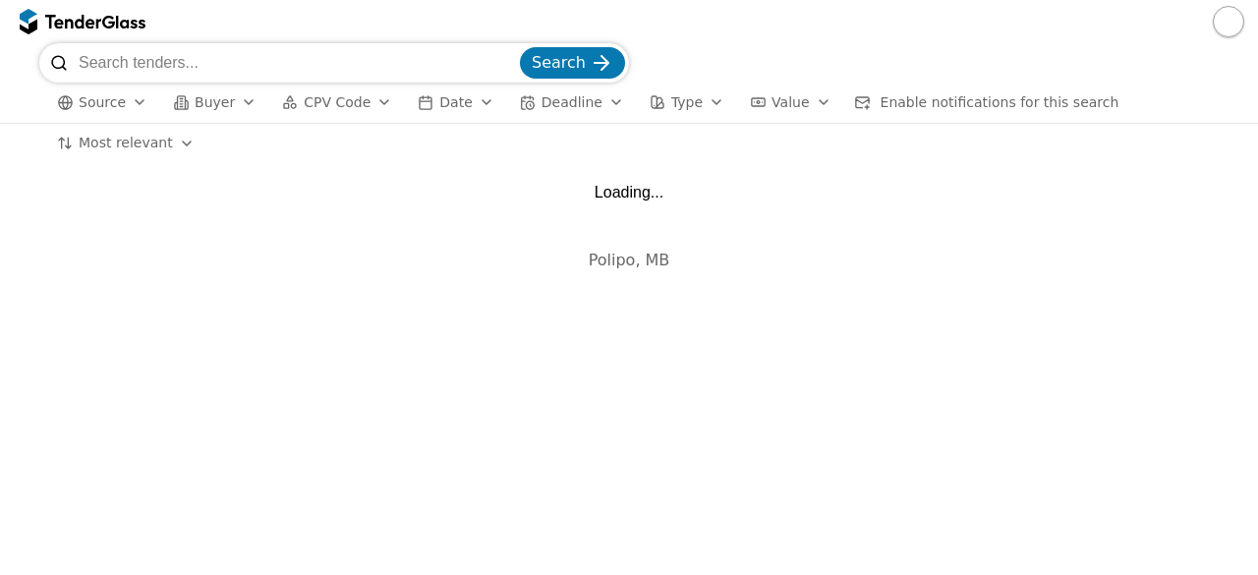
click at [125, 62] on input "search" at bounding box center [297, 62] width 437 height 39
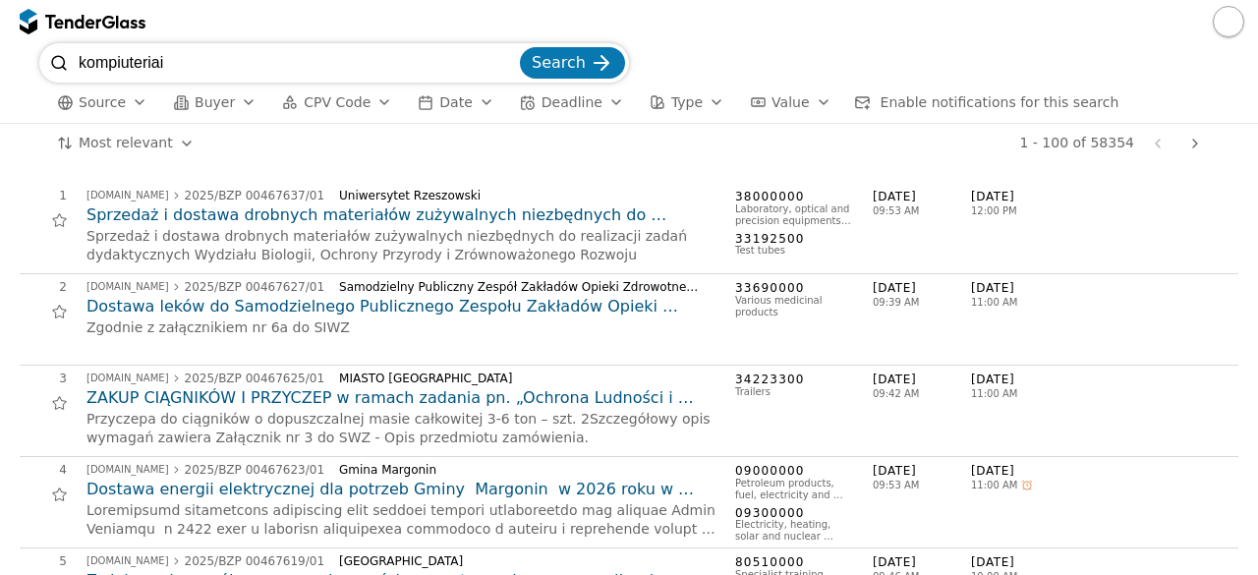
type input "kompiuteriai"
click at [565, 53] on span "Search" at bounding box center [559, 62] width 54 height 19
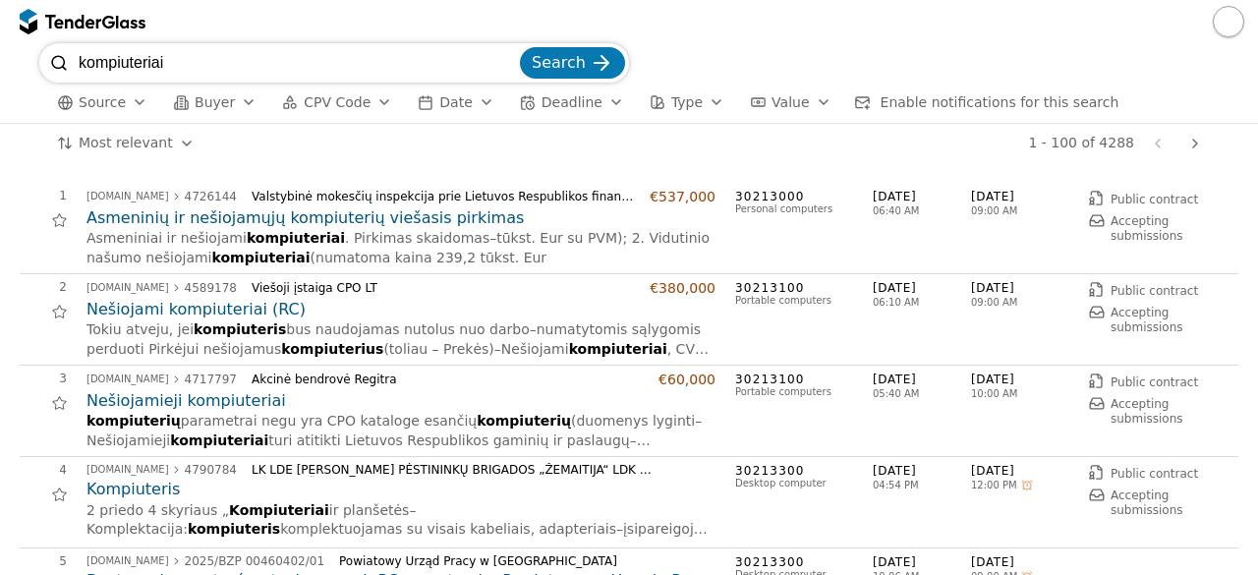
drag, startPoint x: 565, startPoint y: 52, endPoint x: 344, endPoint y: 239, distance: 289.4
click at [344, 239] on div "kompiuteriai Search Source Buyer CPV Code Date Deadline Type Value Enable notif…" at bounding box center [629, 309] width 1258 height 532
click at [277, 214] on h2 "Asmeninių ir nešiojamųjų kompiuterių viešasis pirkimas" at bounding box center [400, 218] width 629 height 22
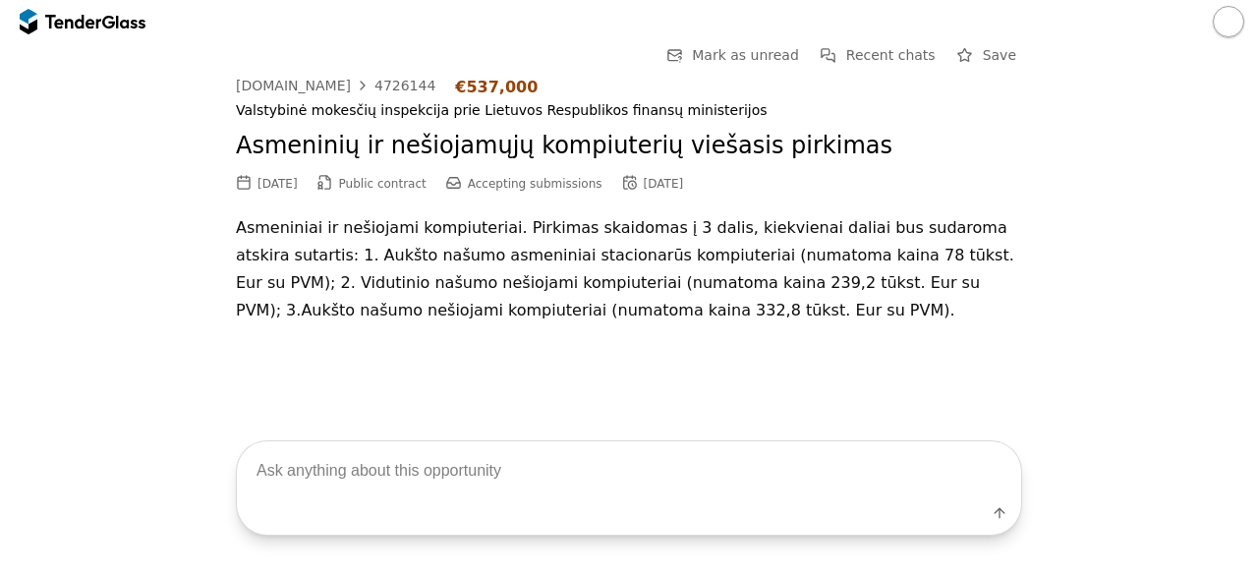
drag, startPoint x: 1255, startPoint y: 333, endPoint x: 1248, endPoint y: 355, distance: 22.7
click at [1249, 355] on div "Go Back Mark as unread Recent chats Save [DOMAIN_NAME] 4726144 €537,000 Valstyb…" at bounding box center [629, 222] width 1258 height 358
click at [1237, 352] on div "Go Back Mark as unread Recent chats Save [DOMAIN_NAME] 4726144 €537,000 Valstyb…" at bounding box center [629, 209] width 1238 height 332
click at [935, 453] on textarea at bounding box center [629, 470] width 784 height 58
drag, startPoint x: 615, startPoint y: 418, endPoint x: 622, endPoint y: 370, distance: 47.7
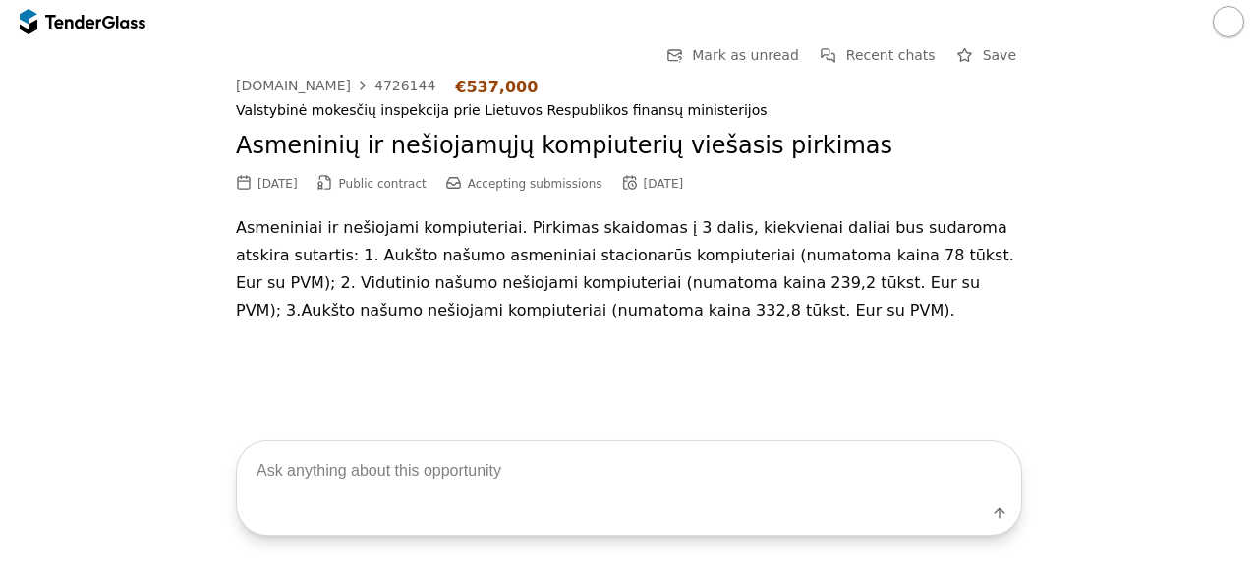
click at [622, 370] on div "Go Back Mark as unread Recent chats Save [DOMAIN_NAME] 4726144 €537,000 Valstyb…" at bounding box center [629, 309] width 1258 height 532
click at [629, 367] on div "Go Back Mark as unread Recent chats Save [DOMAIN_NAME] 4726144 €537,000 Valstyb…" at bounding box center [629, 209] width 786 height 332
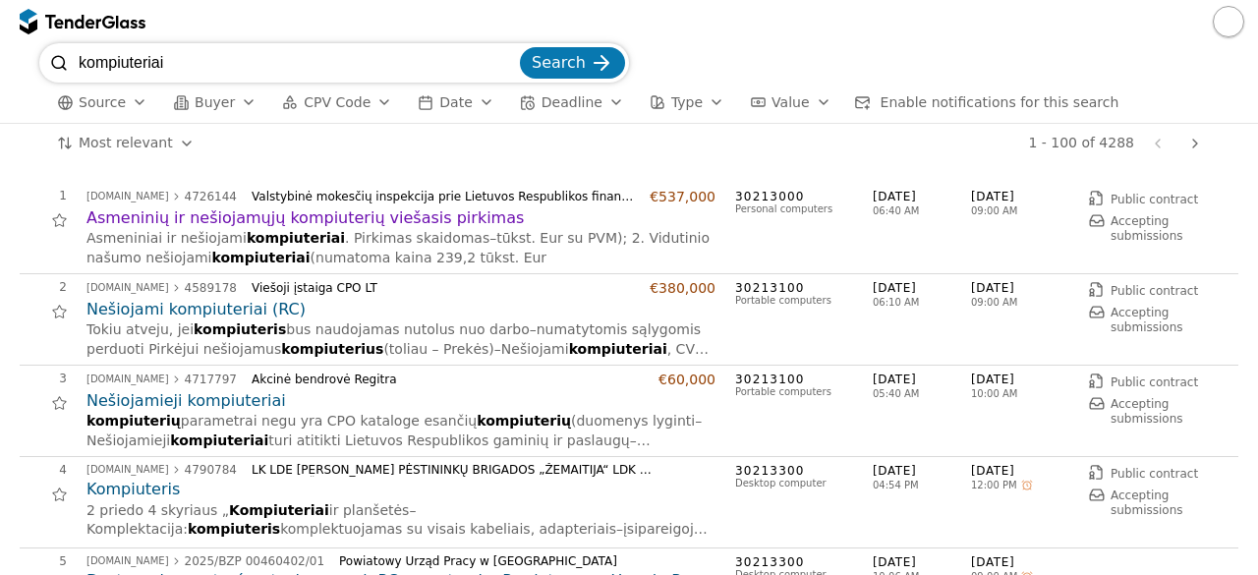
click at [174, 402] on h2 "Nešiojamieji kompiuteriai" at bounding box center [400, 401] width 629 height 22
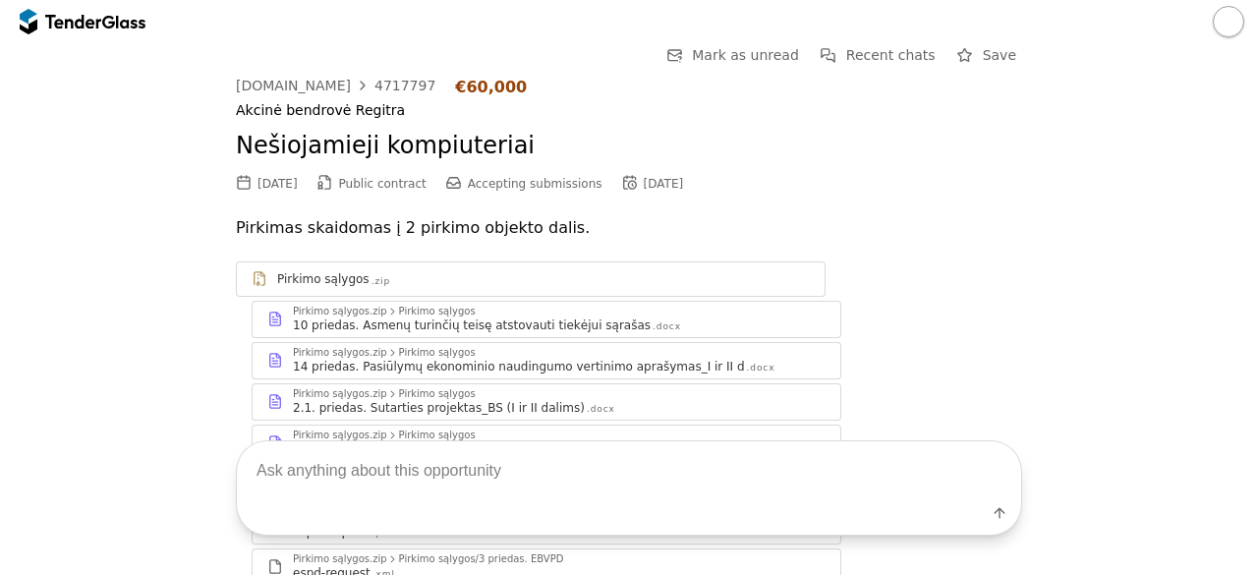
click at [476, 468] on textarea at bounding box center [629, 470] width 784 height 58
type textarea "techninės specifikacijos"
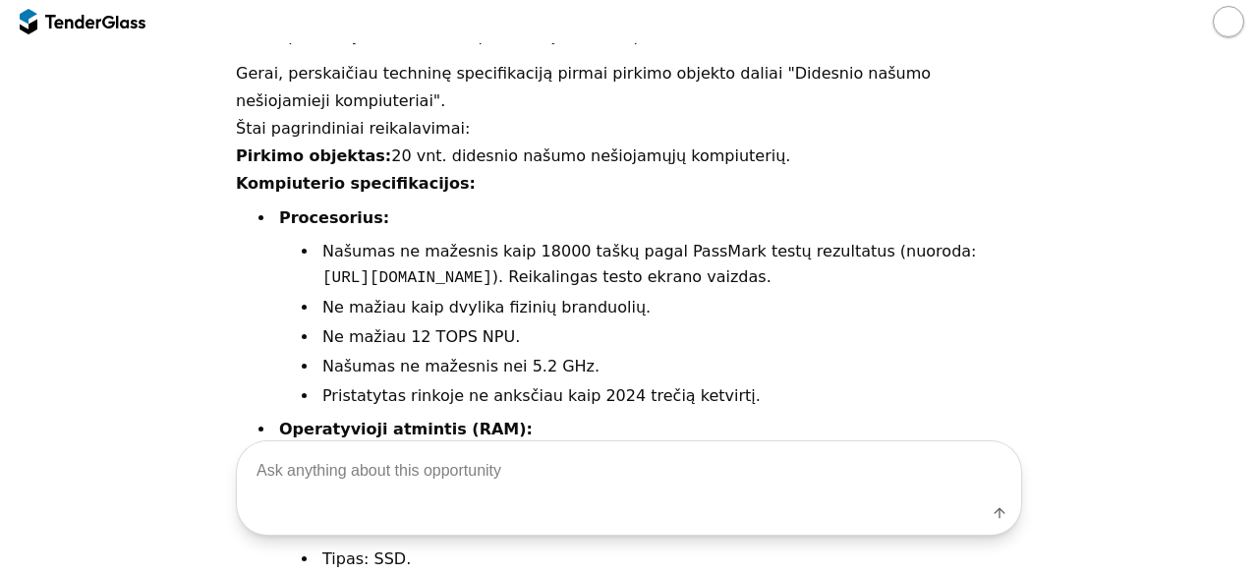
scroll to position [1151, 0]
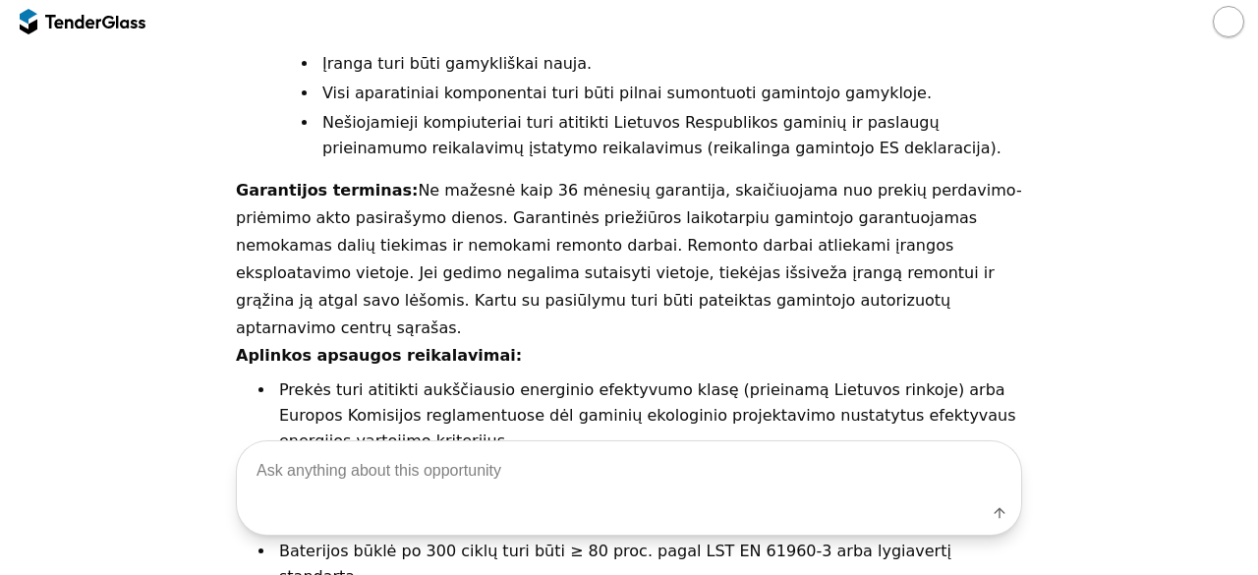
scroll to position [3080, 0]
